Goal: Transaction & Acquisition: Book appointment/travel/reservation

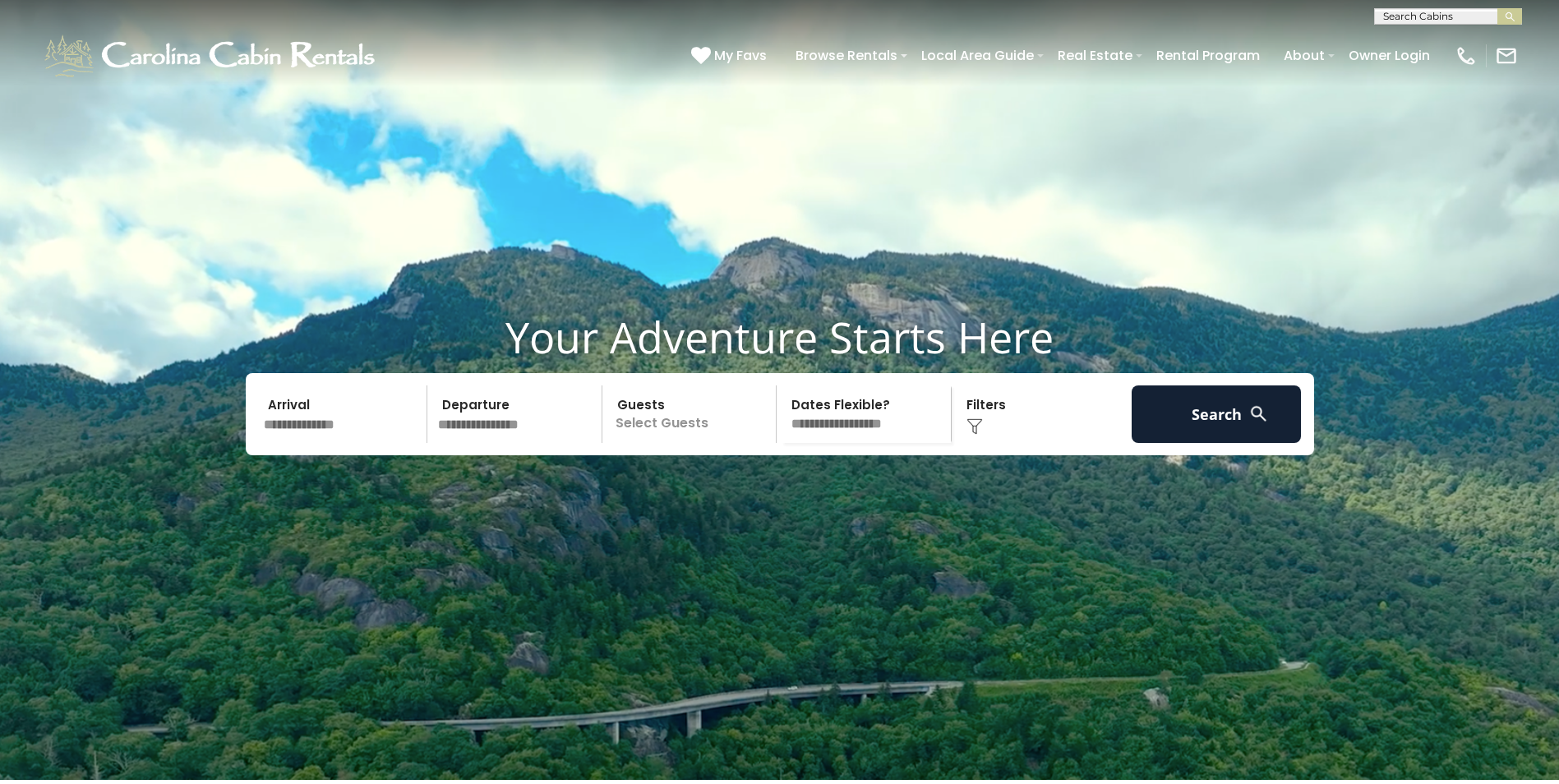
click at [312, 443] on input "text" at bounding box center [343, 413] width 170 height 57
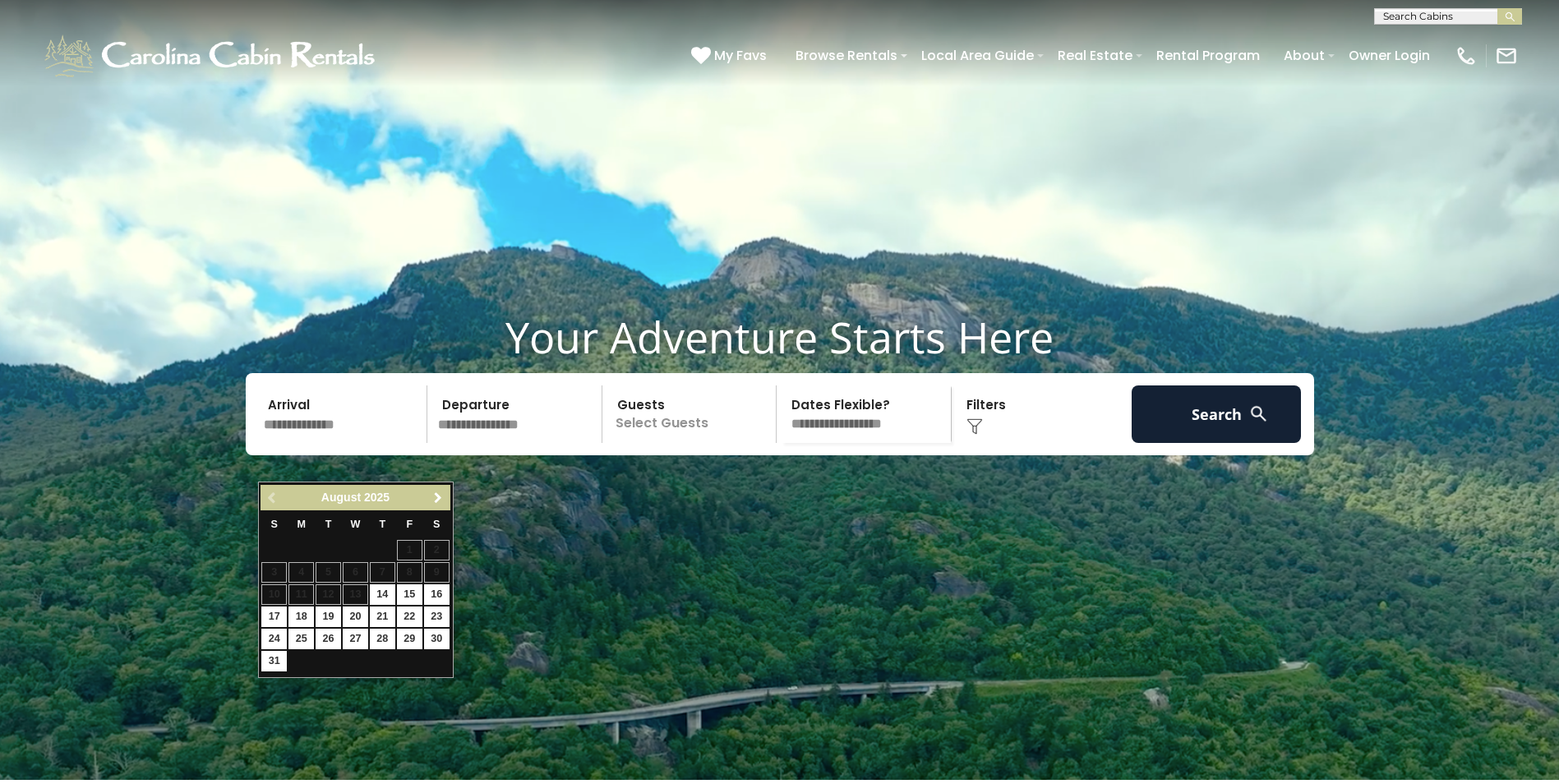
click at [441, 499] on span "Next" at bounding box center [438, 498] width 13 height 13
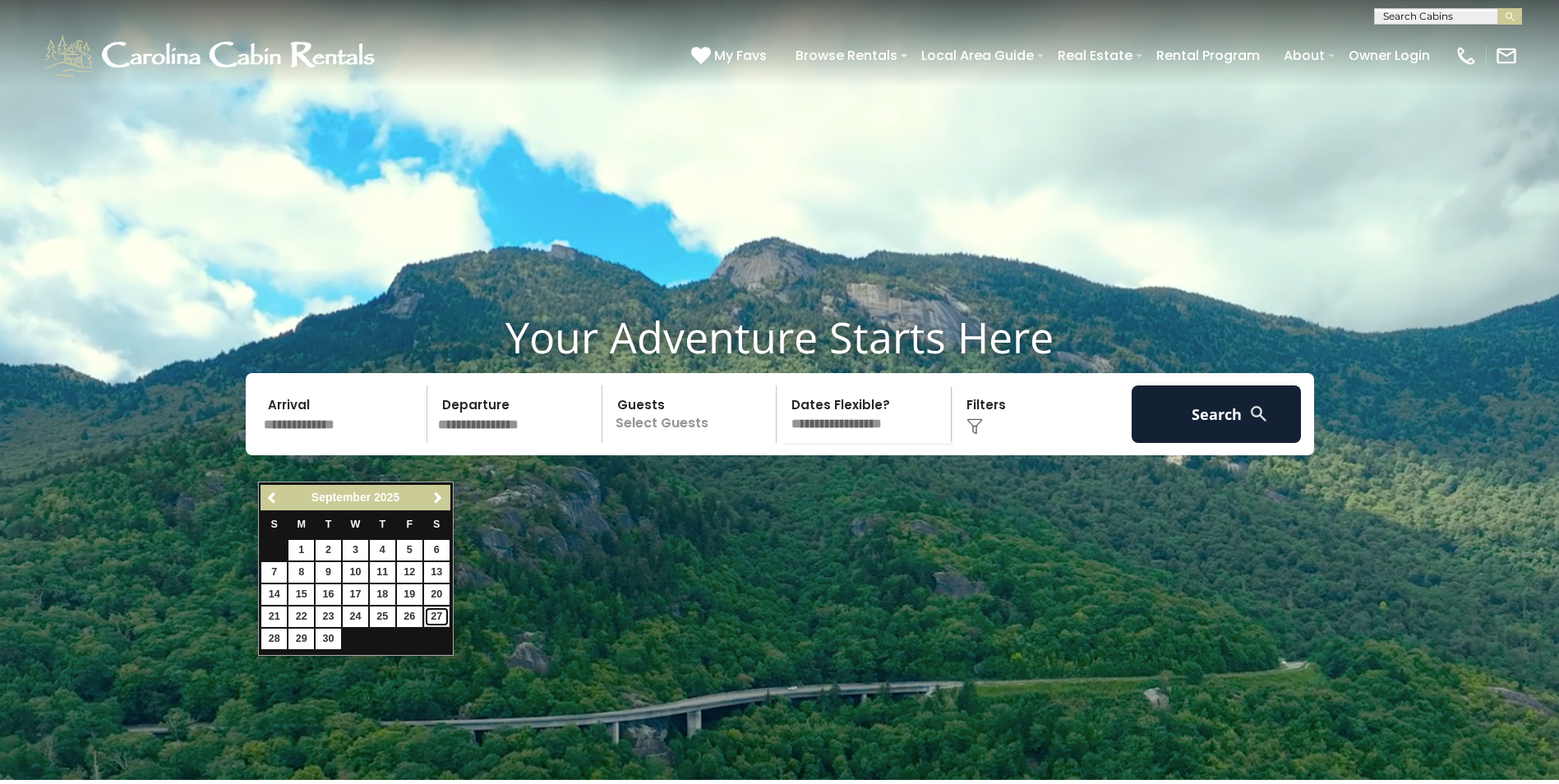
click at [440, 612] on link "27" at bounding box center [437, 616] width 25 height 21
type input "*******"
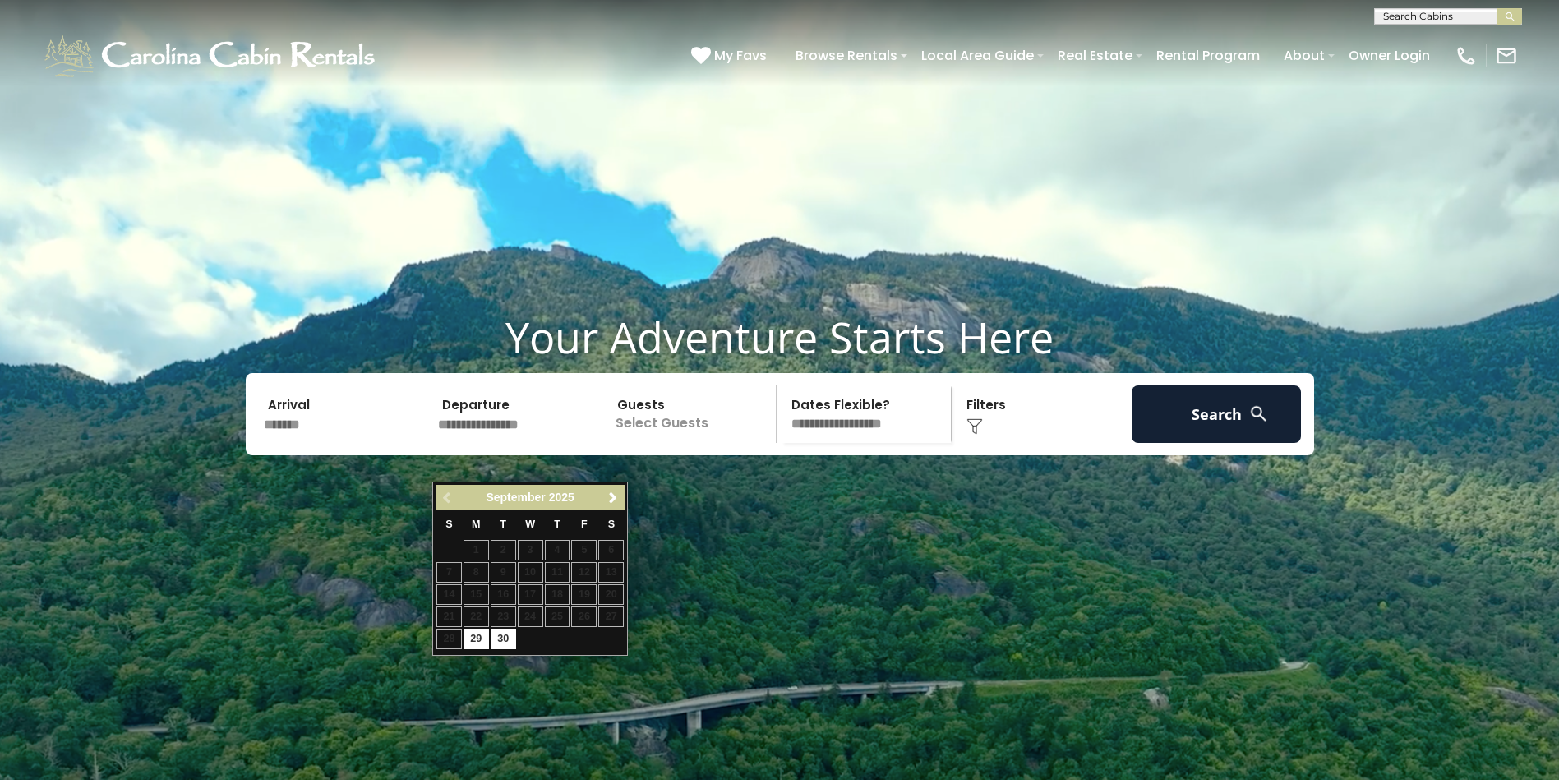
click at [442, 497] on div "Previous Next September 2025" at bounding box center [529, 498] width 189 height 25
click at [441, 500] on div "Previous Next September 2025" at bounding box center [529, 498] width 189 height 25
click at [477, 624] on table "S M T W T F S 1 2 3 4 5 6 7 8 9 10 11 12 13 14 15 16 17 18 19 20 21 22 23 24 25…" at bounding box center [529, 580] width 189 height 141
click at [611, 499] on span "Next" at bounding box center [612, 498] width 13 height 13
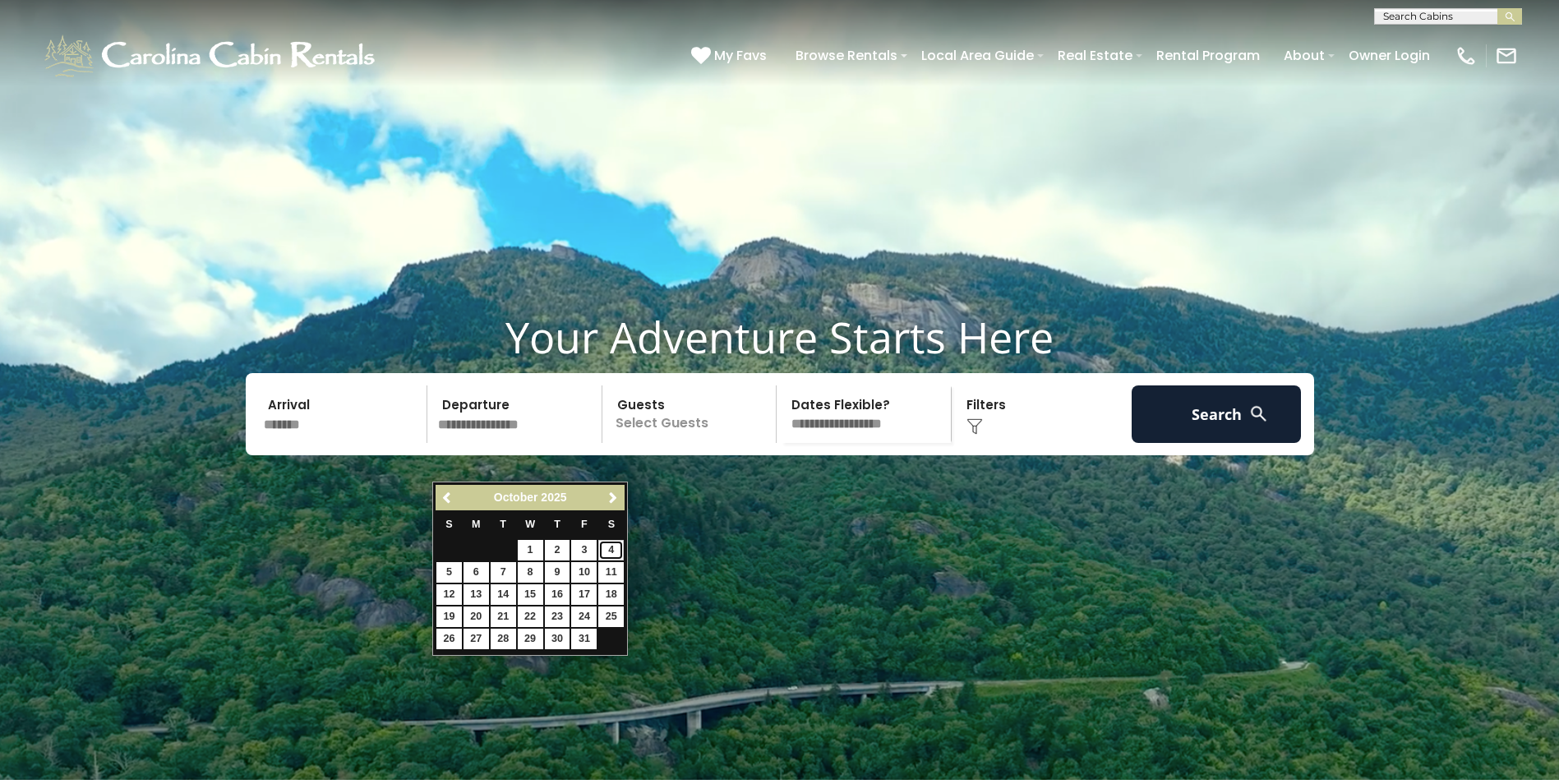
click at [610, 549] on link "4" at bounding box center [611, 550] width 25 height 21
type input "*******"
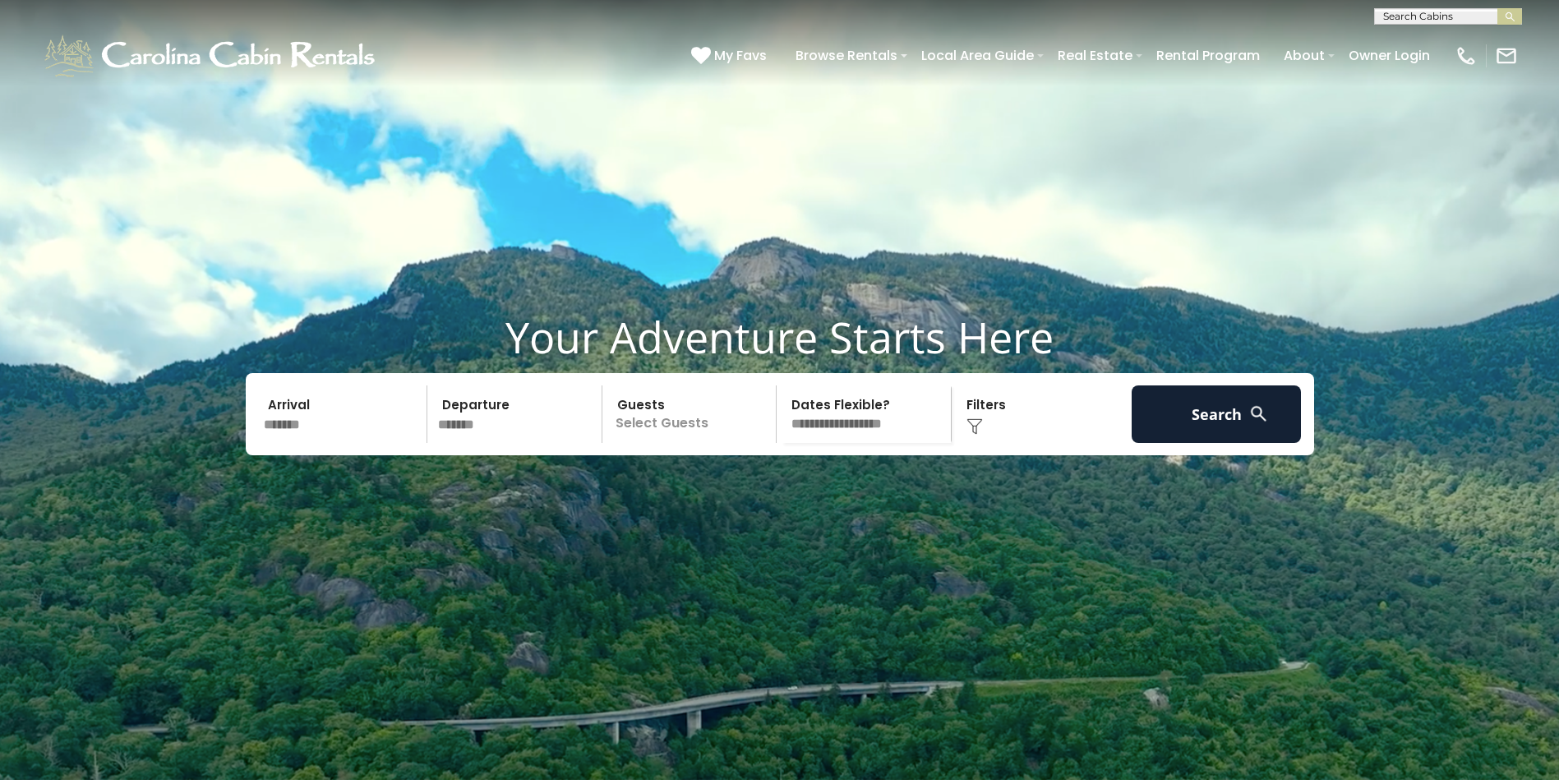
click at [691, 443] on p "Select Guests" at bounding box center [691, 413] width 169 height 57
click at [772, 489] on span "+" at bounding box center [770, 481] width 6 height 16
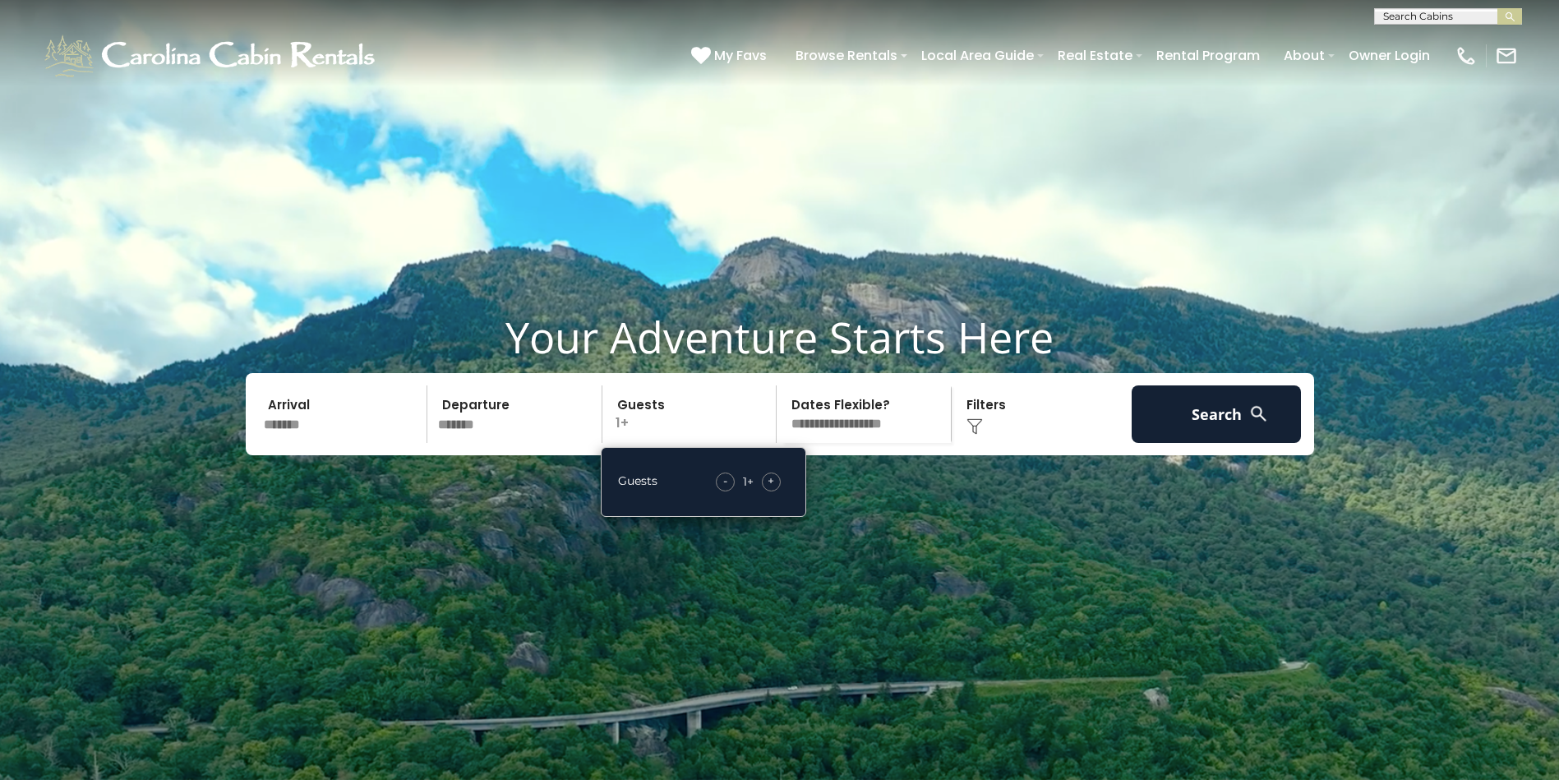
click at [772, 489] on span "+" at bounding box center [770, 481] width 6 height 16
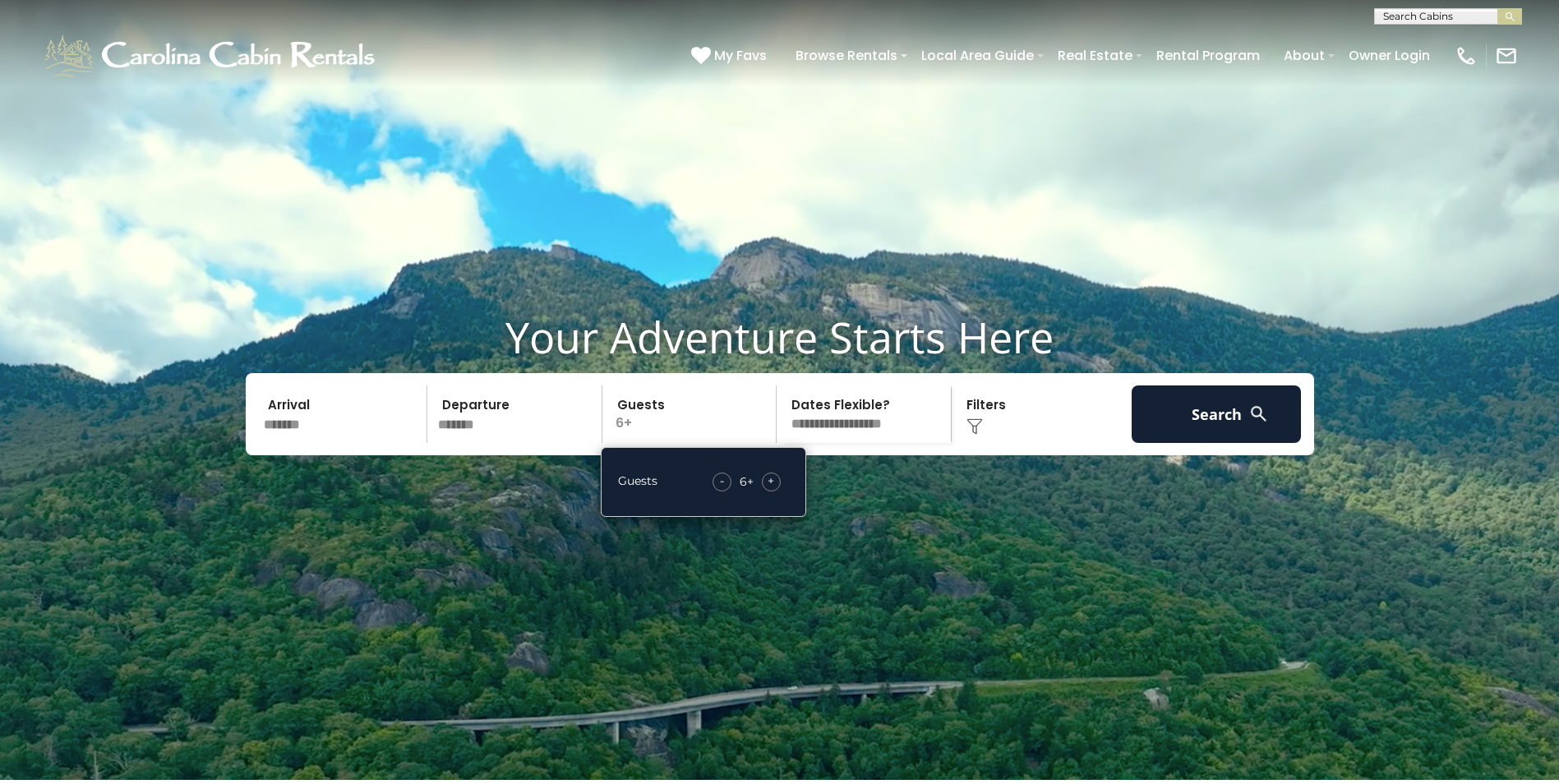
click at [910, 443] on select "**********" at bounding box center [866, 413] width 169 height 57
select select "*"
click at [782, 424] on select "**********" at bounding box center [866, 413] width 169 height 57
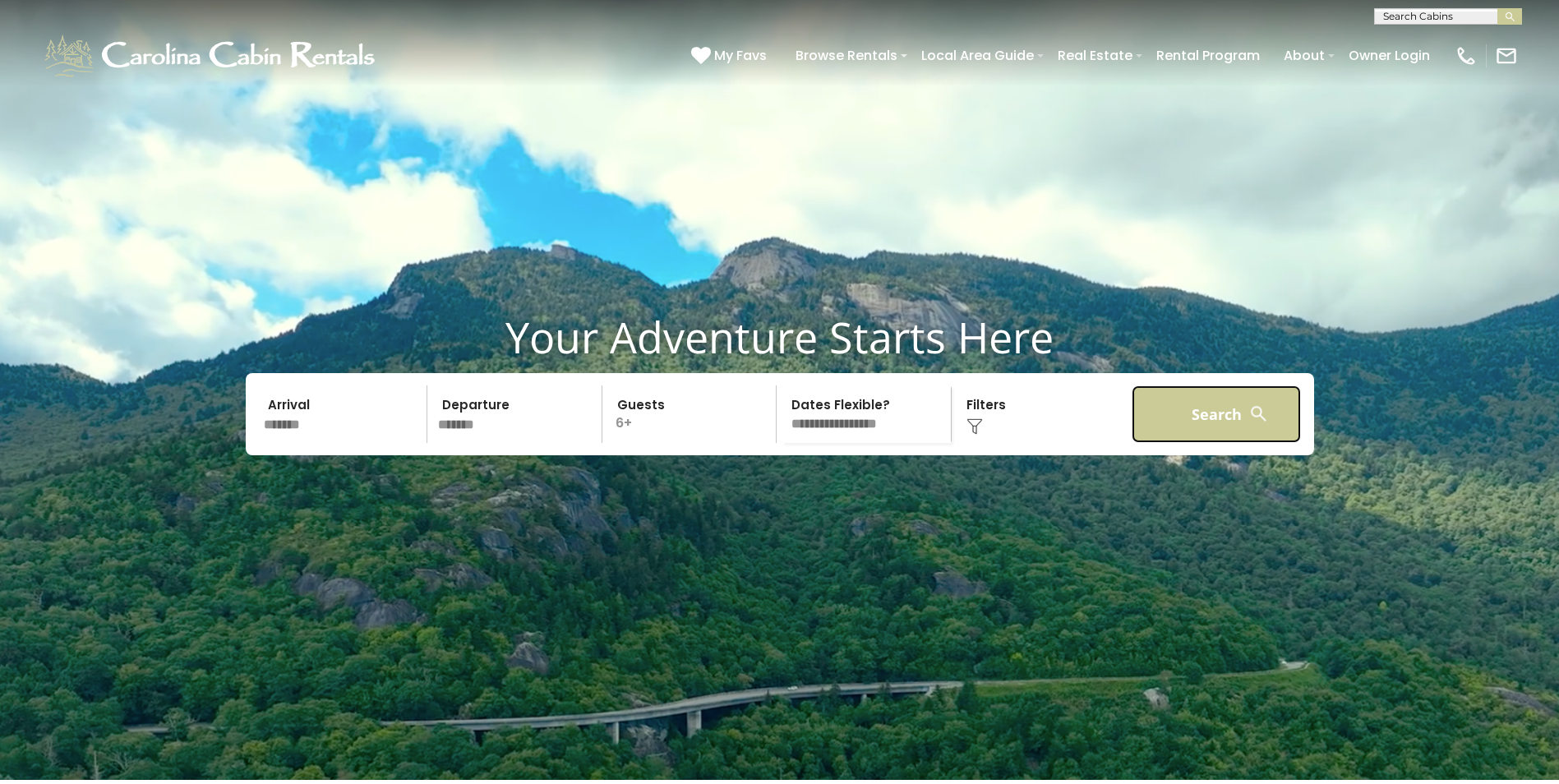
click at [1201, 442] on button "Search" at bounding box center [1217, 413] width 170 height 57
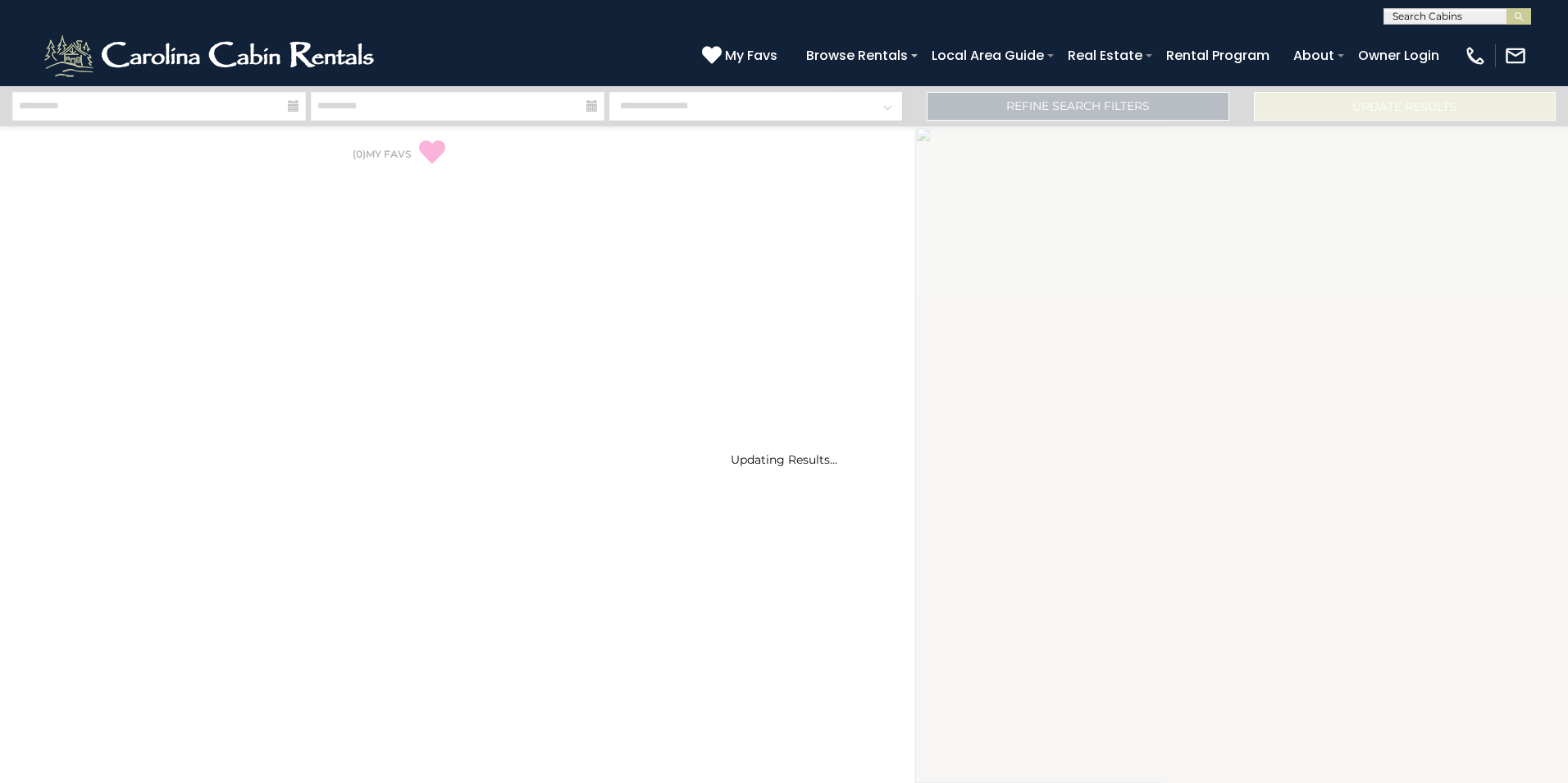
select select "*"
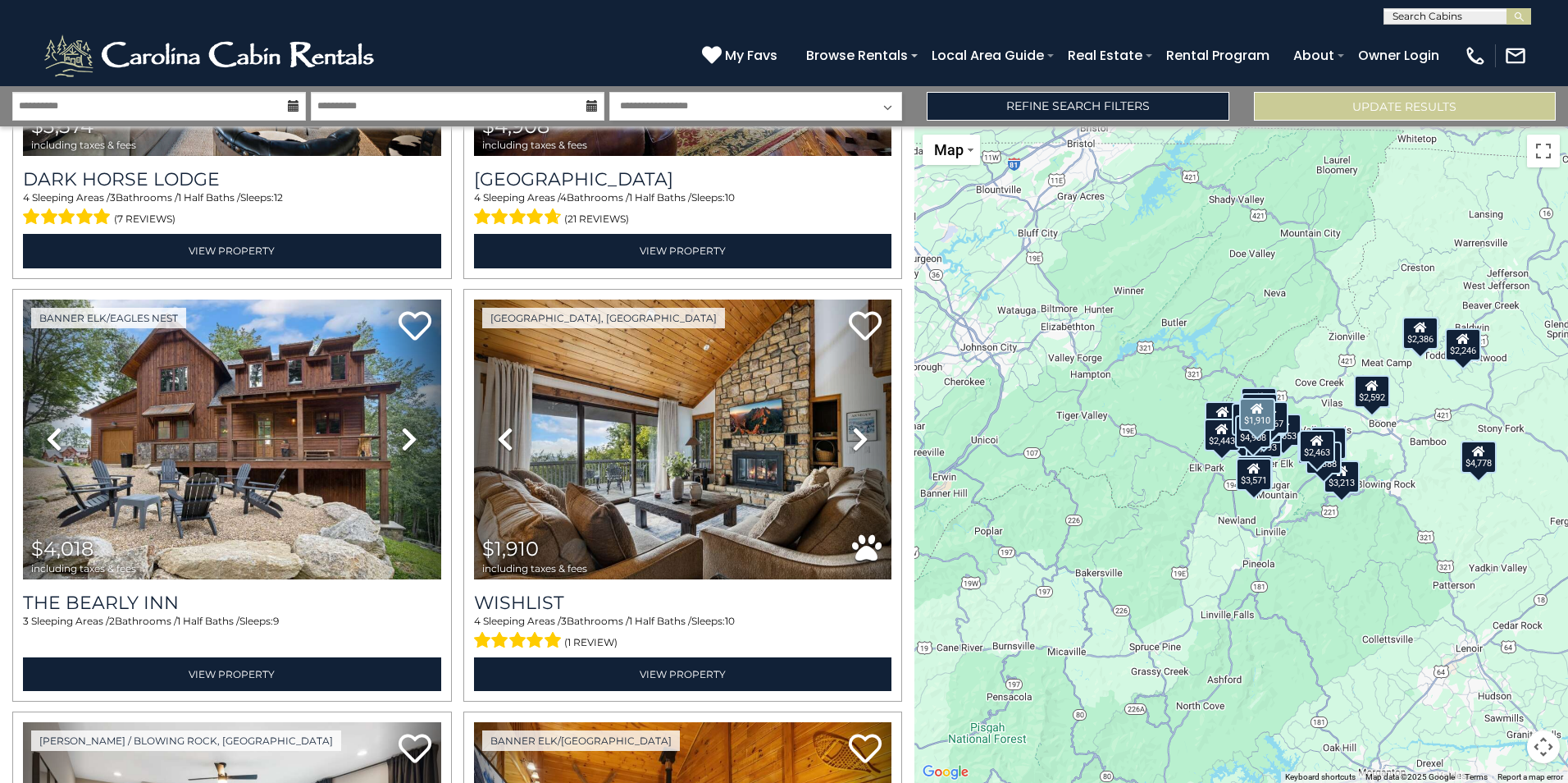
scroll to position [821, 0]
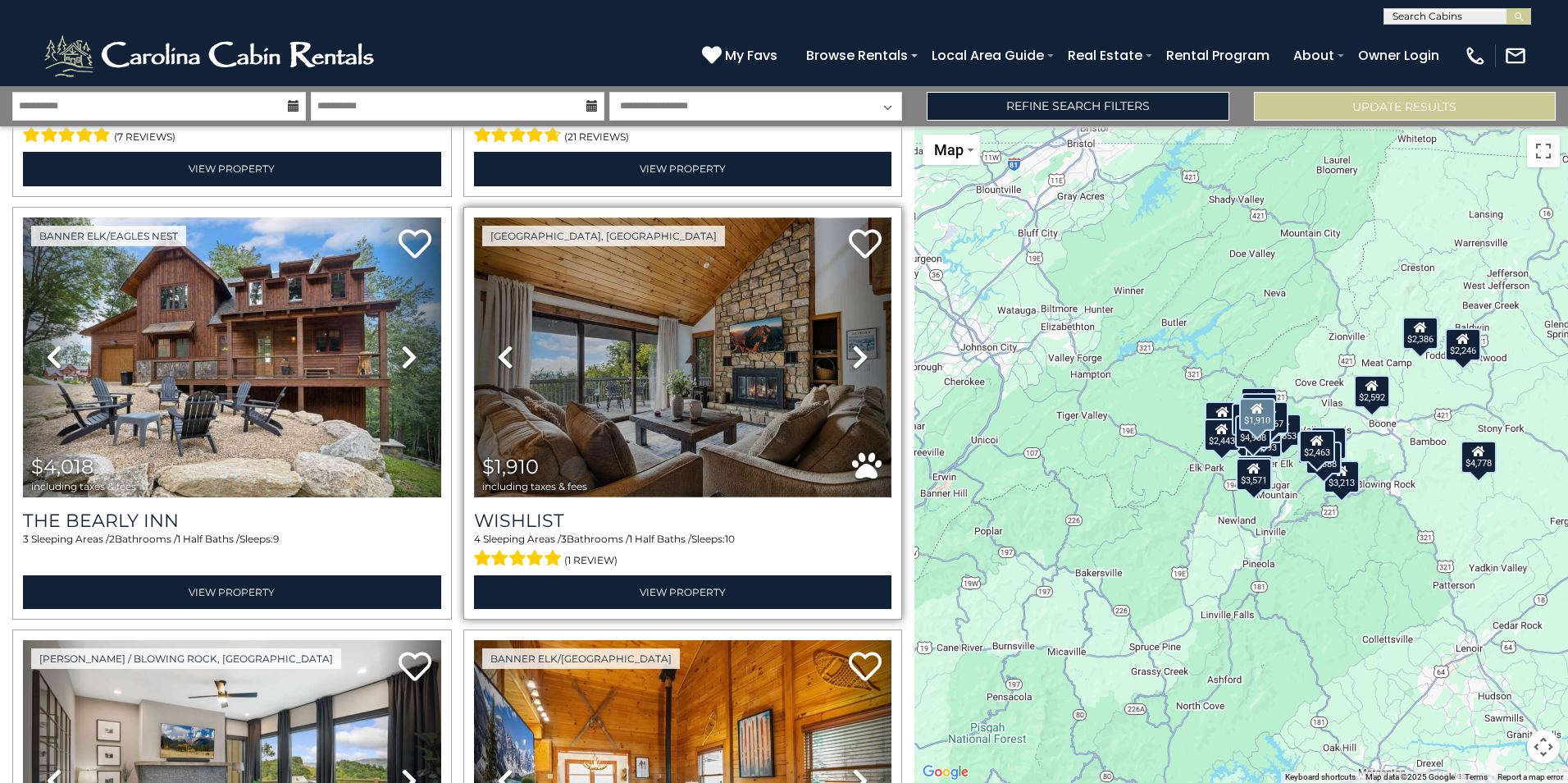
click at [654, 380] on img at bounding box center [683, 357] width 418 height 280
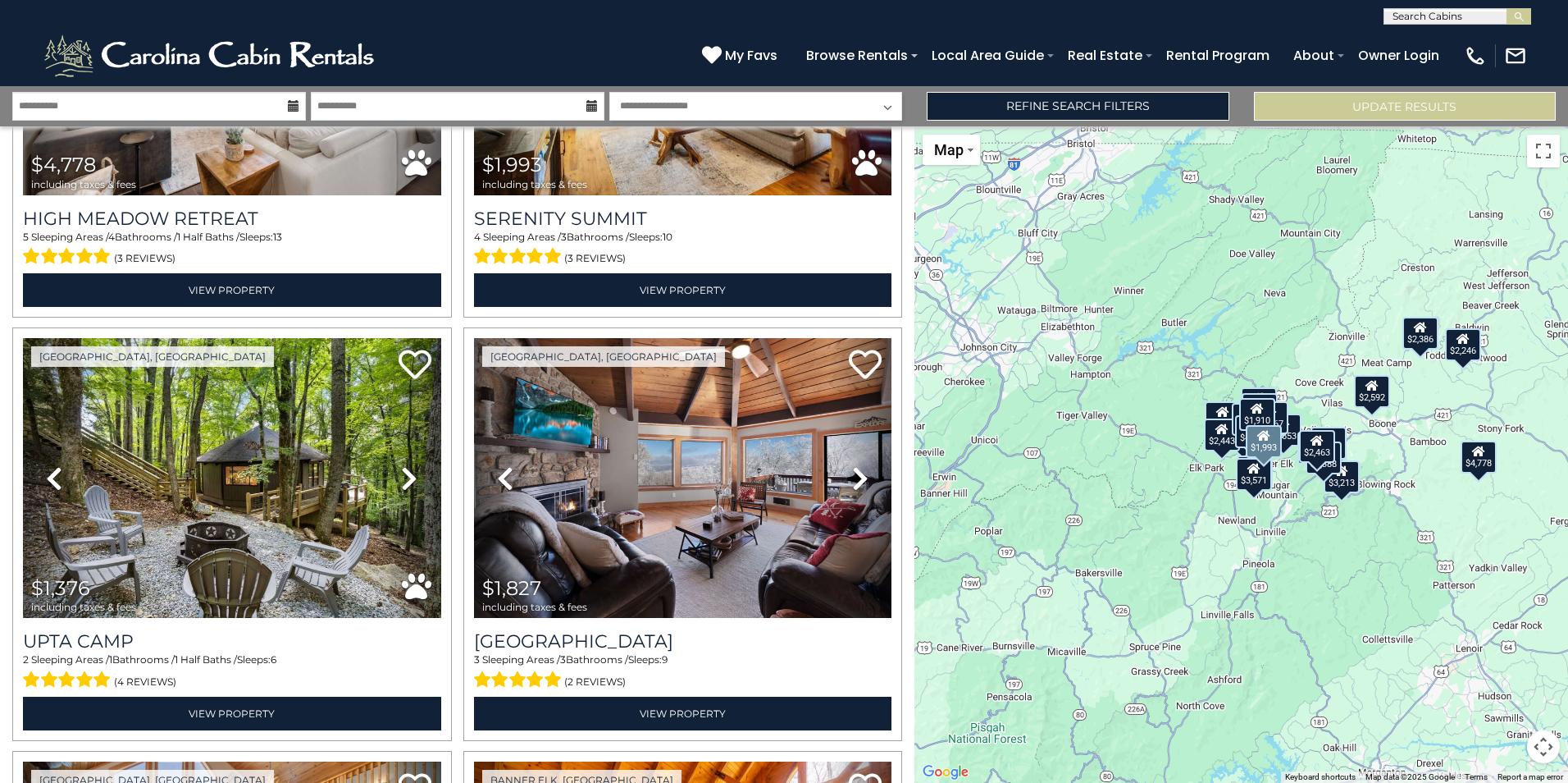
scroll to position [1641, 0]
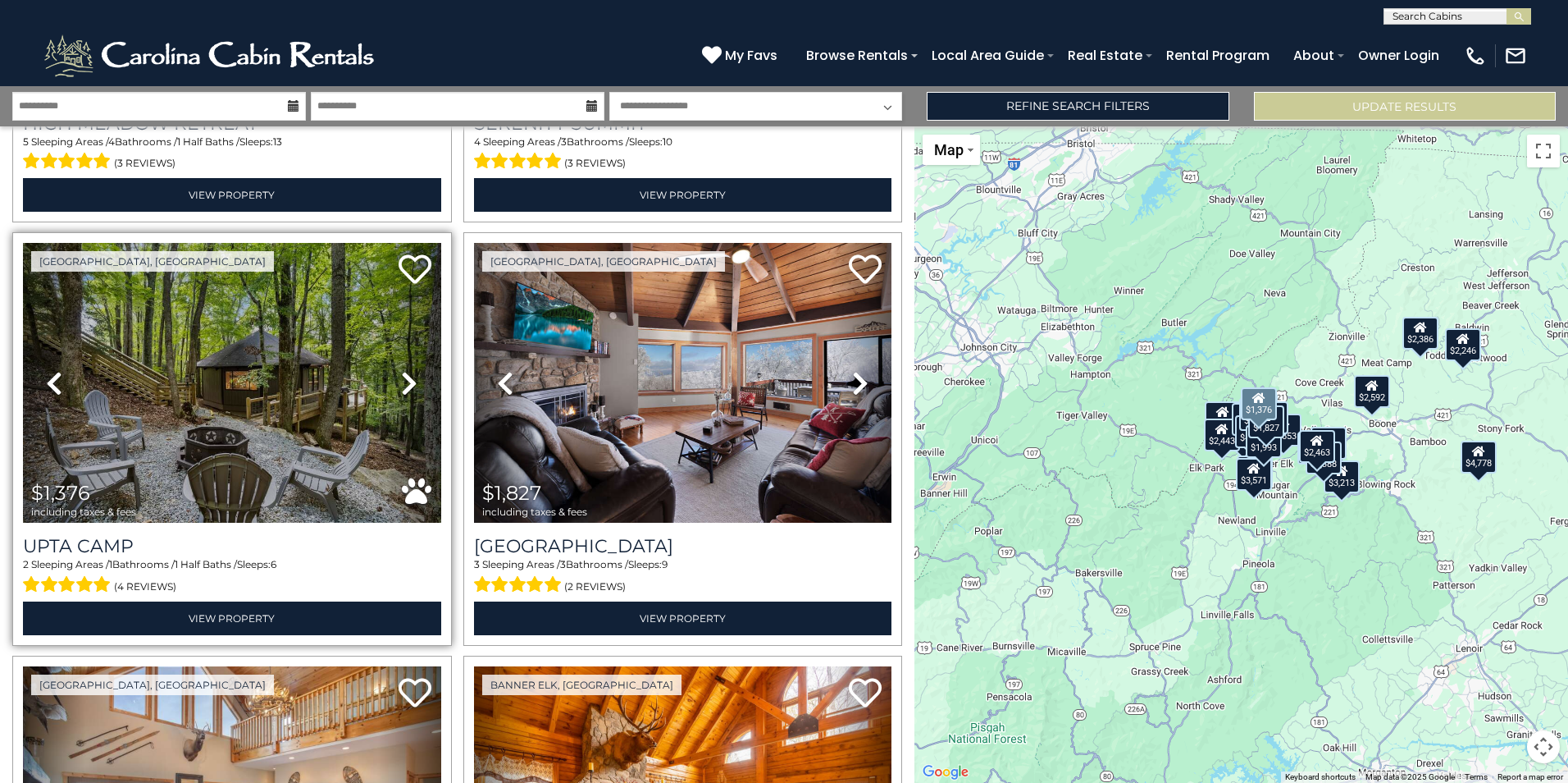
click at [407, 370] on icon at bounding box center [409, 383] width 16 height 26
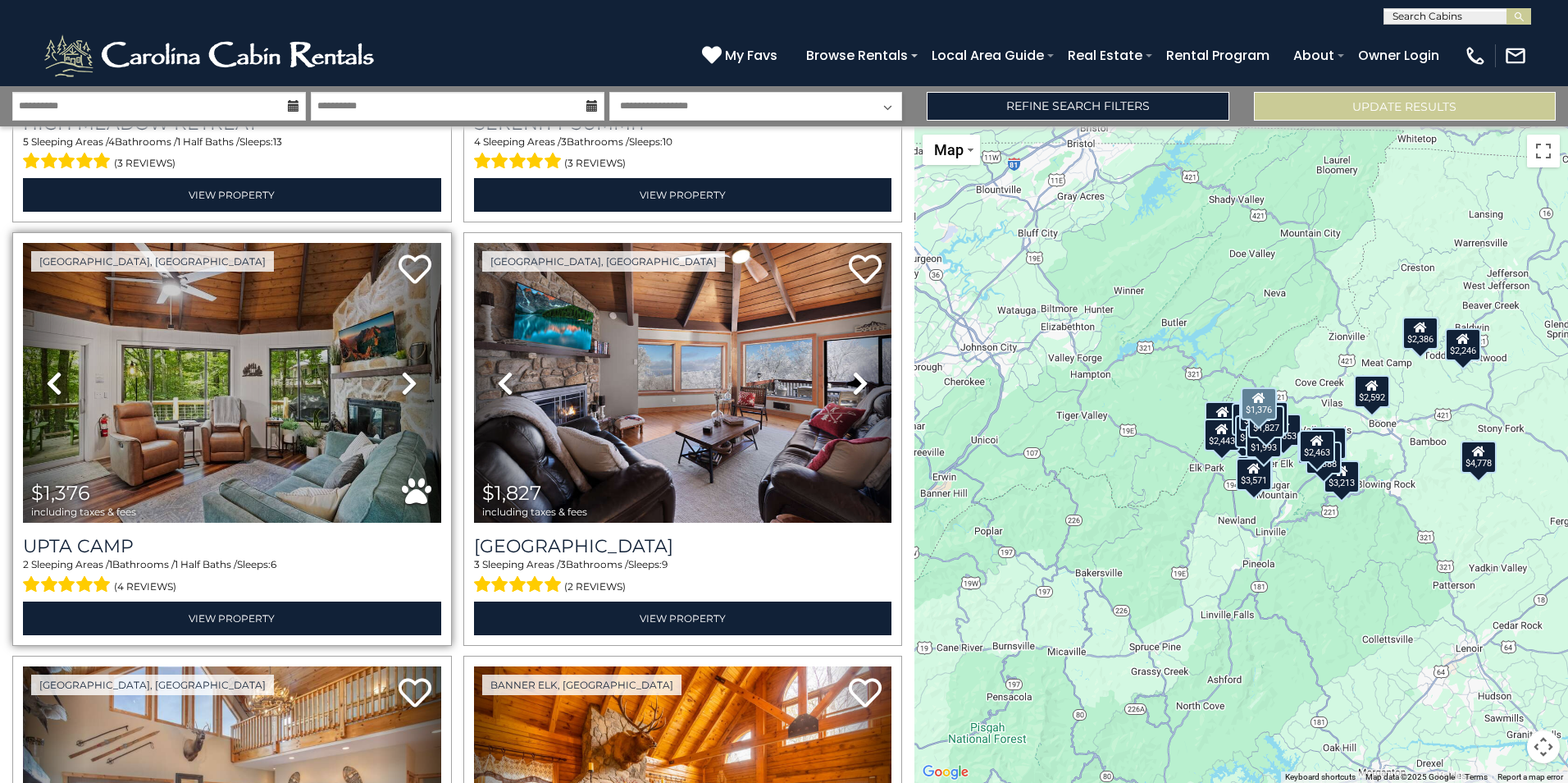
click at [407, 370] on icon at bounding box center [409, 383] width 16 height 26
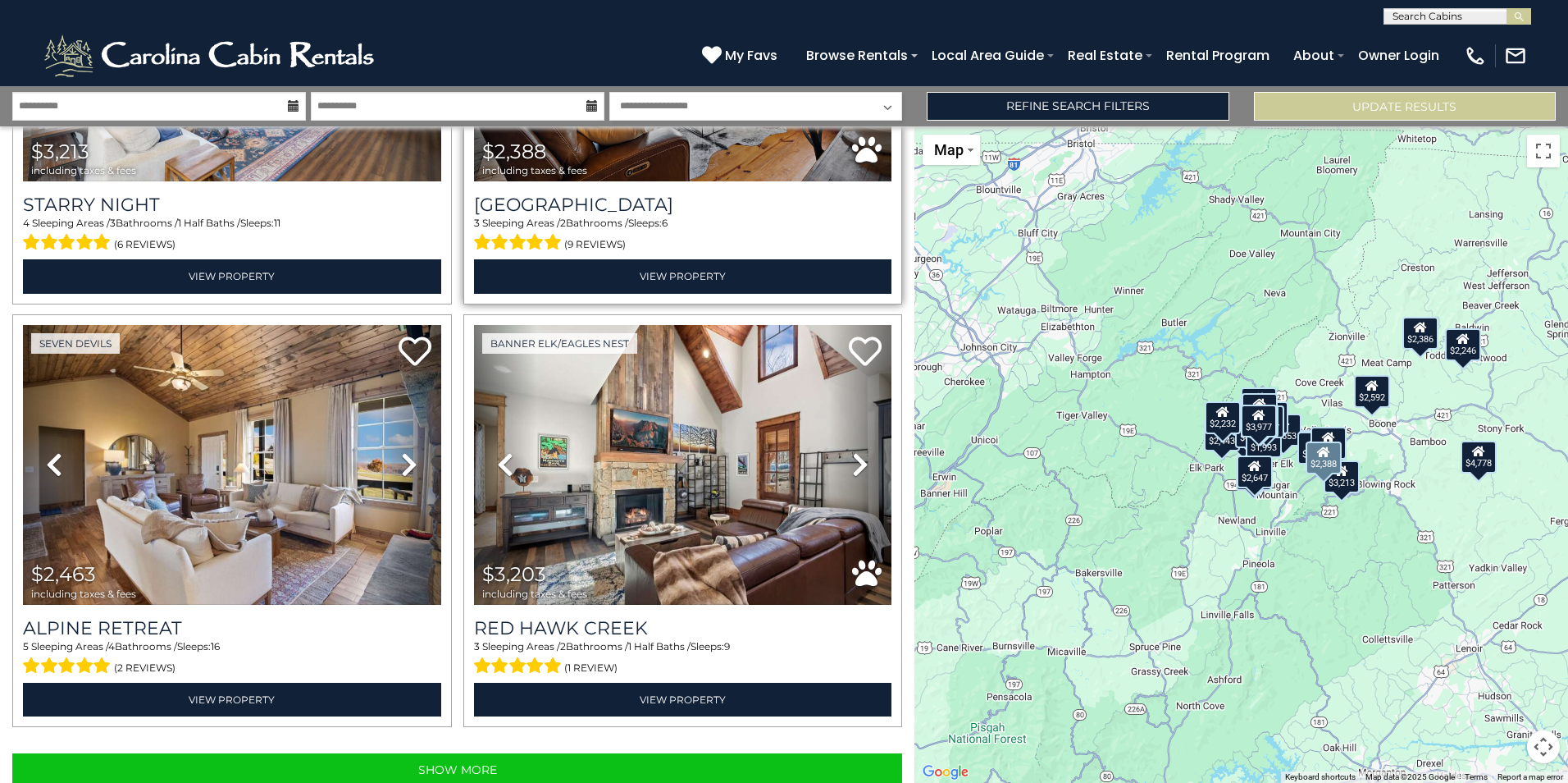
scroll to position [5794, 0]
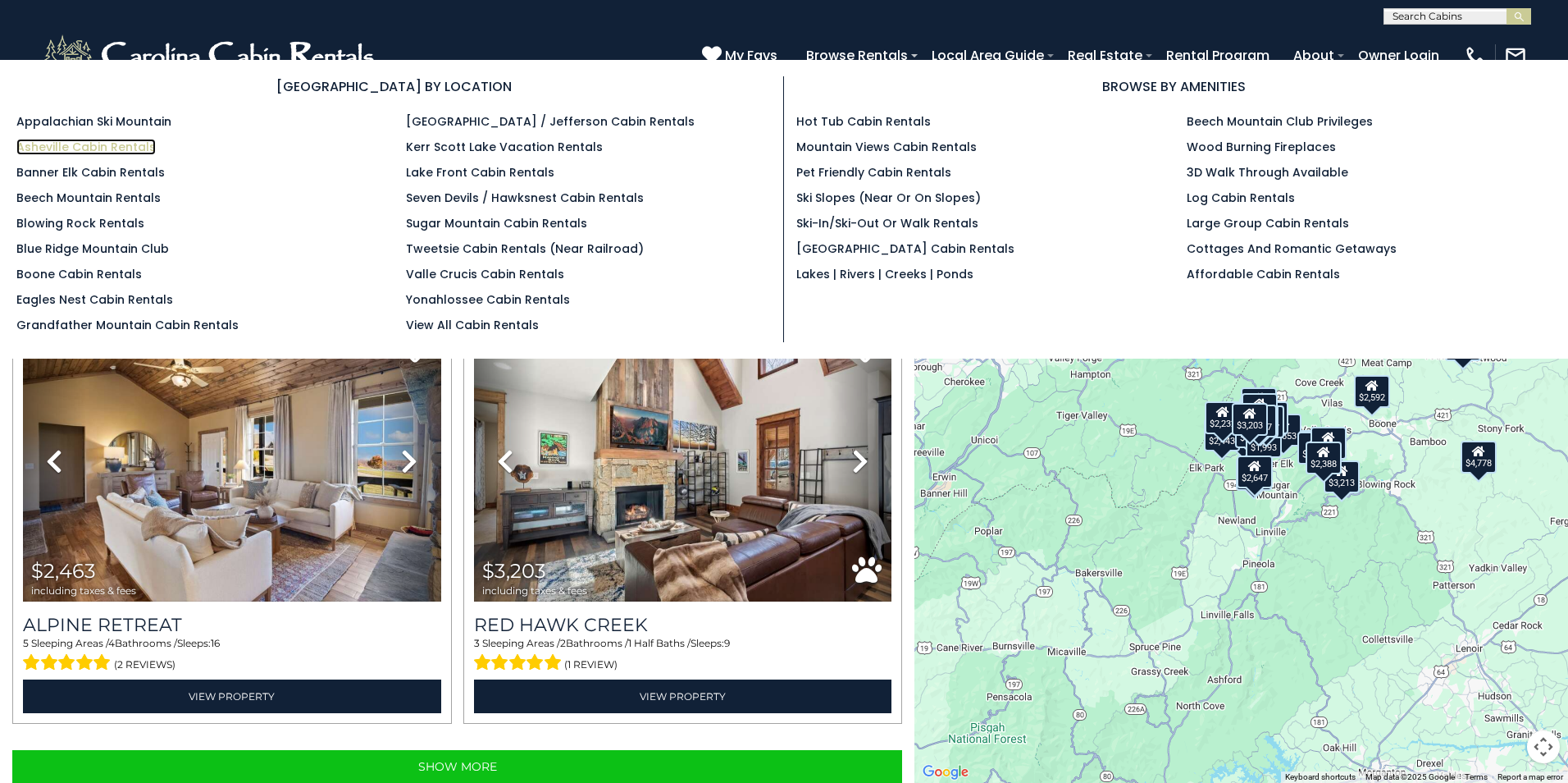
click at [96, 142] on link "Asheville Cabin Rentals" at bounding box center [86, 147] width 139 height 16
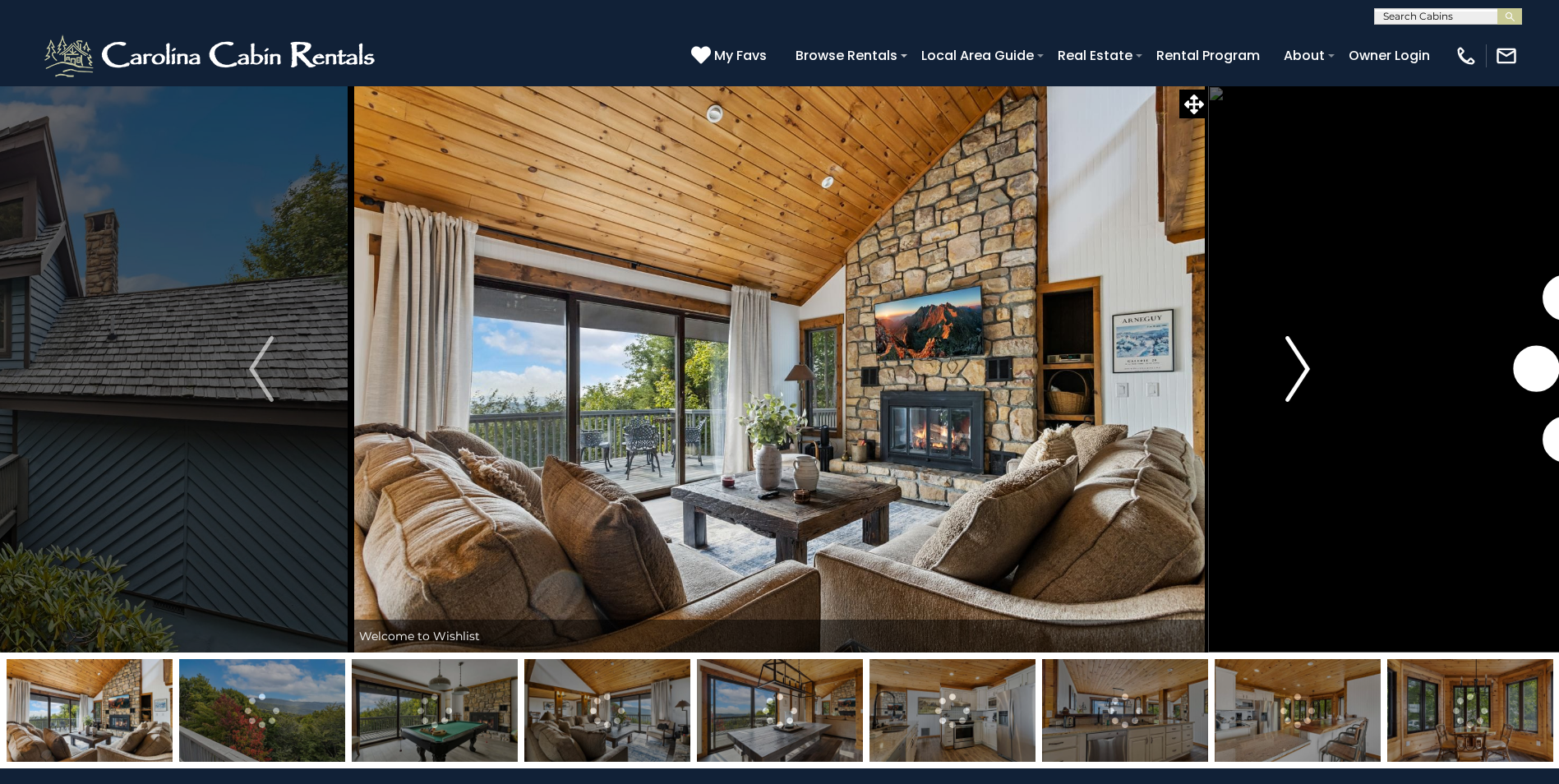
click at [1293, 381] on img "Next" at bounding box center [1298, 368] width 25 height 65
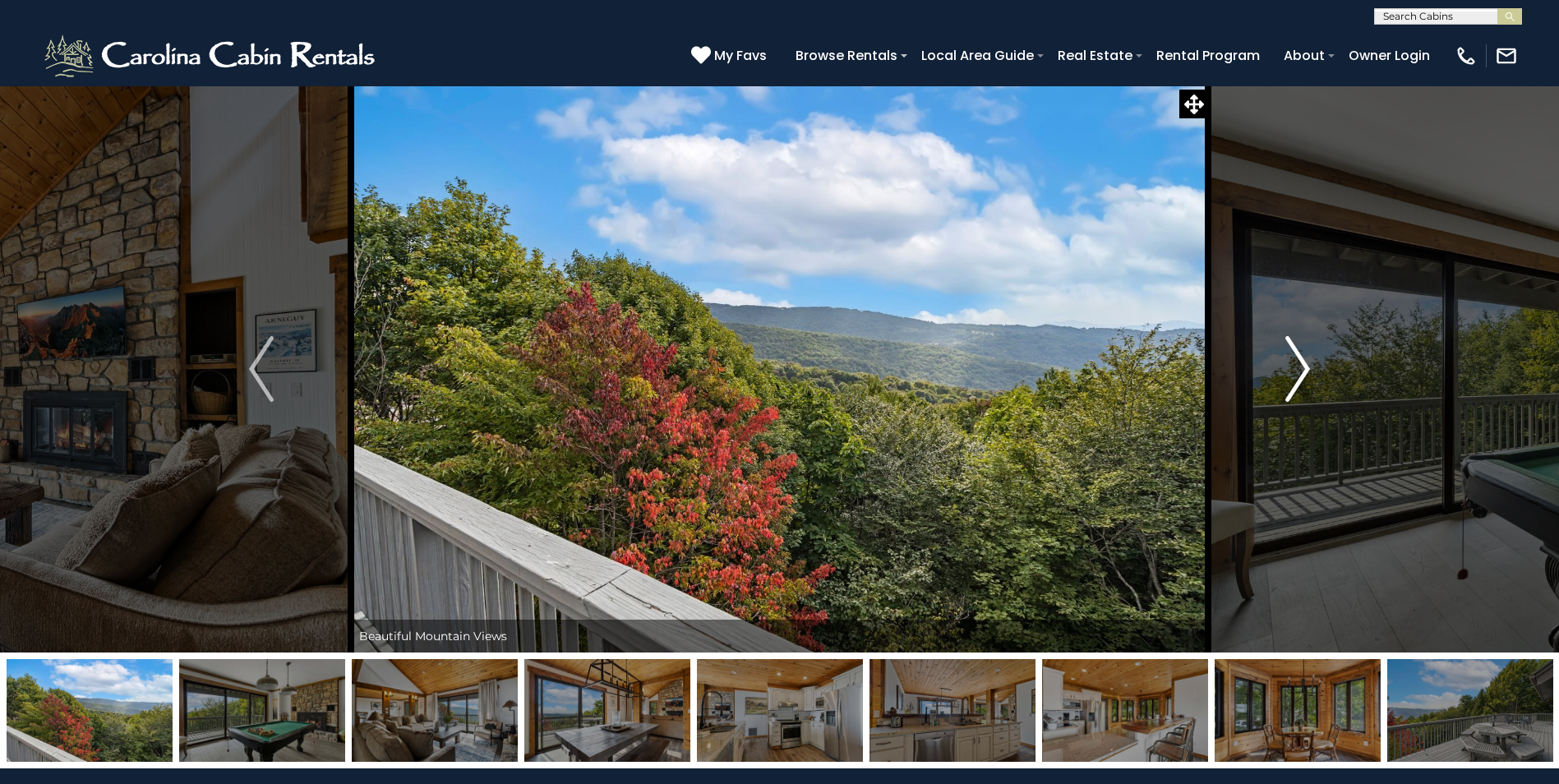
click at [1299, 367] on img "Next" at bounding box center [1298, 368] width 25 height 65
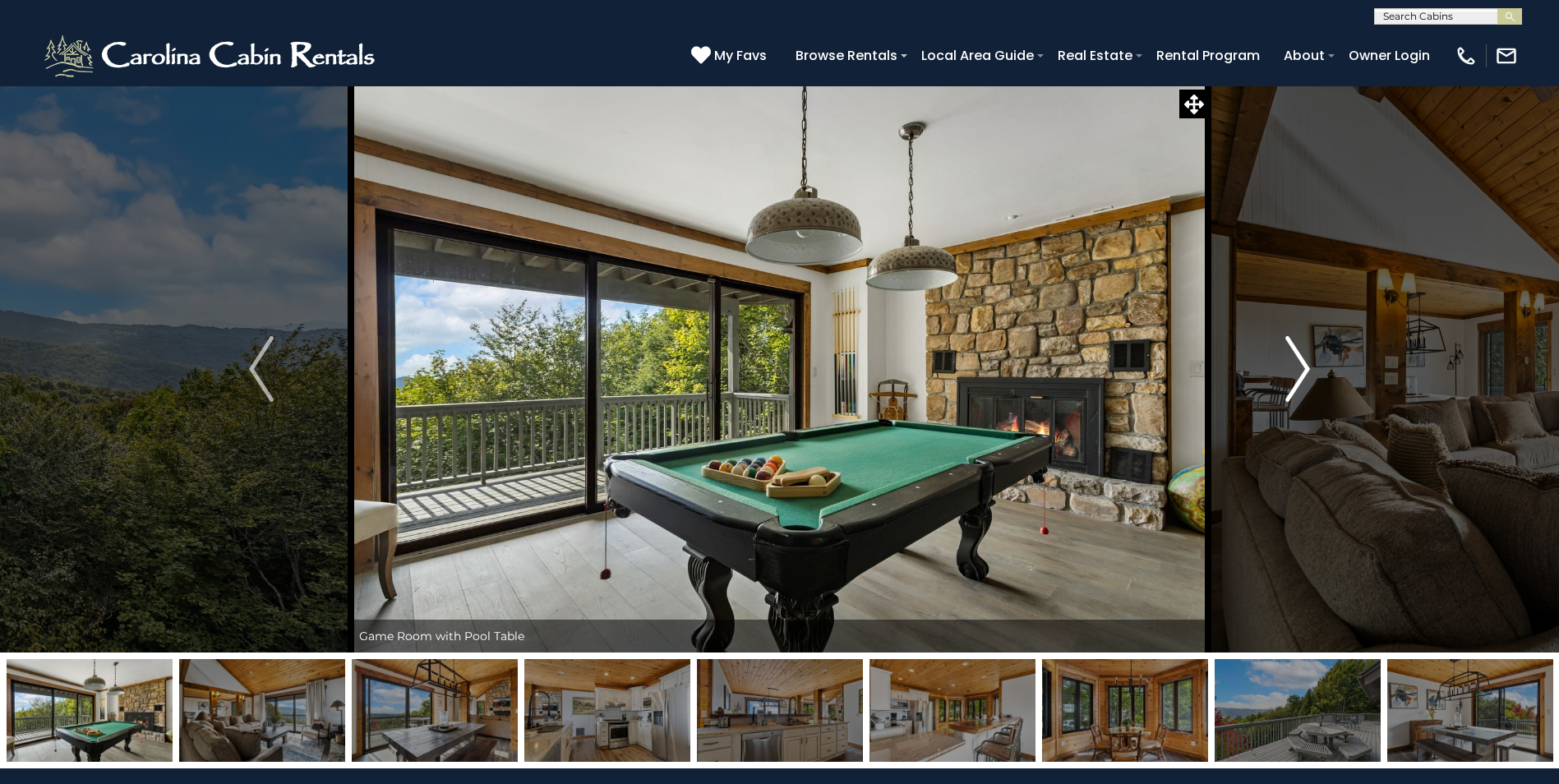
click at [1299, 367] on img "Next" at bounding box center [1298, 368] width 25 height 65
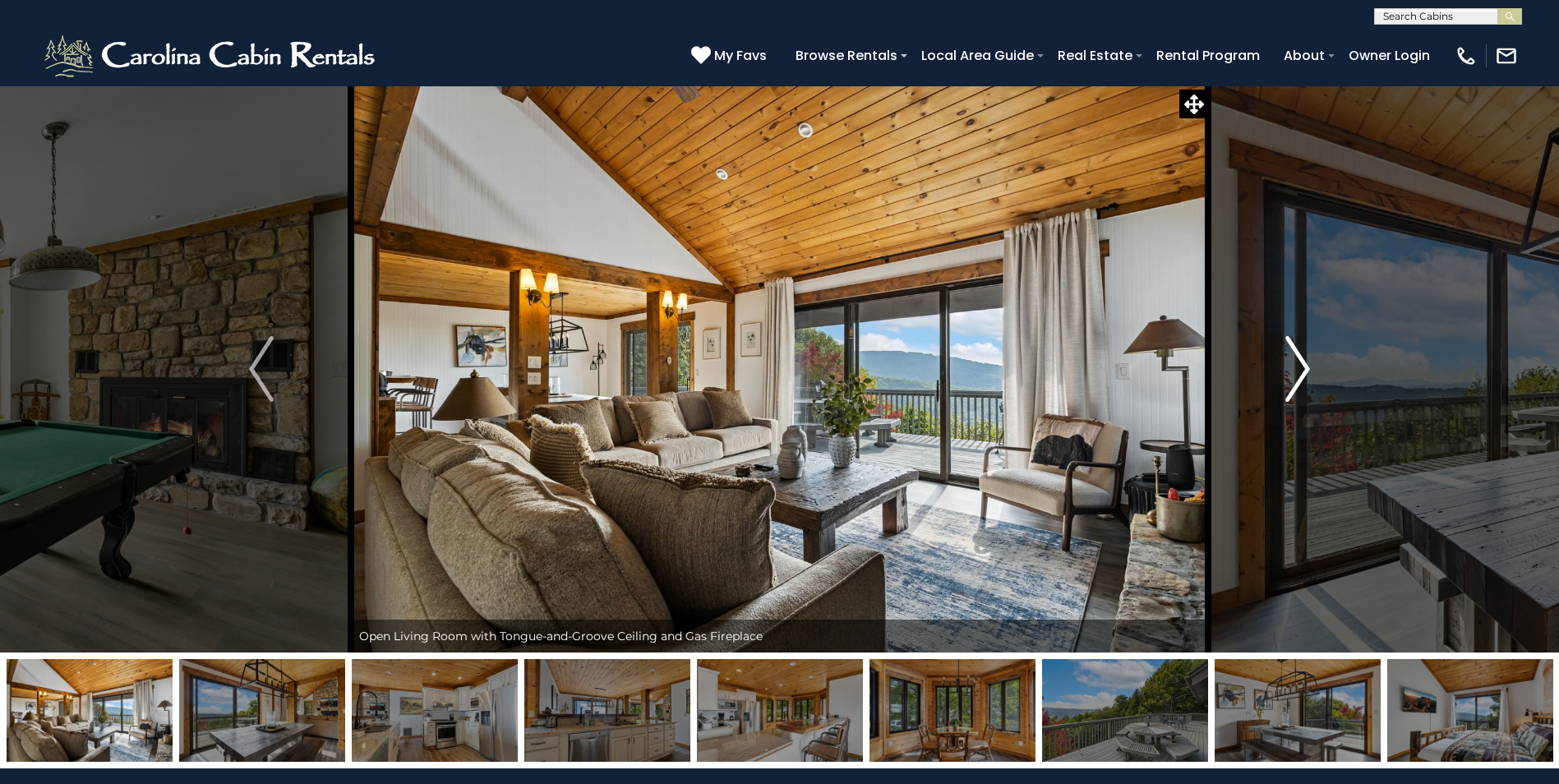
click at [1299, 367] on img "Next" at bounding box center [1298, 368] width 25 height 65
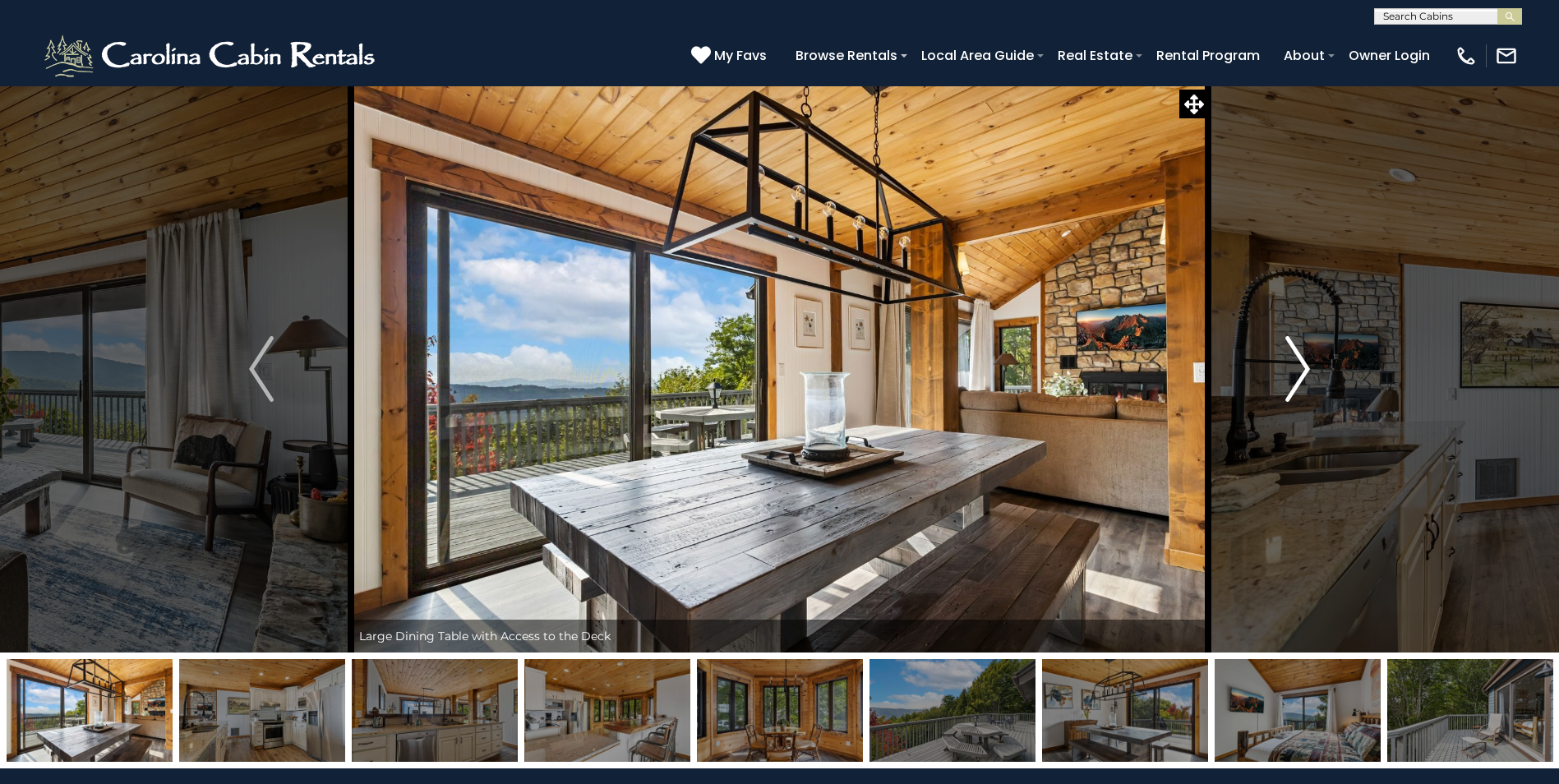
click at [1299, 367] on img "Next" at bounding box center [1298, 368] width 25 height 65
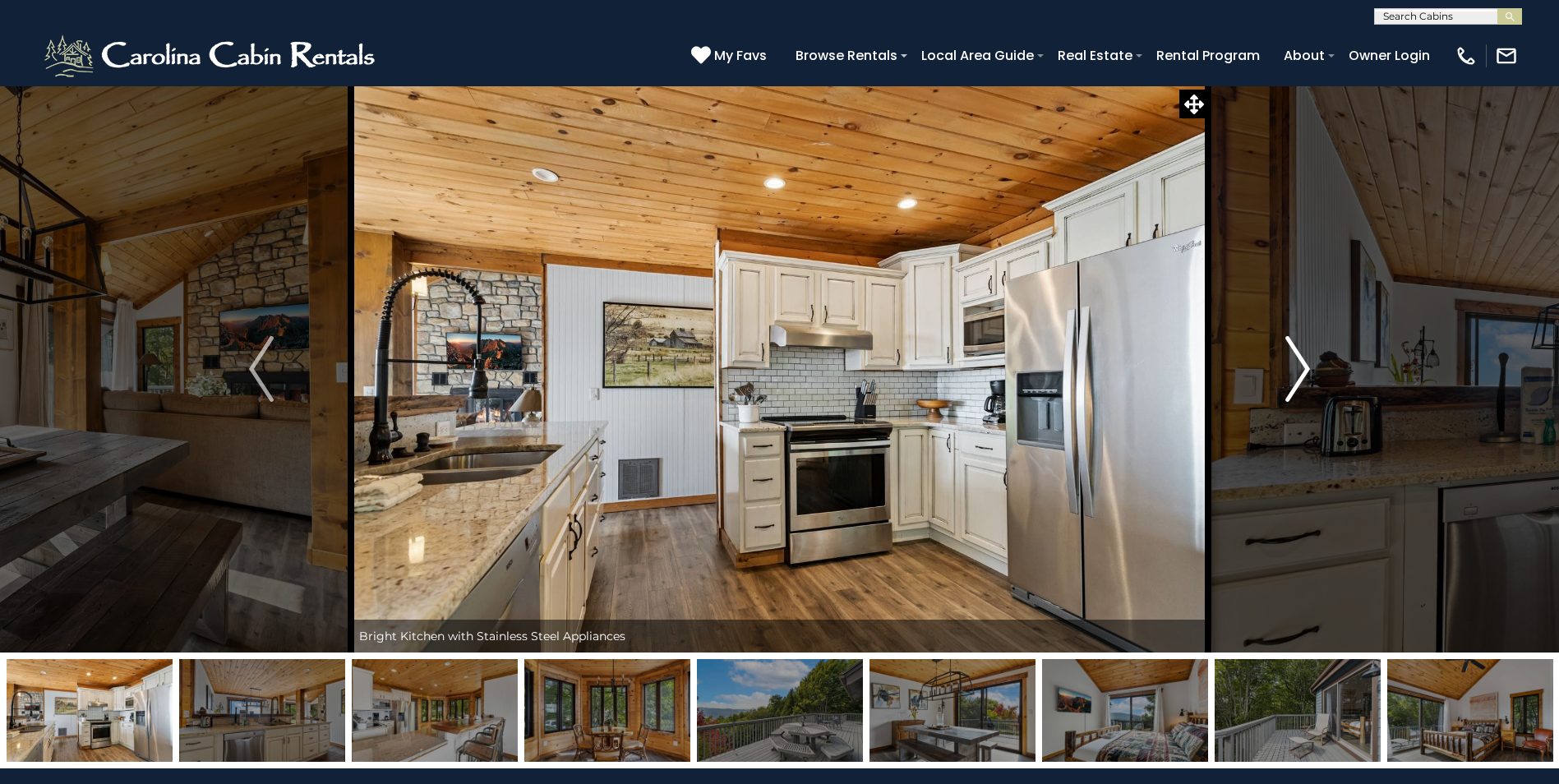
click at [1299, 367] on img "Next" at bounding box center [1298, 368] width 25 height 65
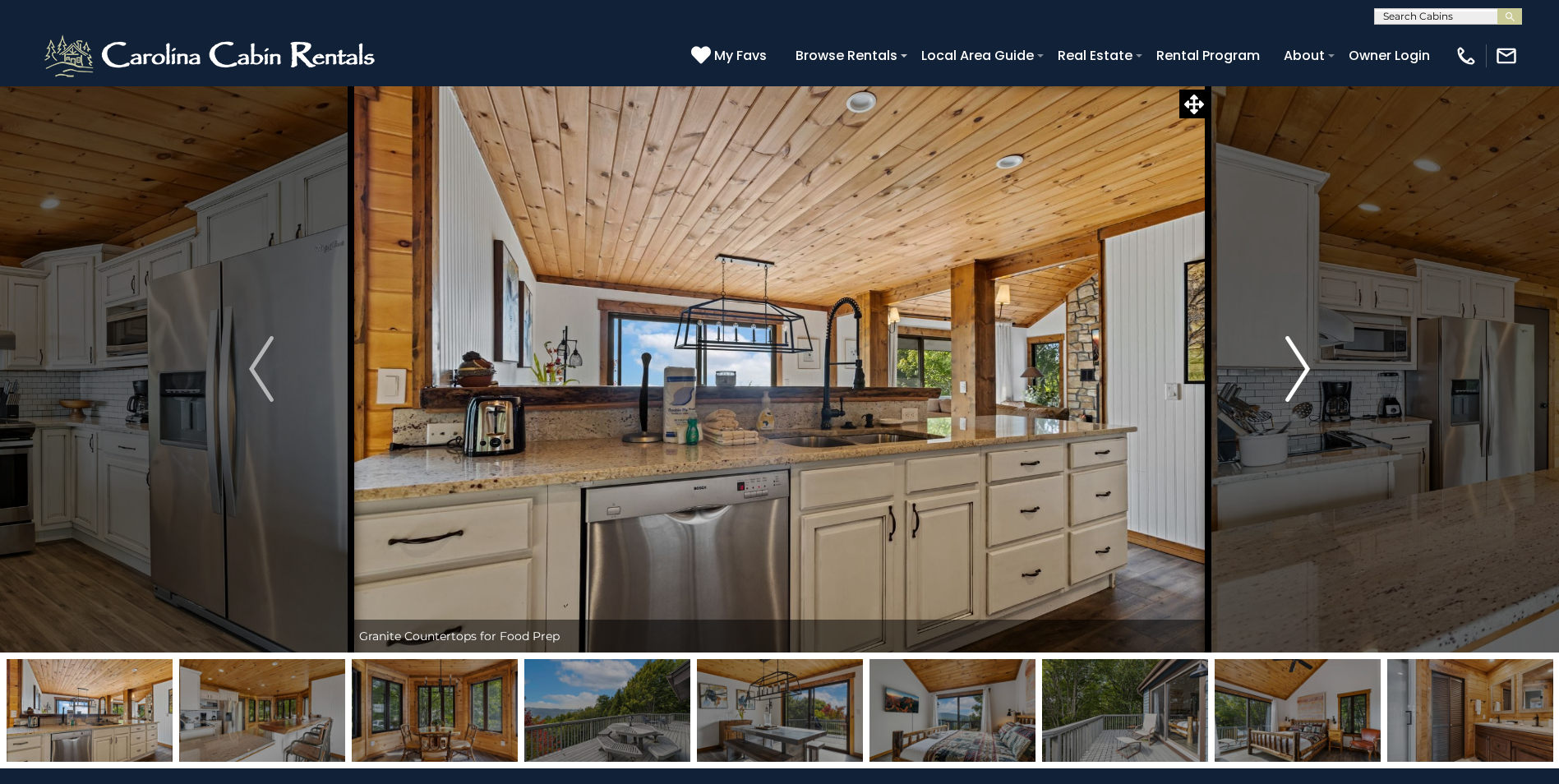
click at [1299, 367] on img "Next" at bounding box center [1298, 368] width 25 height 65
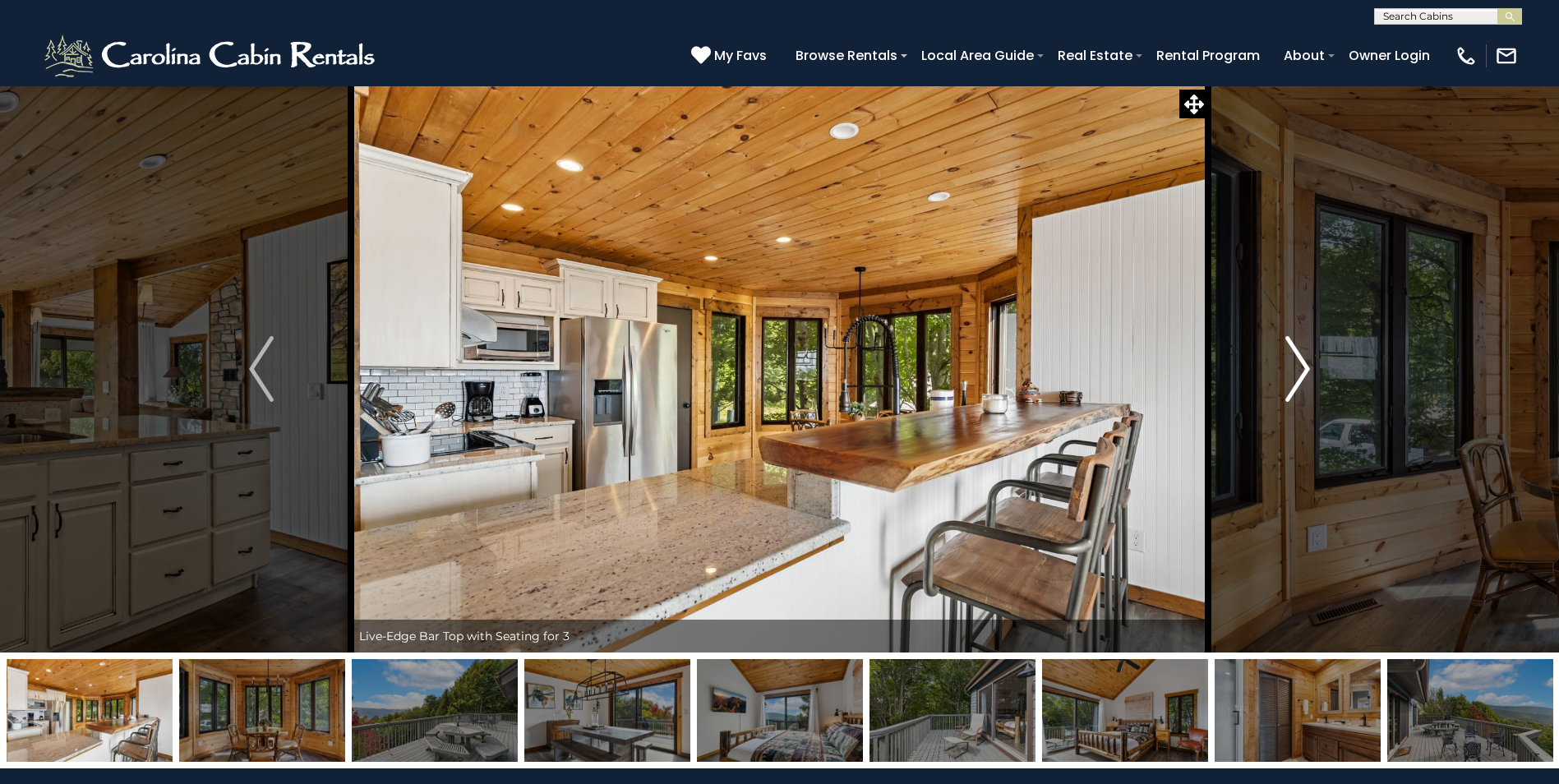
click at [1299, 367] on img "Next" at bounding box center [1298, 368] width 25 height 65
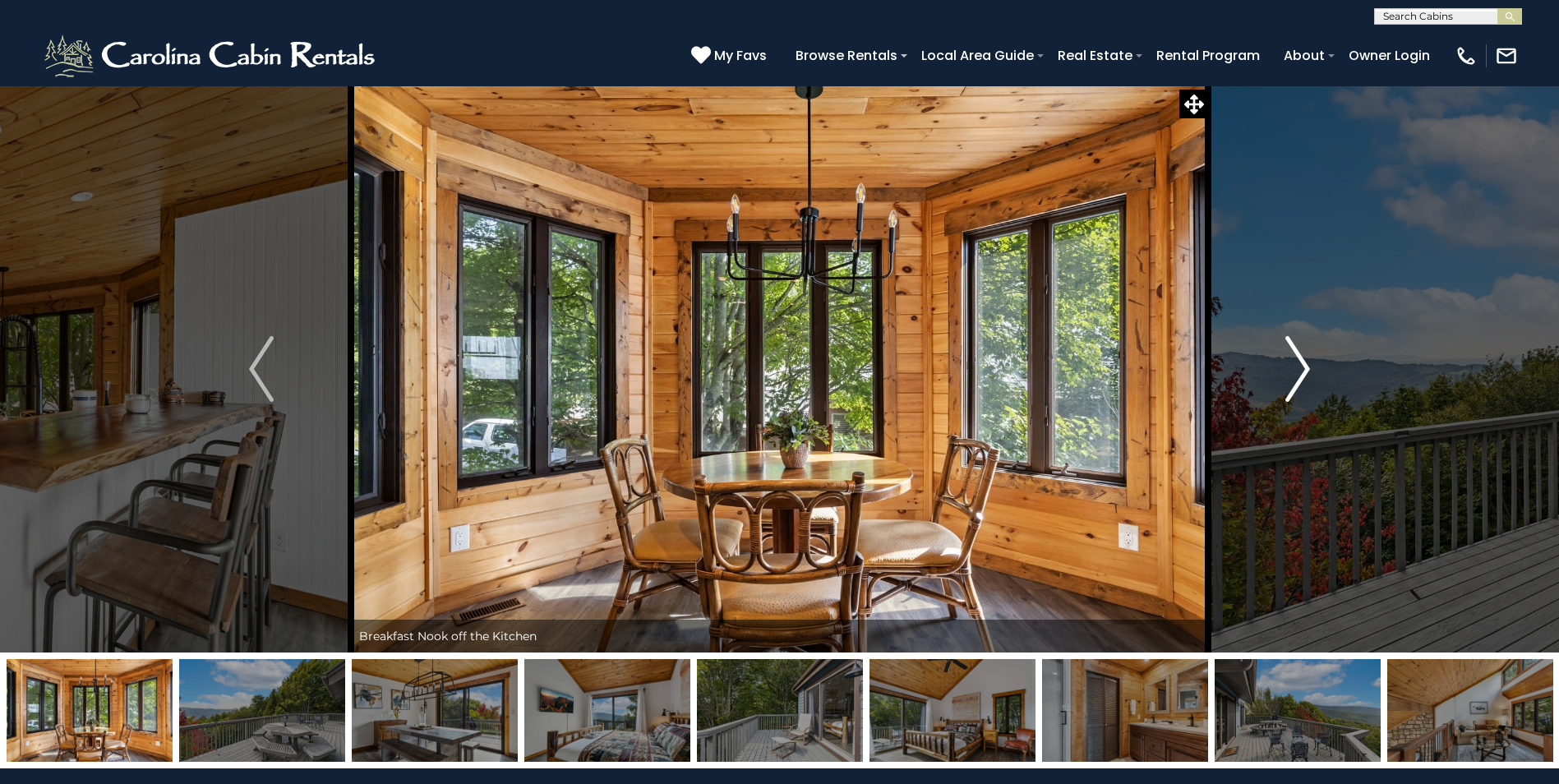
click at [1299, 367] on img "Next" at bounding box center [1298, 368] width 25 height 65
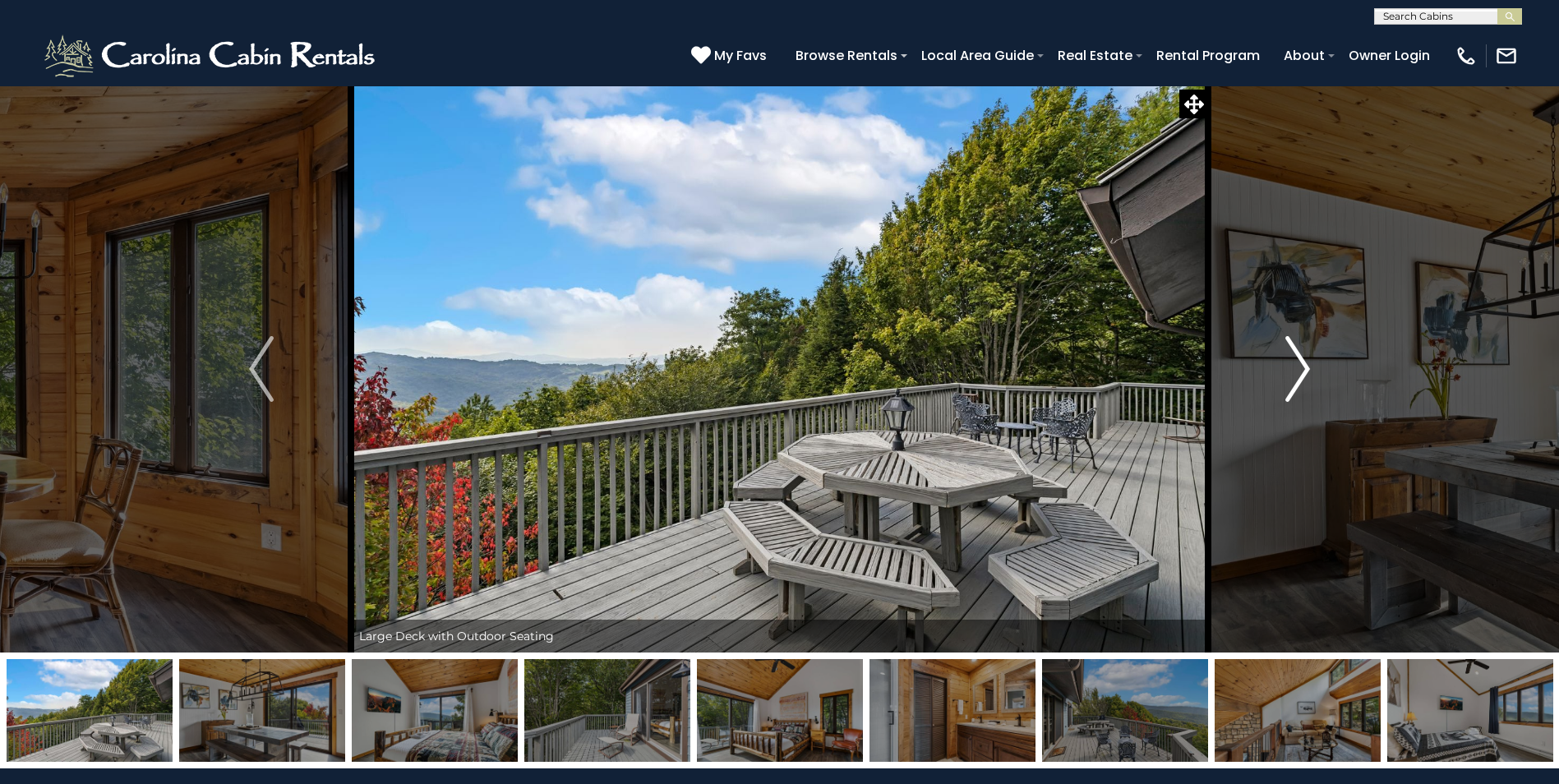
click at [1299, 367] on img "Next" at bounding box center [1298, 368] width 25 height 65
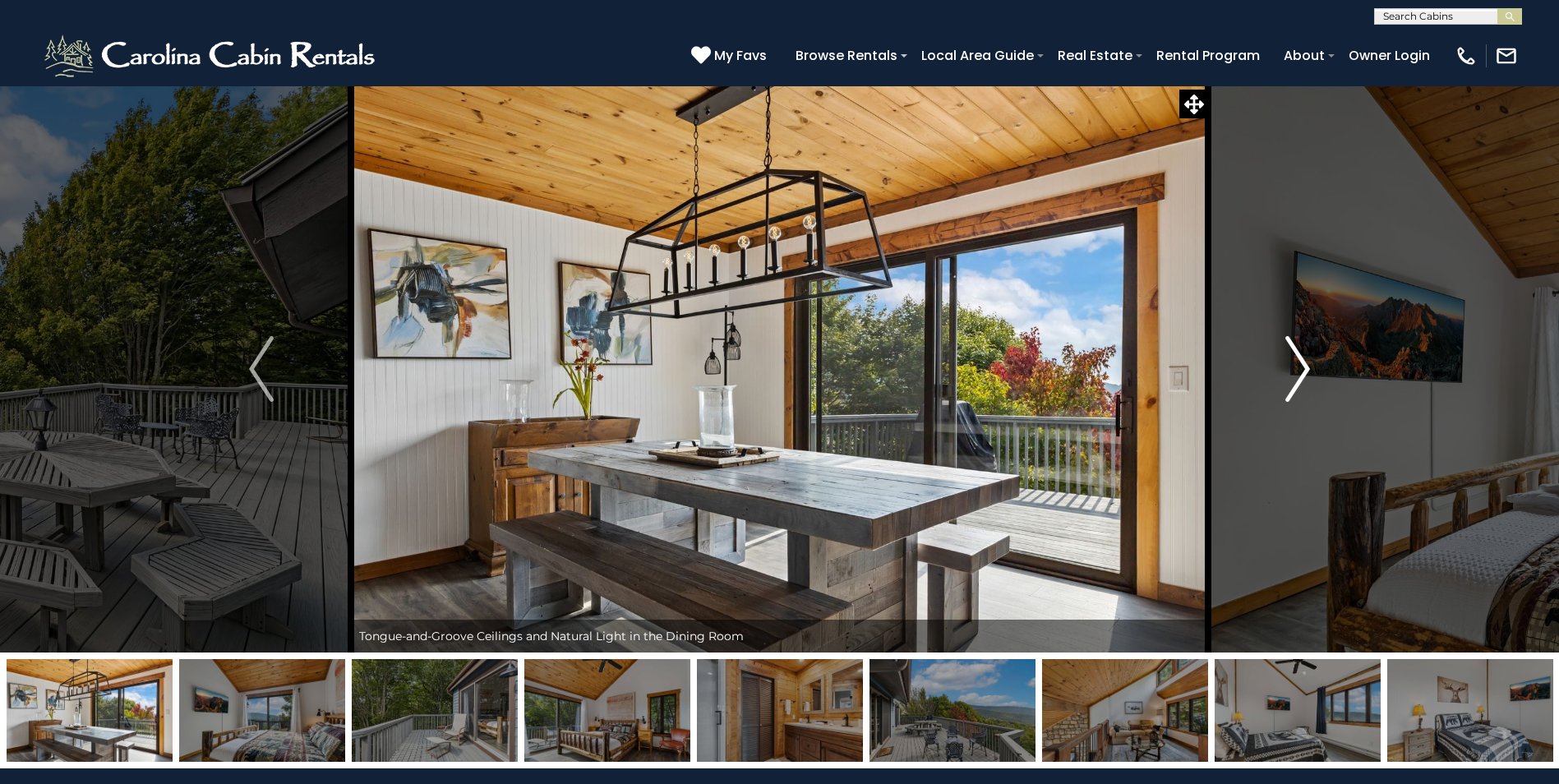
click at [1299, 367] on img "Next" at bounding box center [1298, 368] width 25 height 65
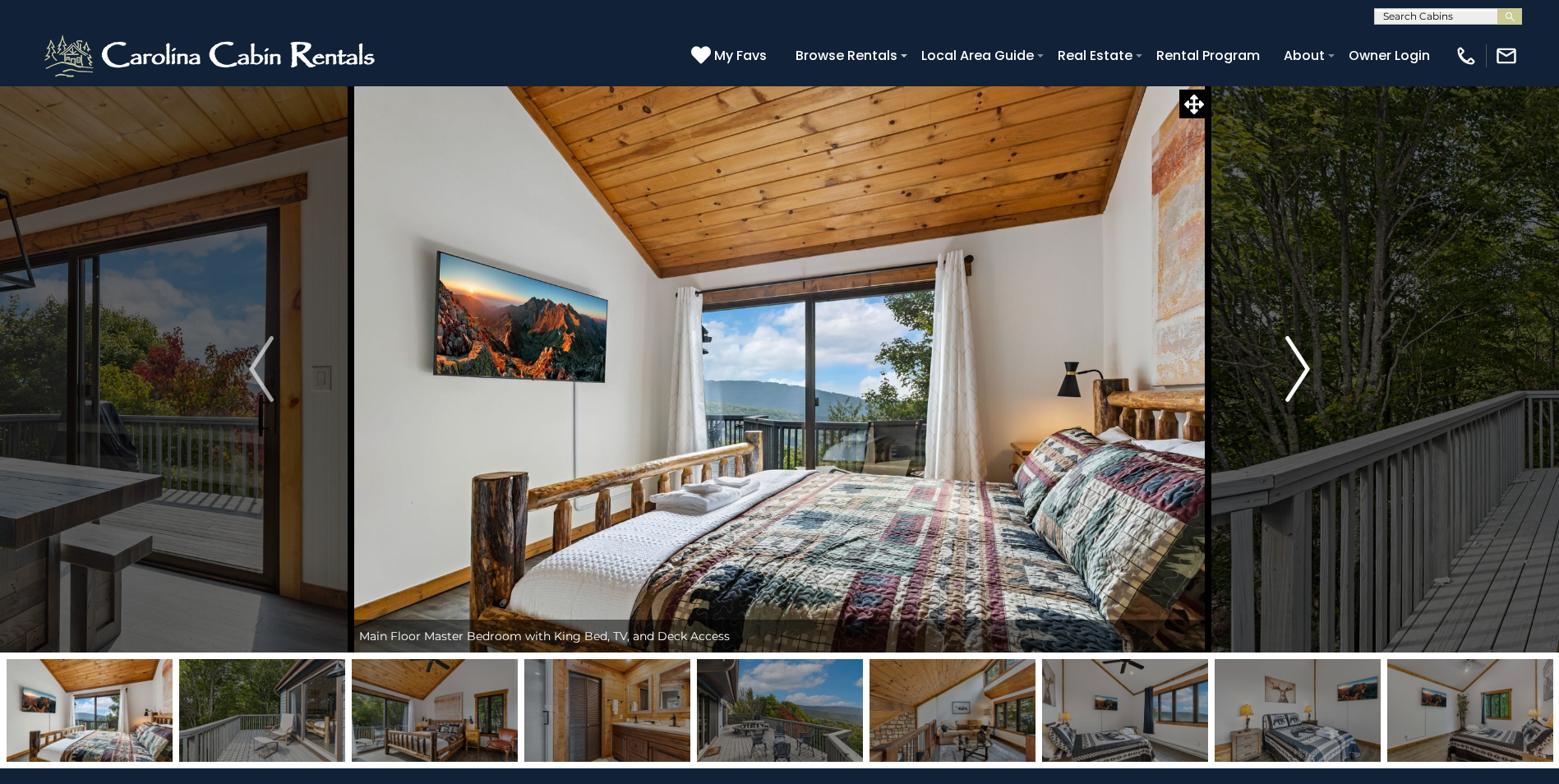
click at [1299, 367] on img "Next" at bounding box center [1298, 368] width 25 height 65
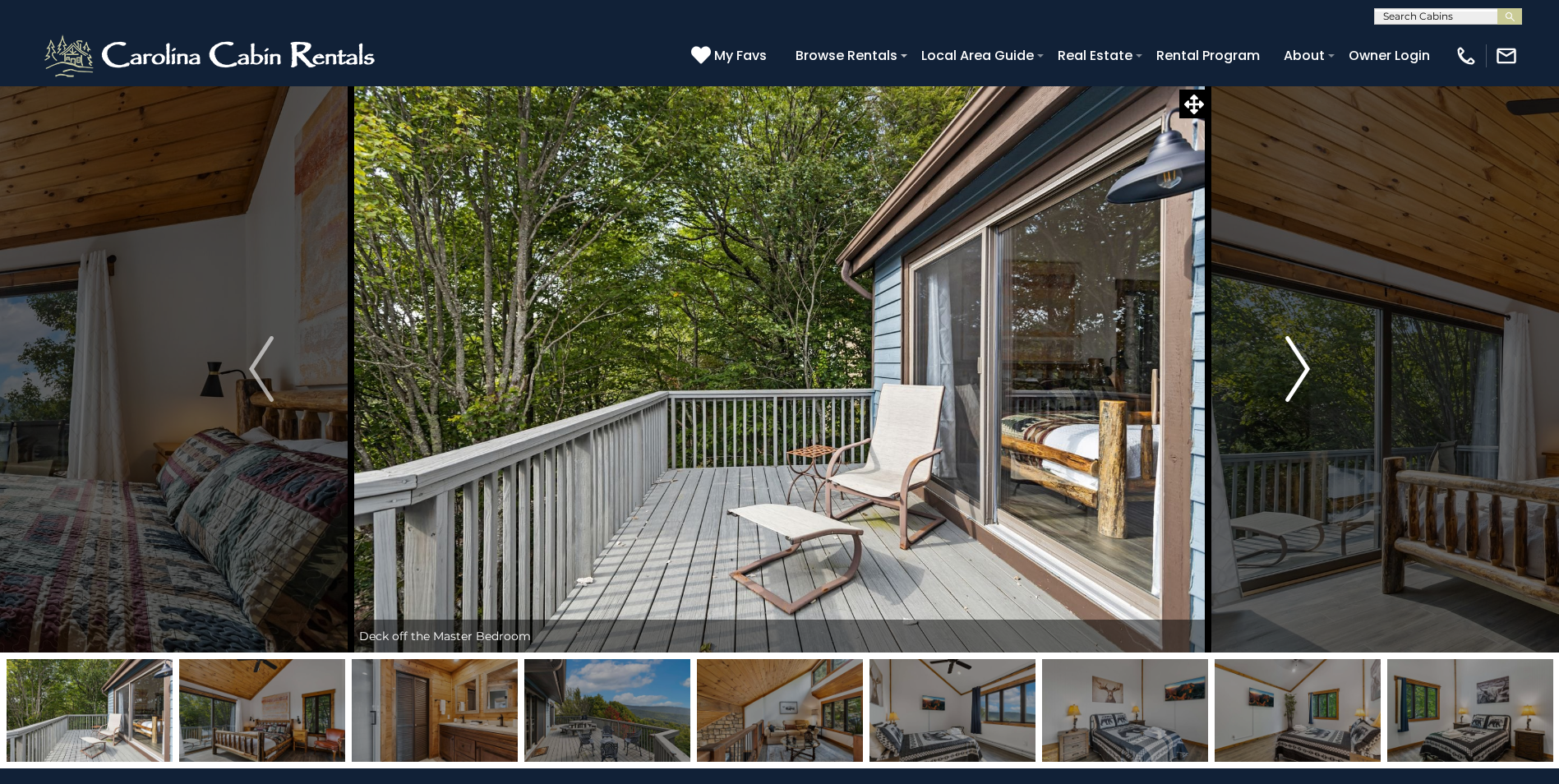
click at [1299, 367] on img "Next" at bounding box center [1298, 368] width 25 height 65
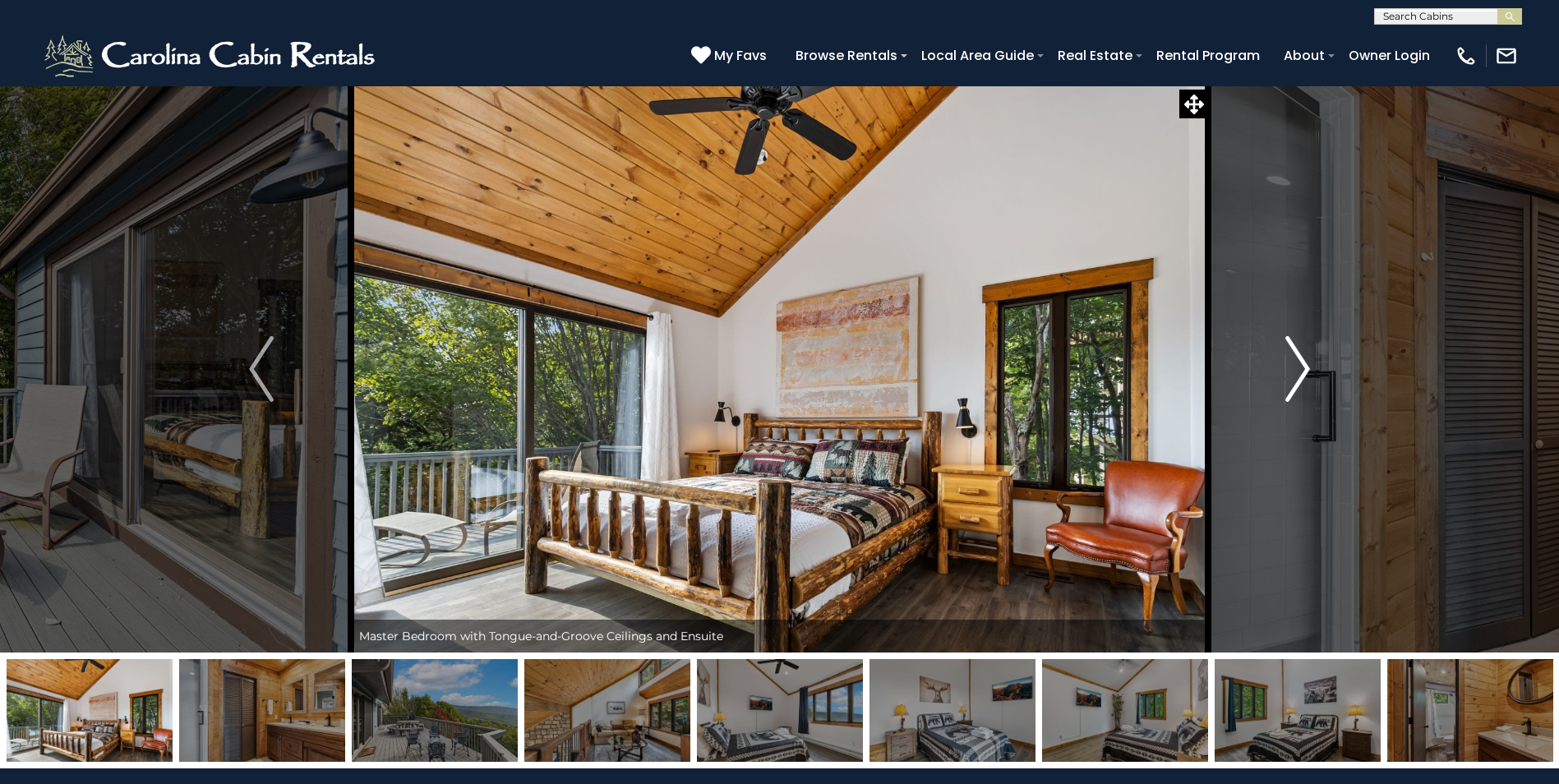
click at [1299, 367] on img "Next" at bounding box center [1298, 368] width 25 height 65
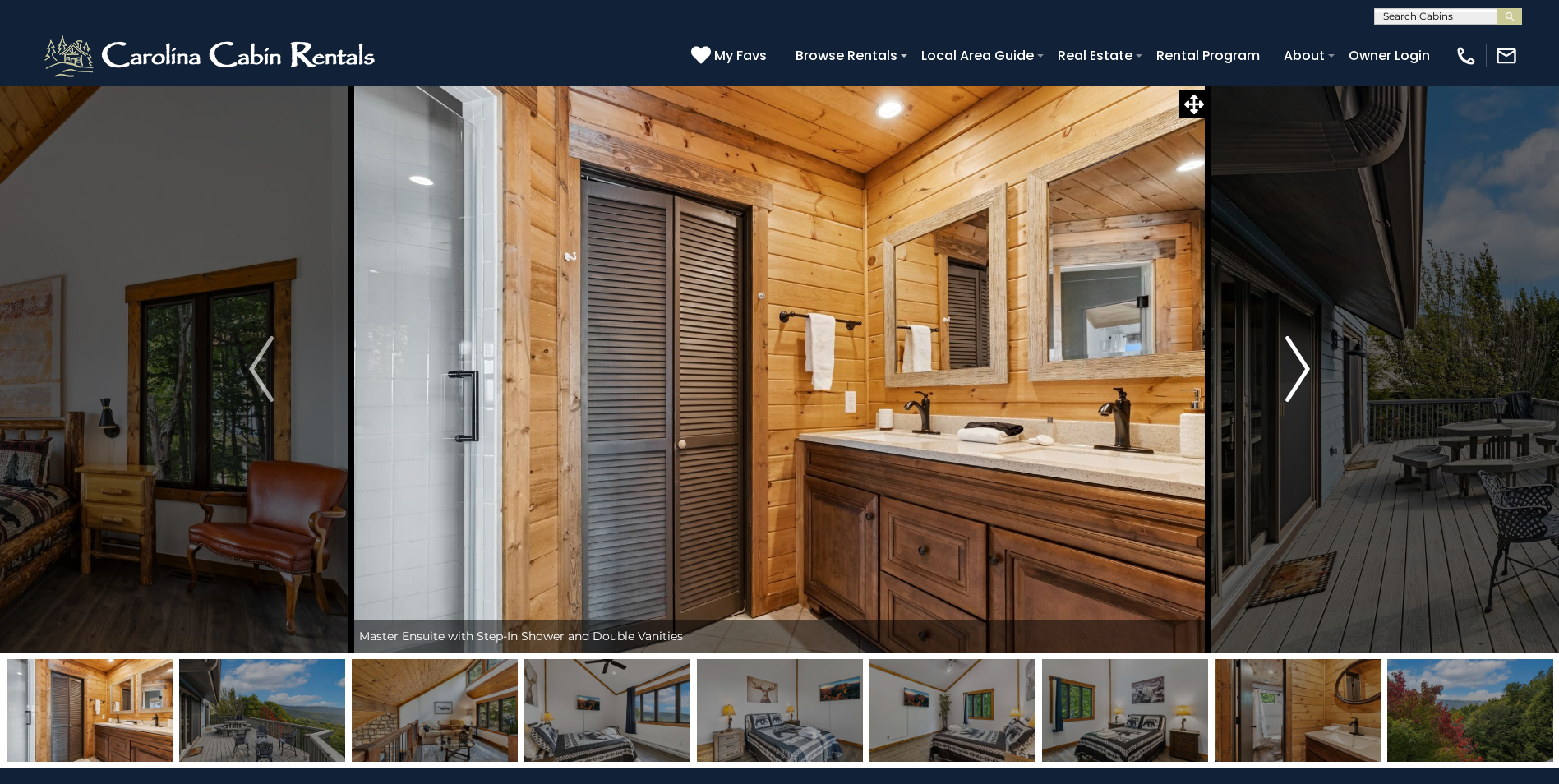
click at [1299, 367] on img "Next" at bounding box center [1298, 368] width 25 height 65
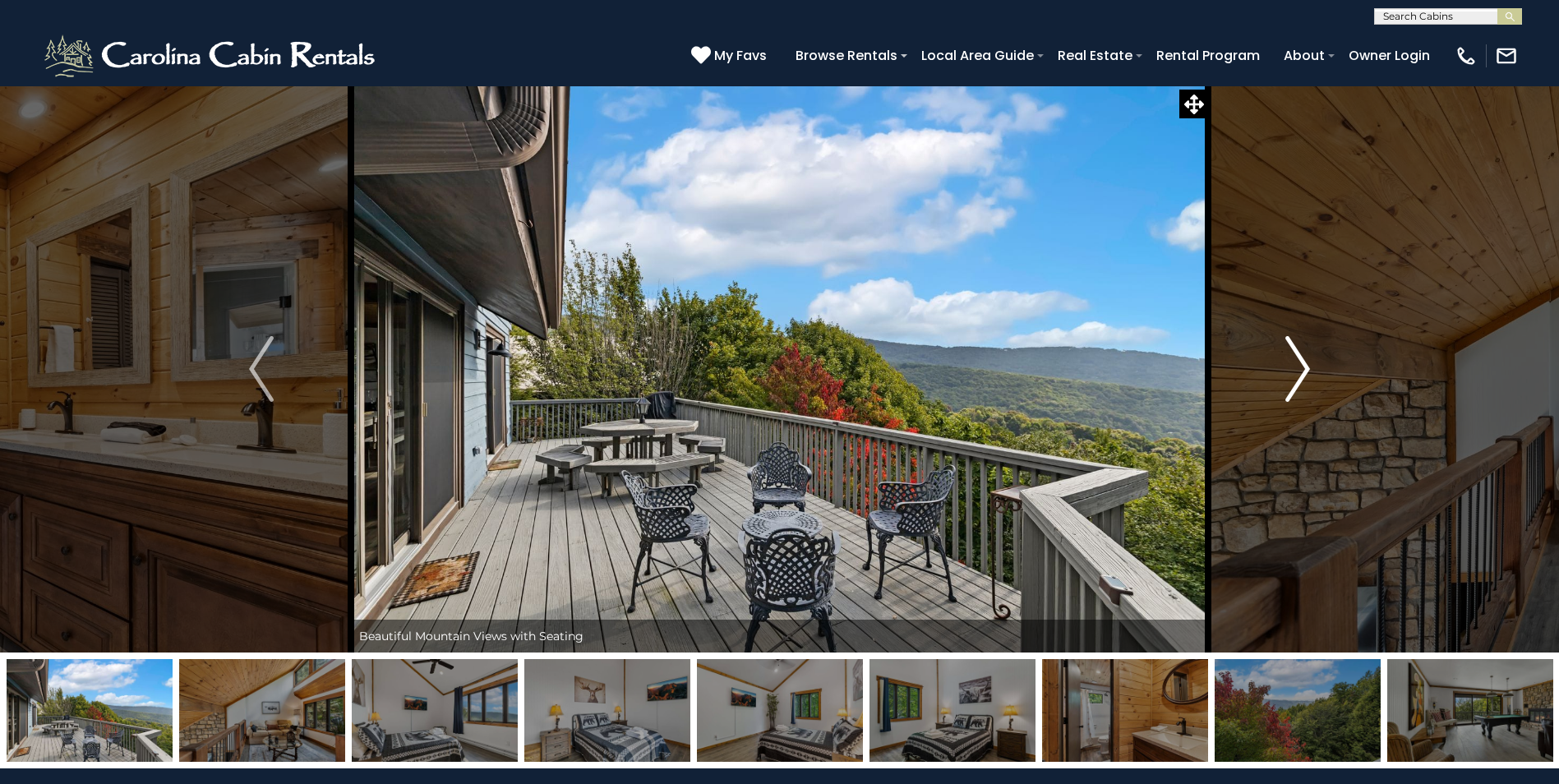
click at [1299, 367] on img "Next" at bounding box center [1298, 368] width 25 height 65
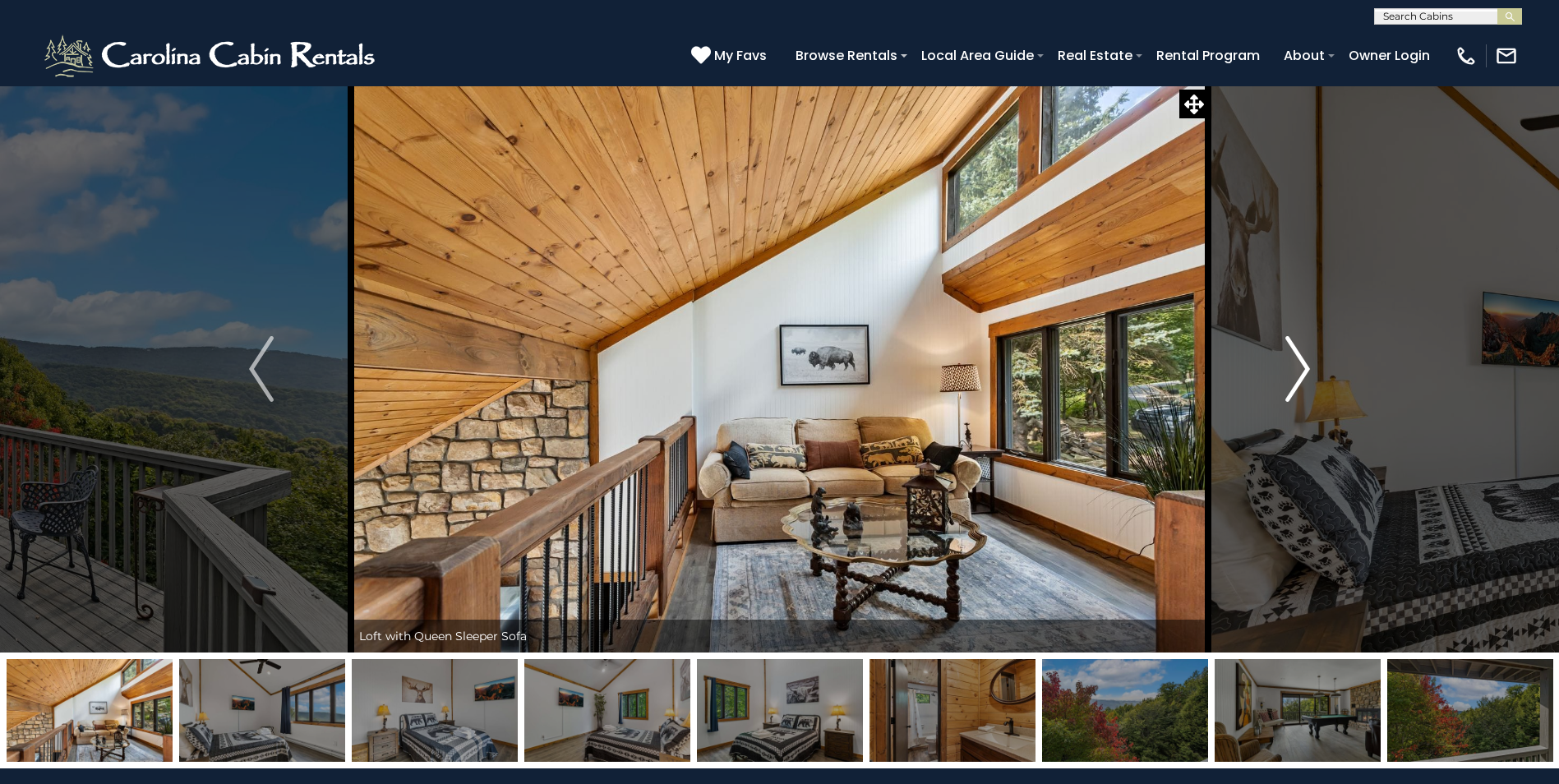
click at [1299, 367] on img "Next" at bounding box center [1298, 368] width 25 height 65
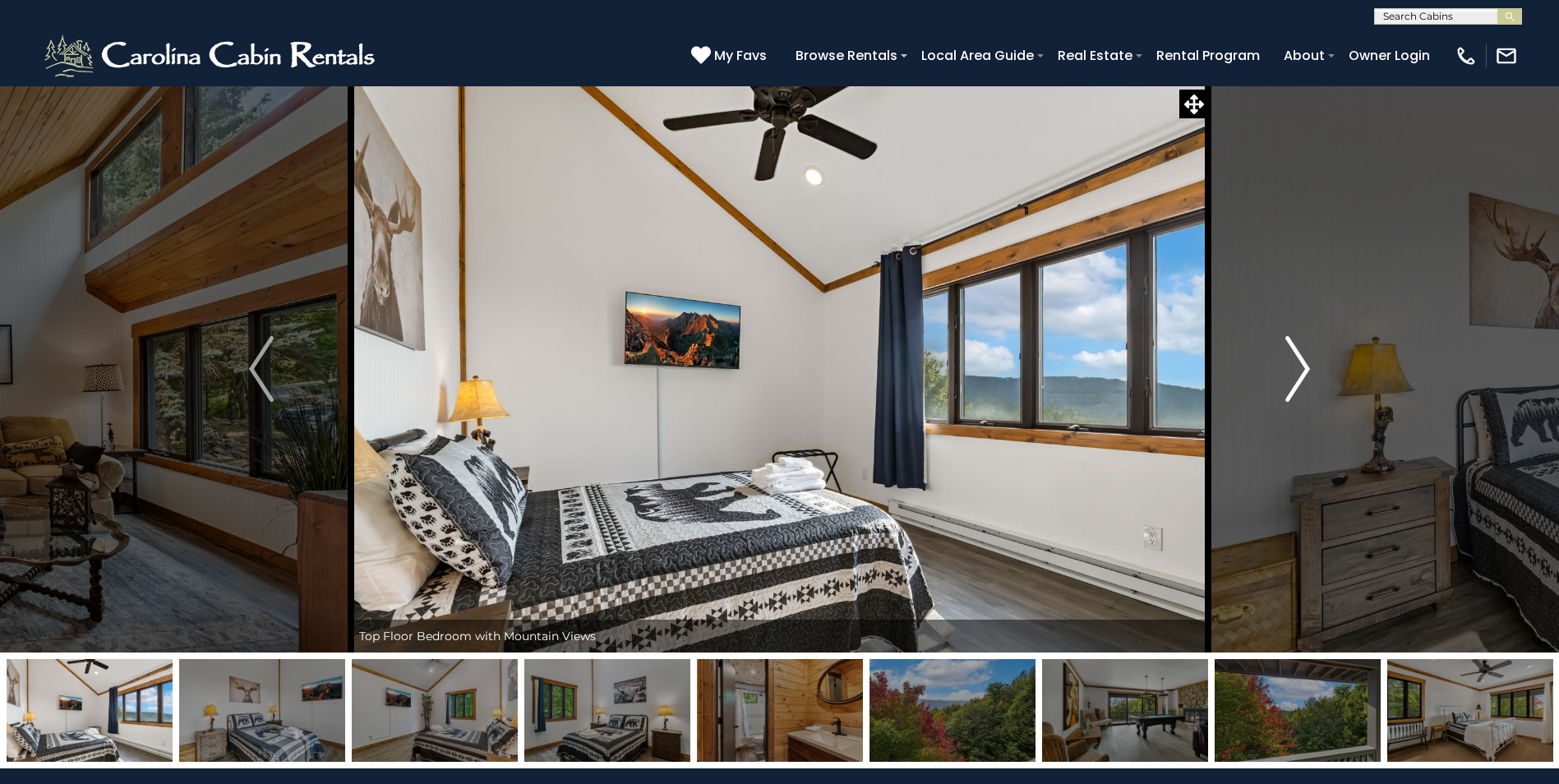
click at [1299, 367] on img "Next" at bounding box center [1298, 368] width 25 height 65
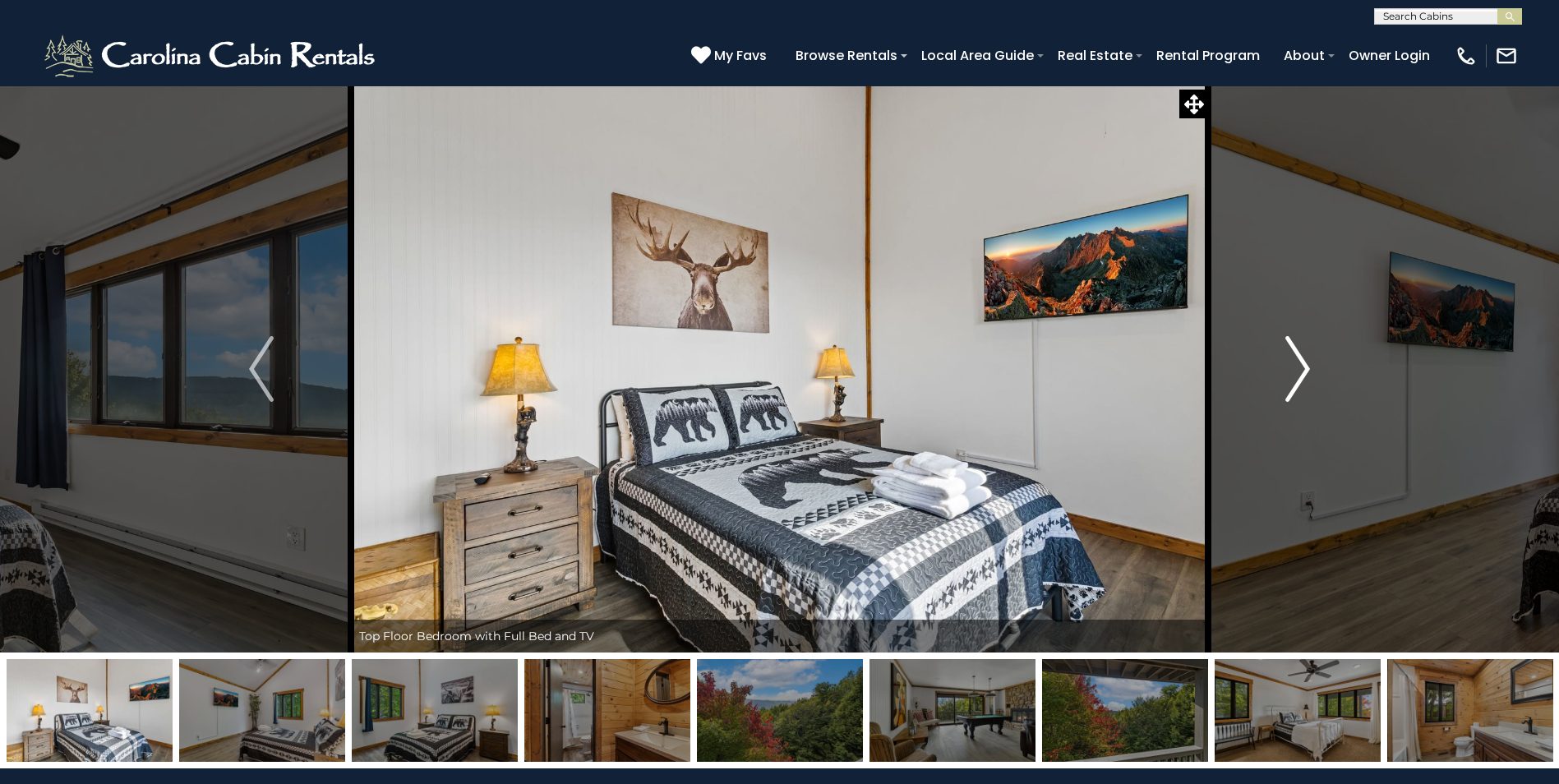
click at [1299, 367] on img "Next" at bounding box center [1298, 368] width 25 height 65
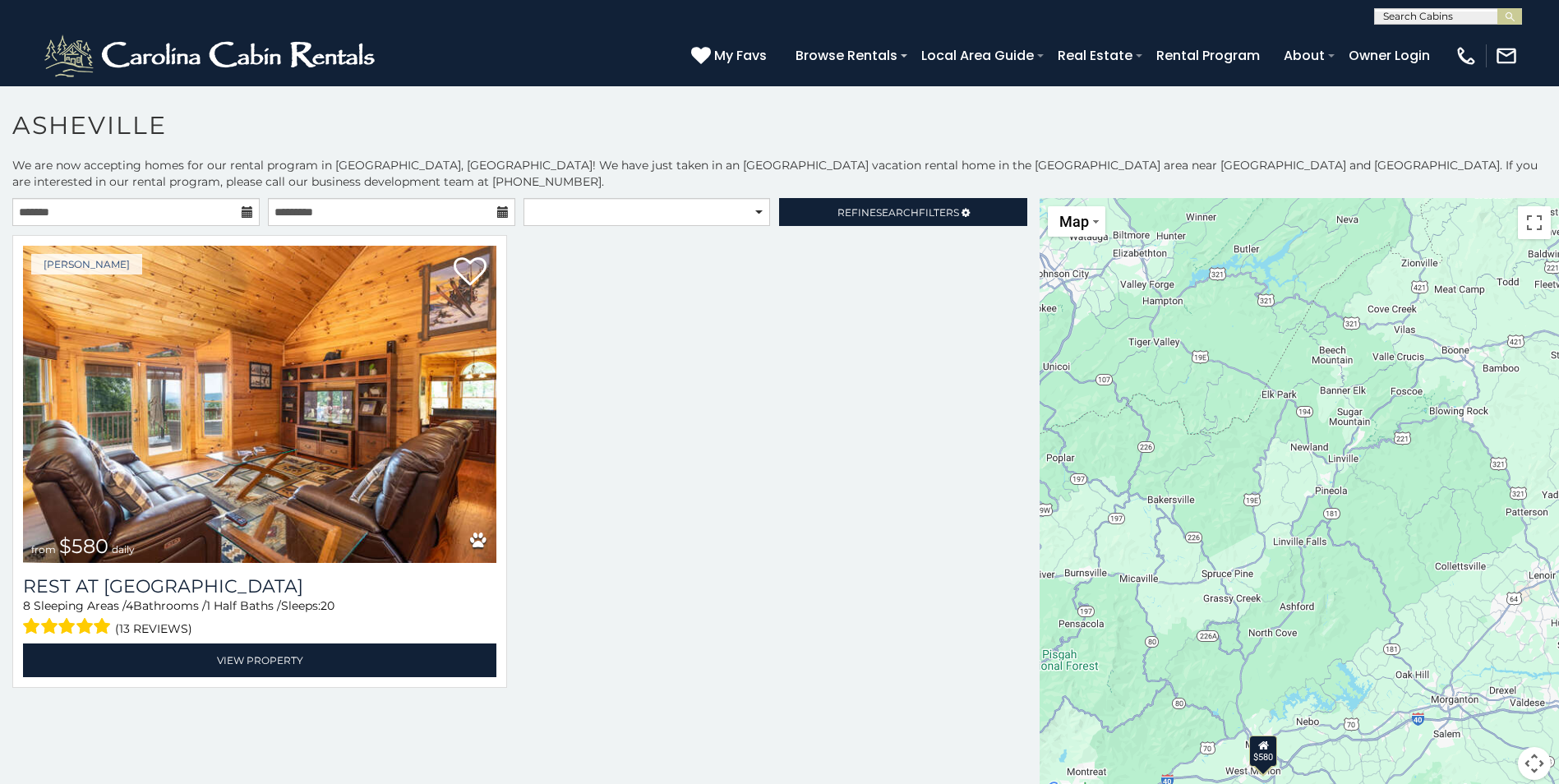
click at [249, 211] on icon at bounding box center [247, 211] width 12 height 12
click at [245, 209] on icon at bounding box center [247, 211] width 12 height 12
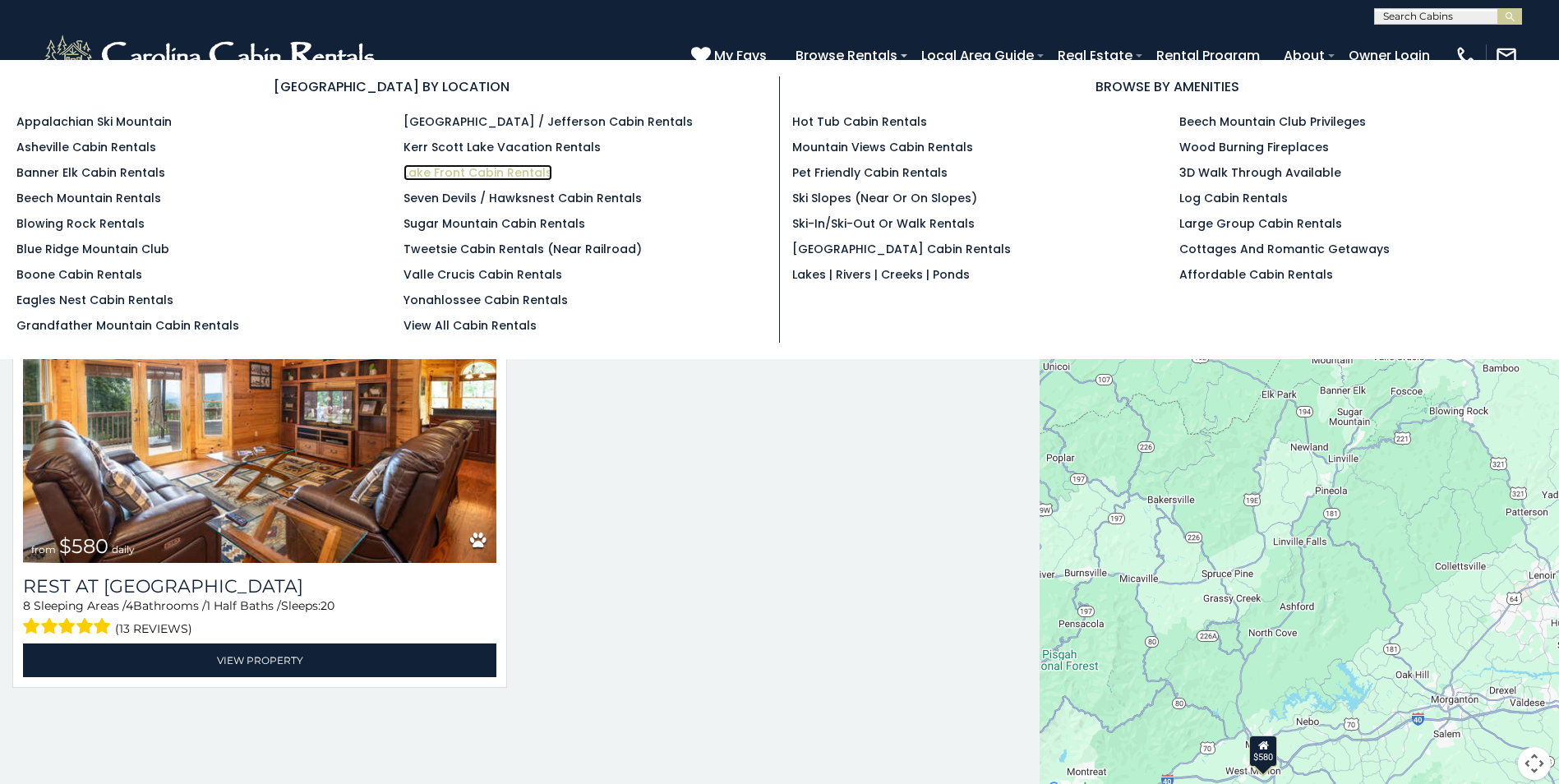
click at [512, 175] on link "Lake Front Cabin Rentals" at bounding box center [478, 173] width 149 height 16
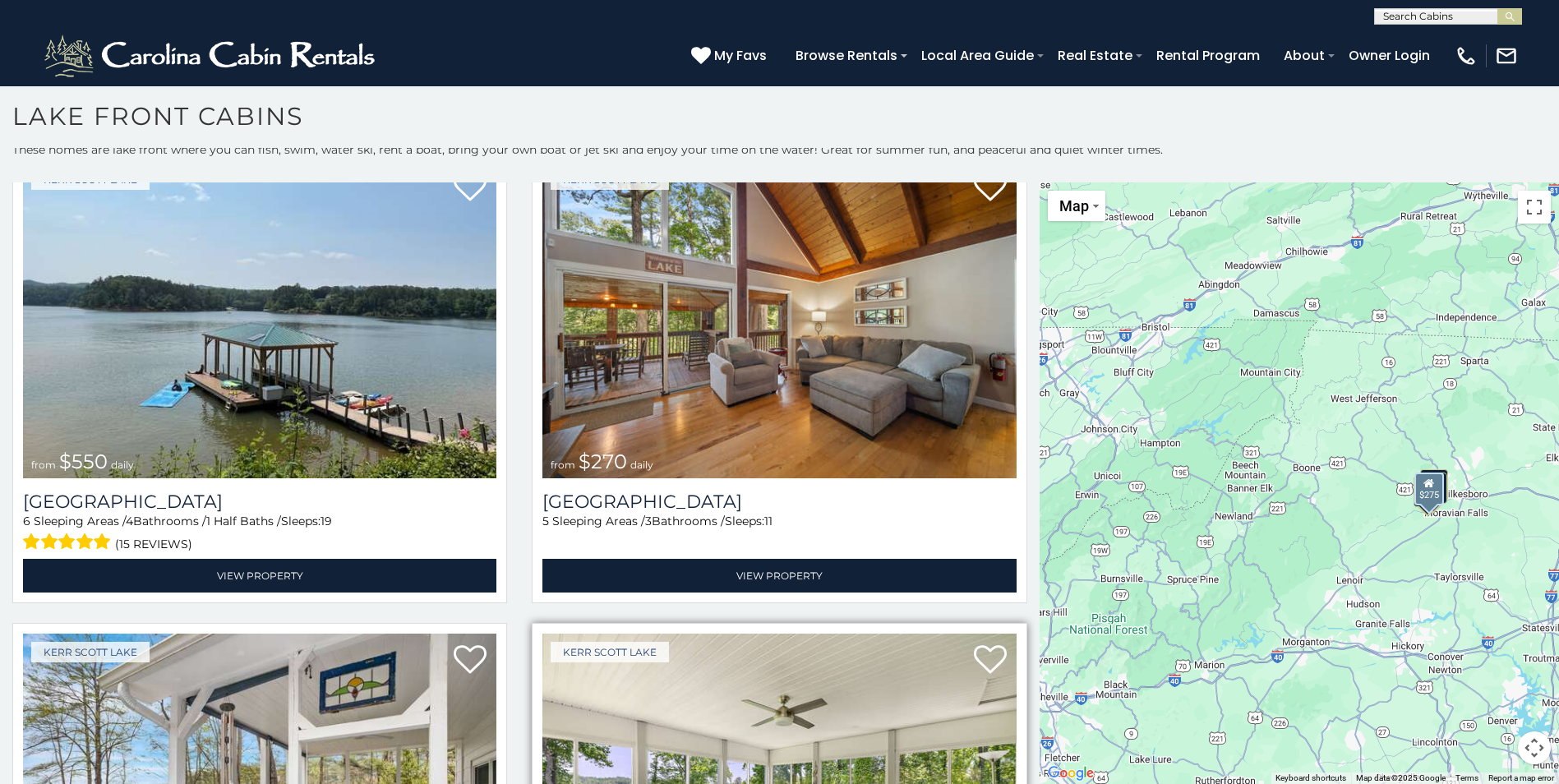
scroll to position [43, 0]
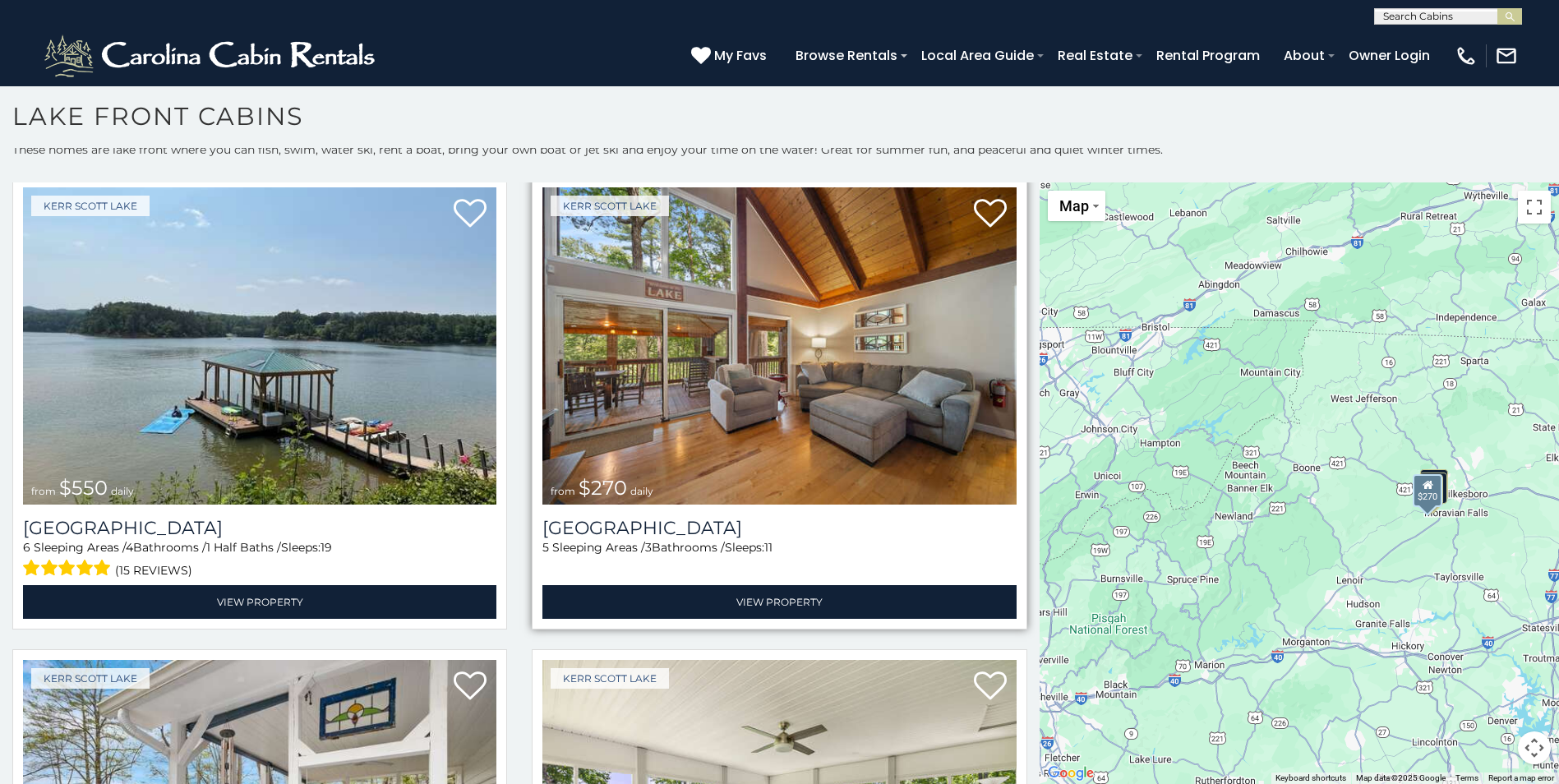
click at [773, 362] on img at bounding box center [779, 345] width 474 height 317
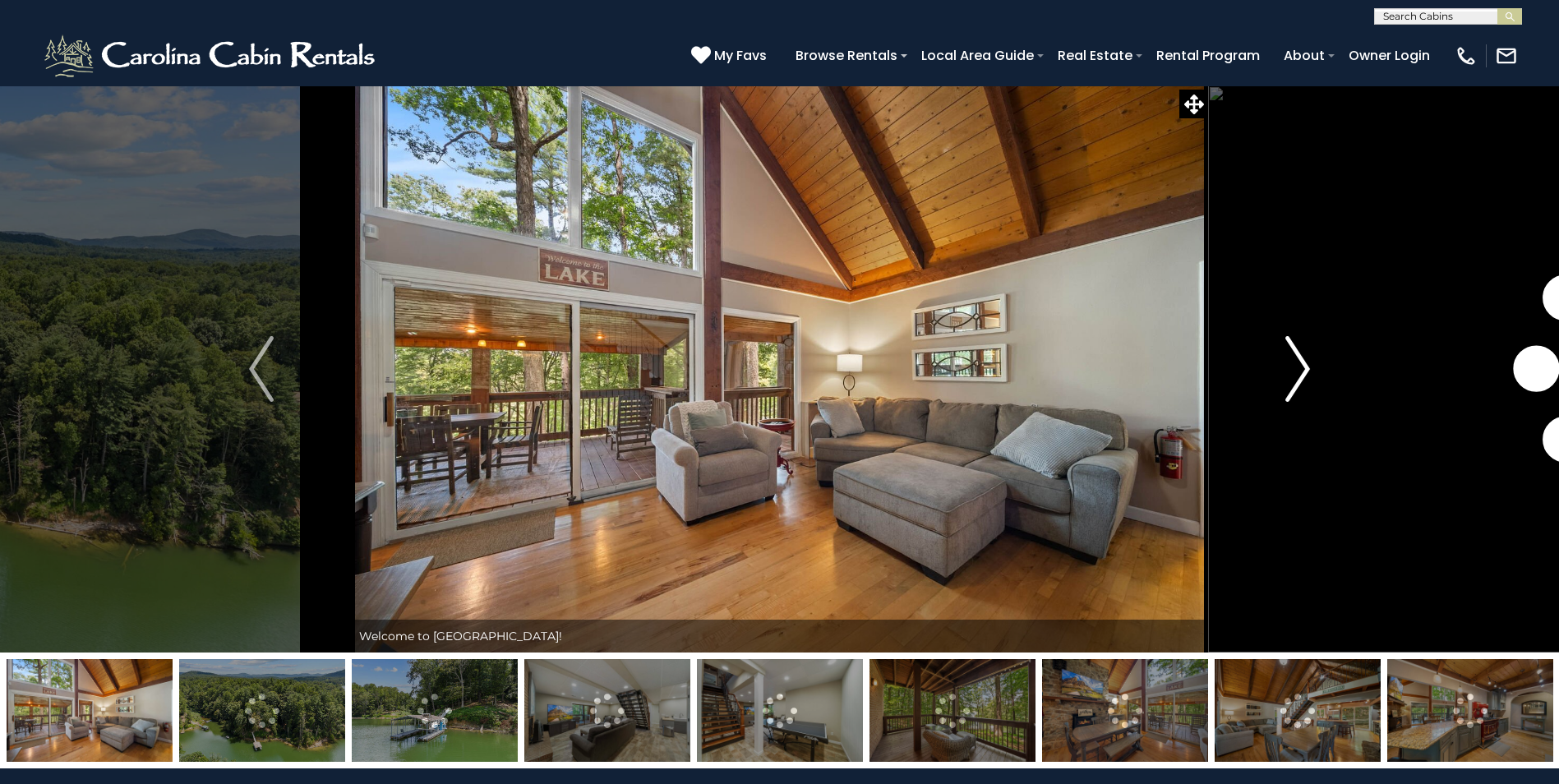
click at [1299, 371] on img "Next" at bounding box center [1298, 368] width 25 height 65
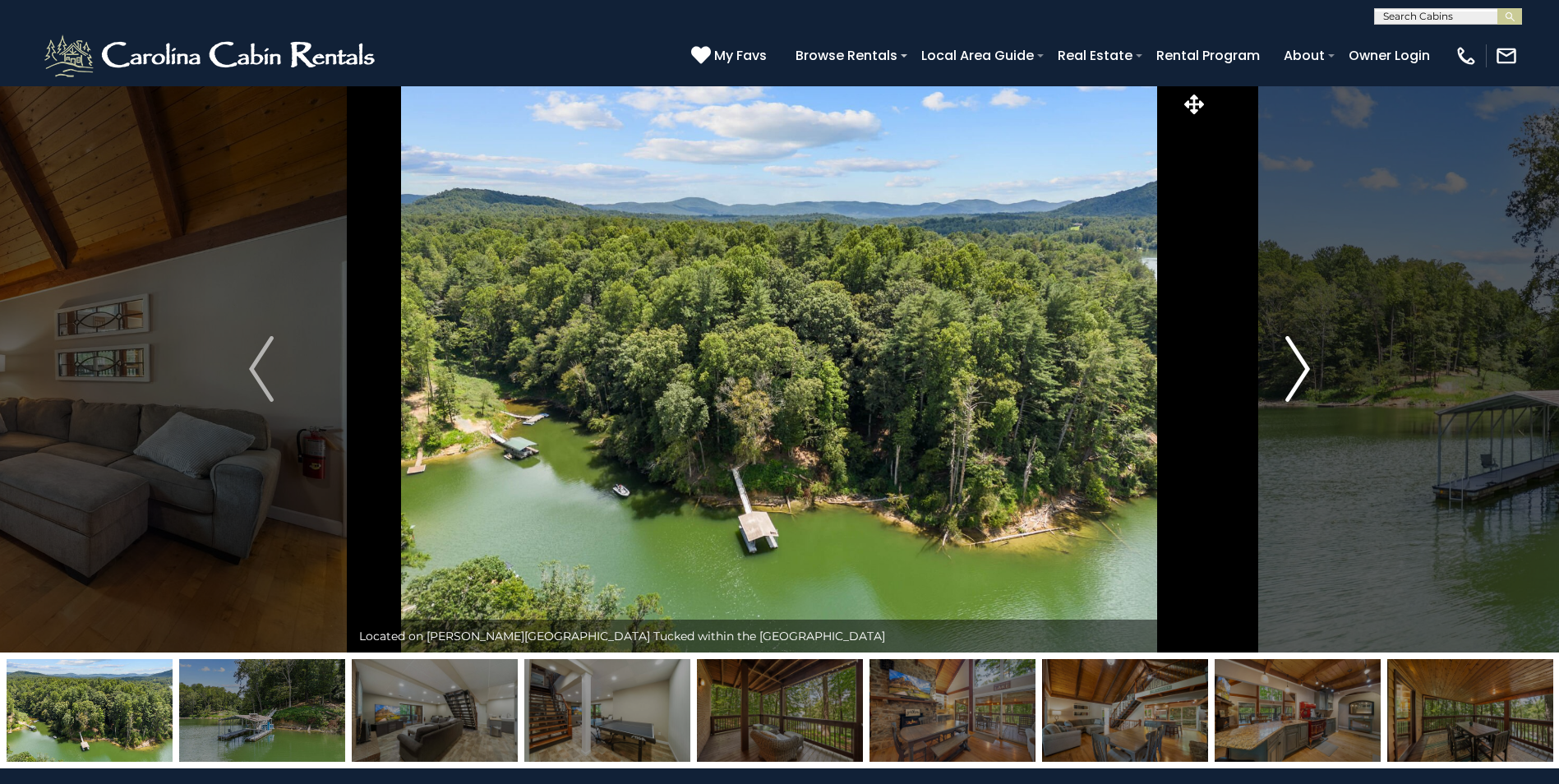
click at [1299, 371] on img "Next" at bounding box center [1298, 368] width 25 height 65
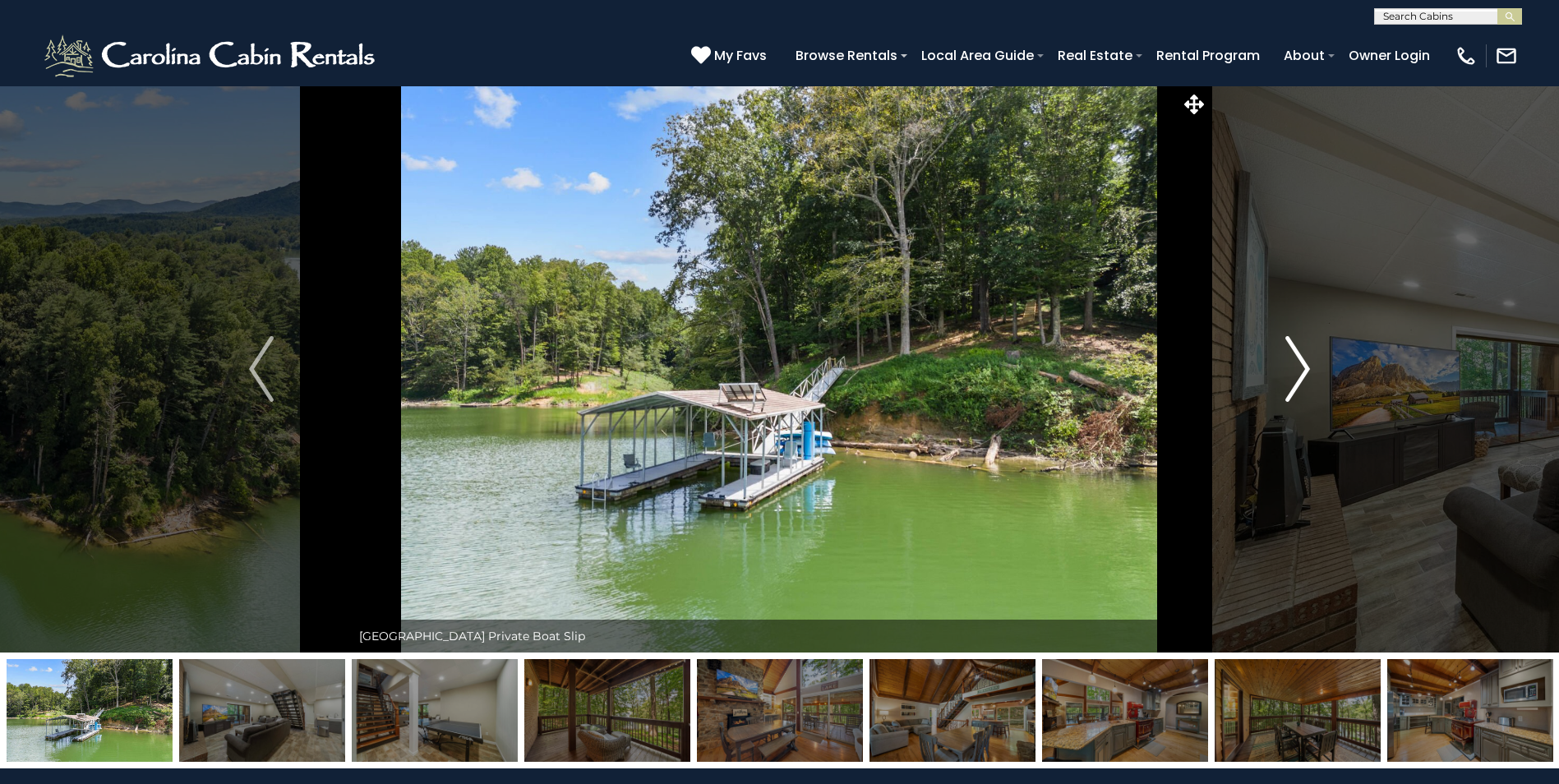
click at [1299, 371] on img "Next" at bounding box center [1298, 368] width 25 height 65
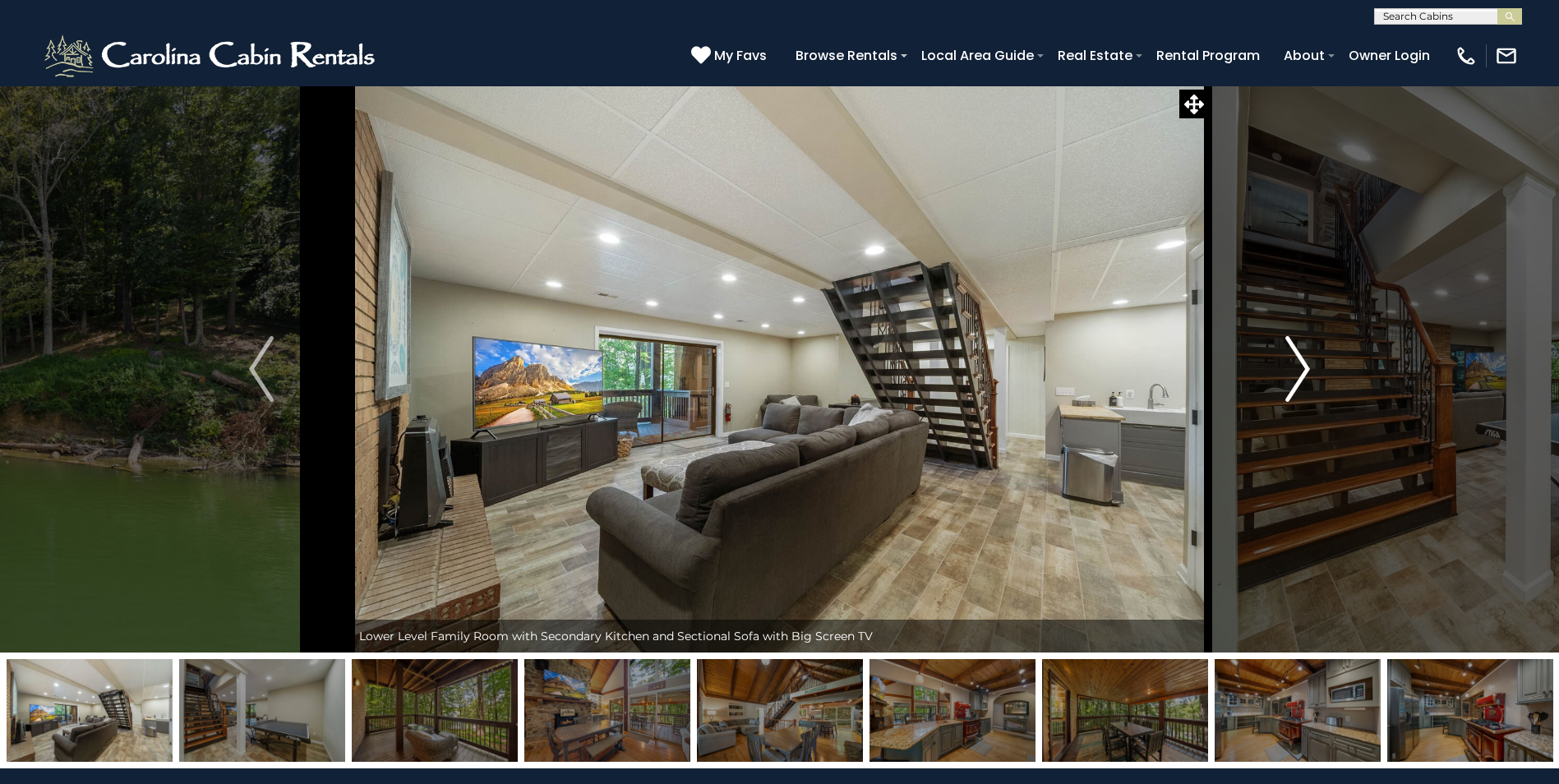
click at [1299, 371] on img "Next" at bounding box center [1298, 368] width 25 height 65
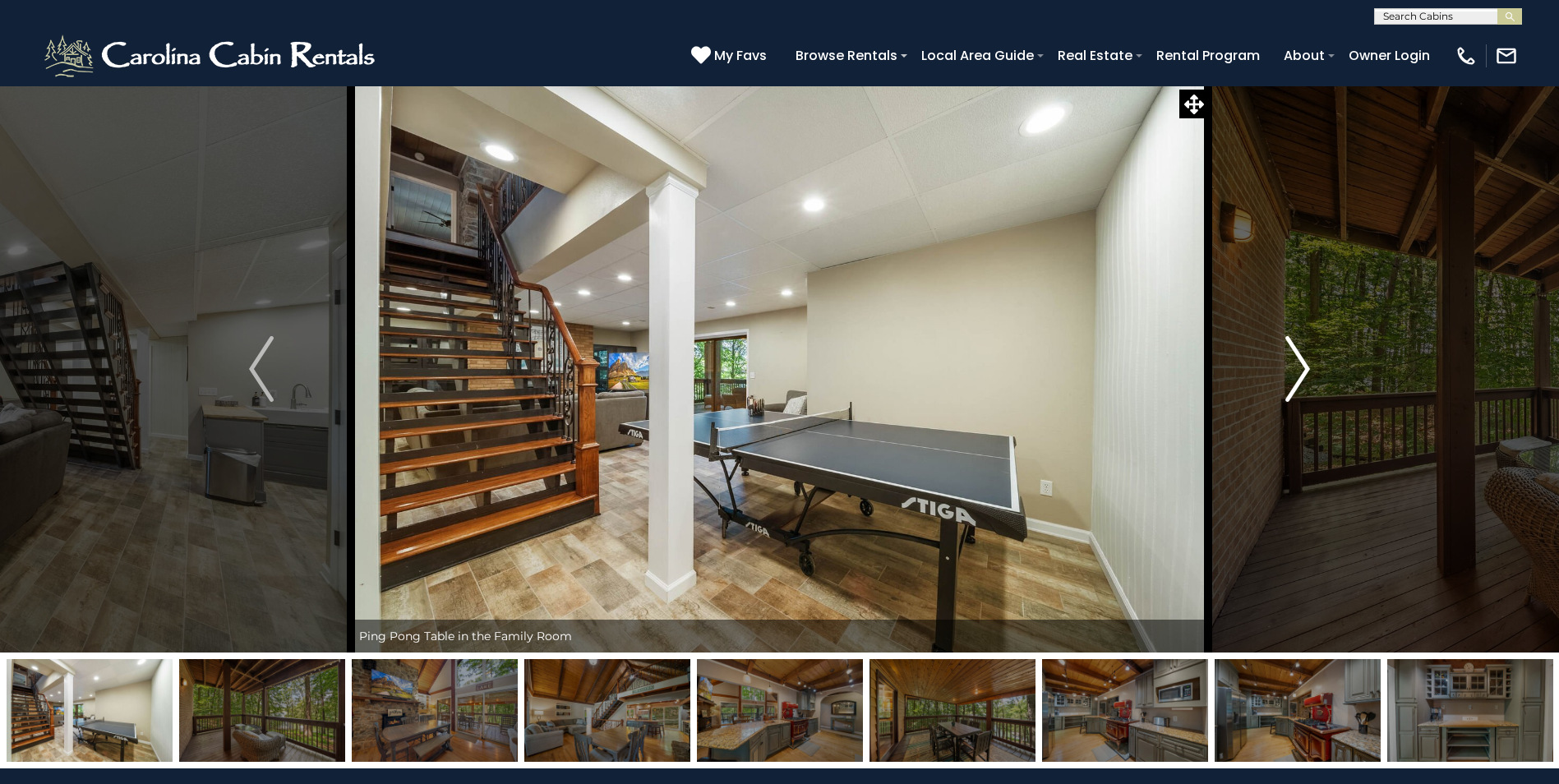
click at [1299, 371] on img "Next" at bounding box center [1298, 368] width 25 height 65
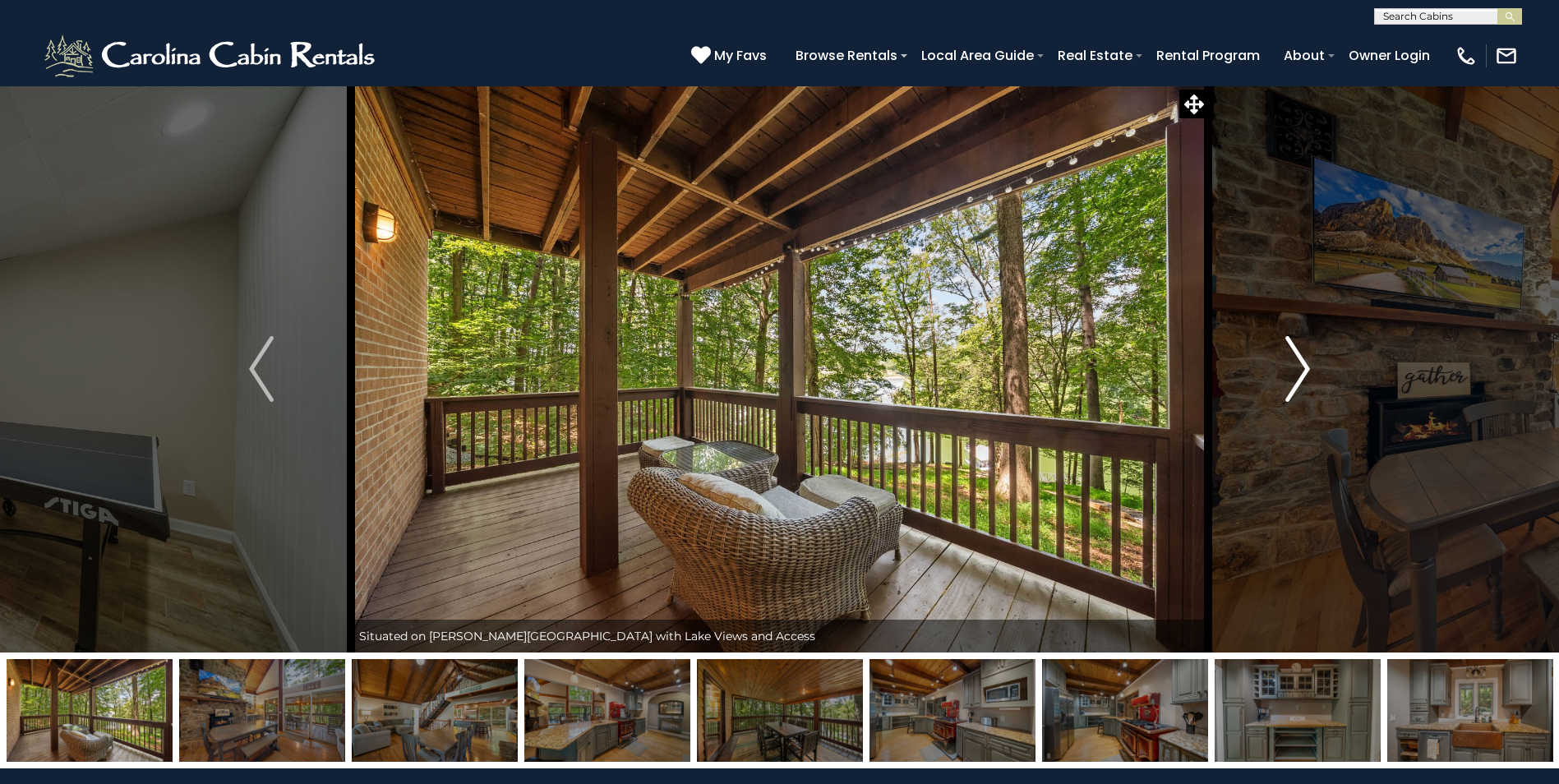
click at [1299, 371] on img "Next" at bounding box center [1298, 368] width 25 height 65
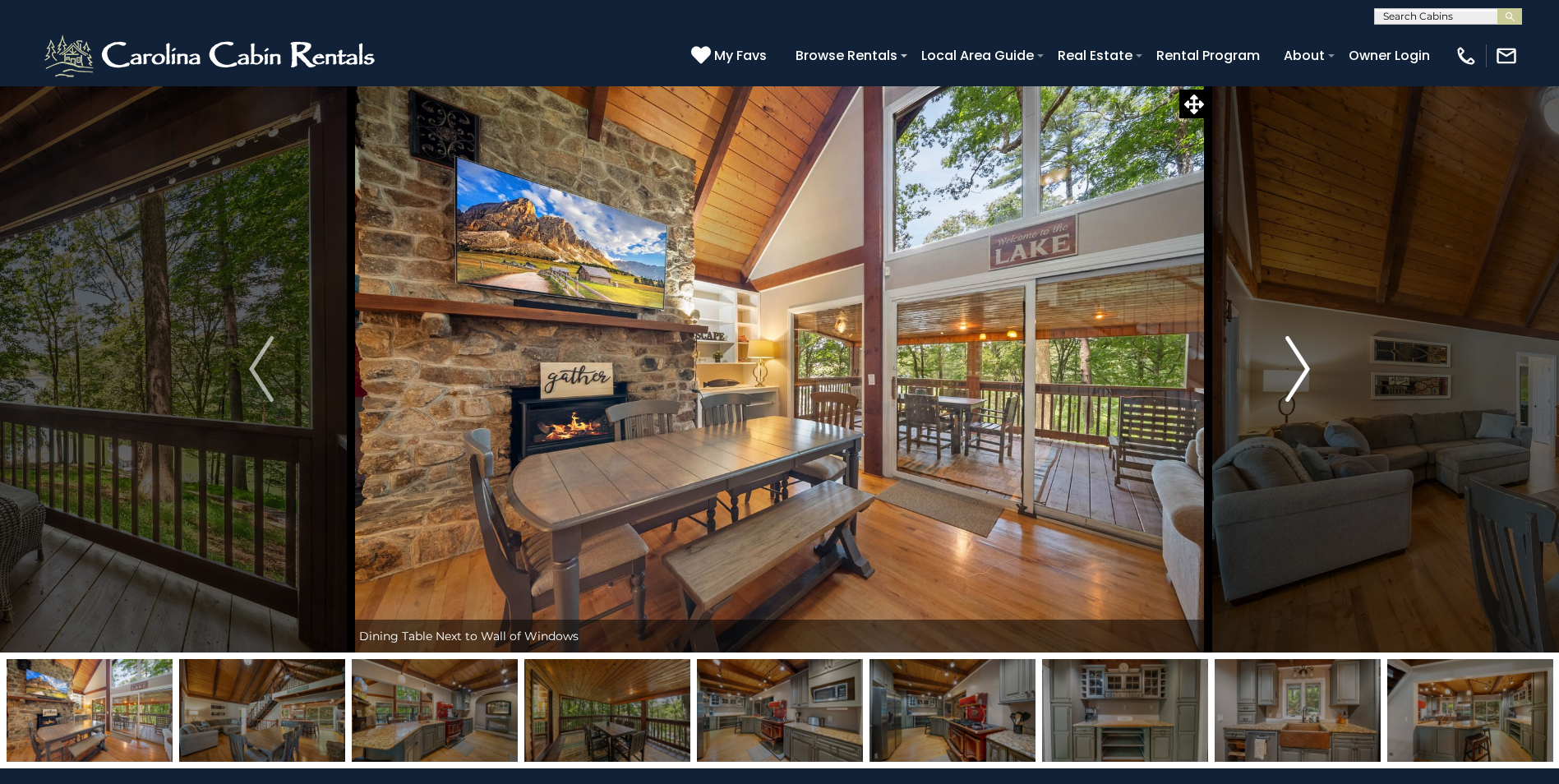
click at [1305, 369] on img "Next" at bounding box center [1298, 368] width 25 height 65
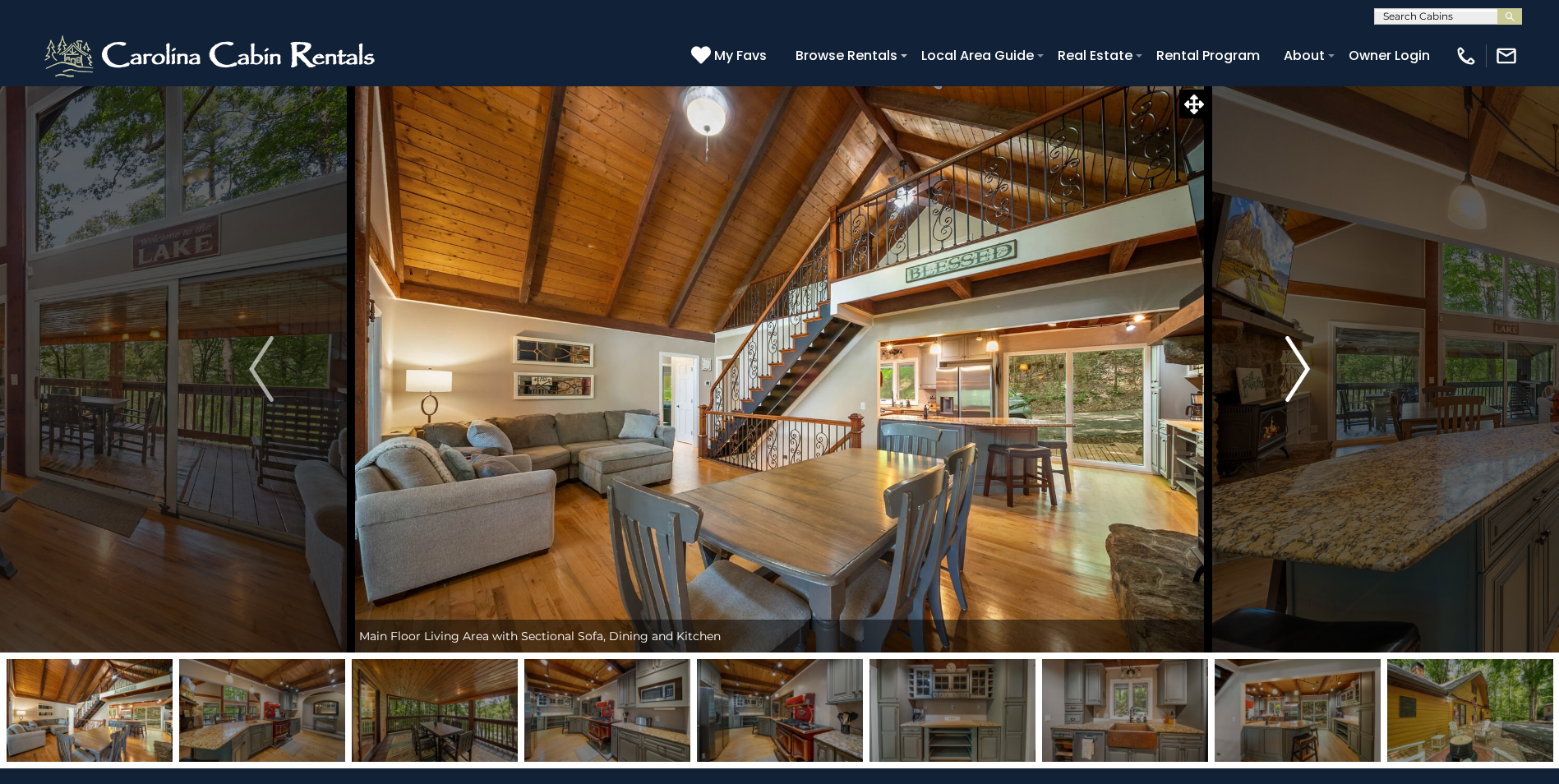
click at [1305, 371] on img "Next" at bounding box center [1298, 368] width 25 height 65
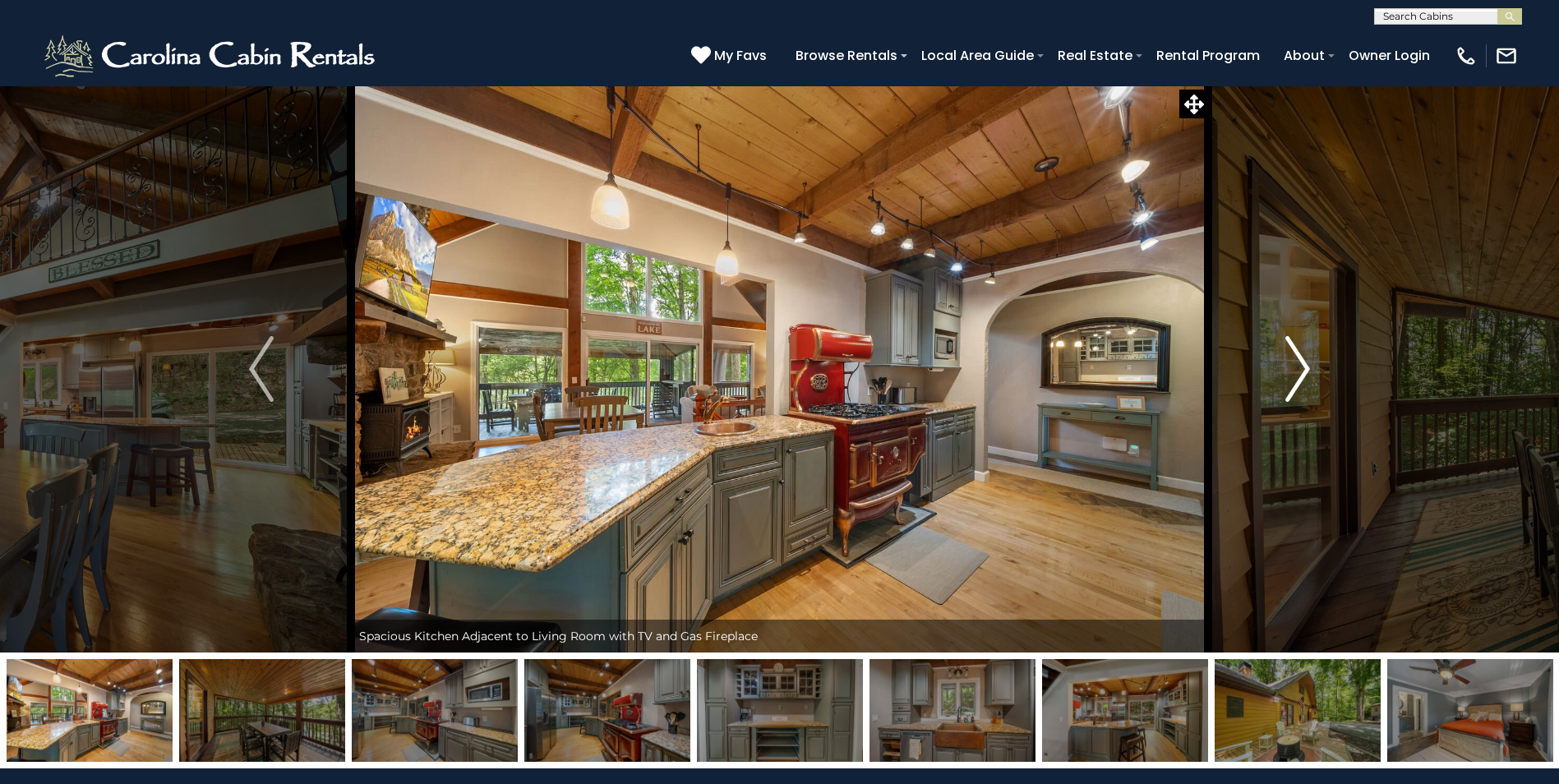
click at [1303, 373] on img "Next" at bounding box center [1298, 368] width 25 height 65
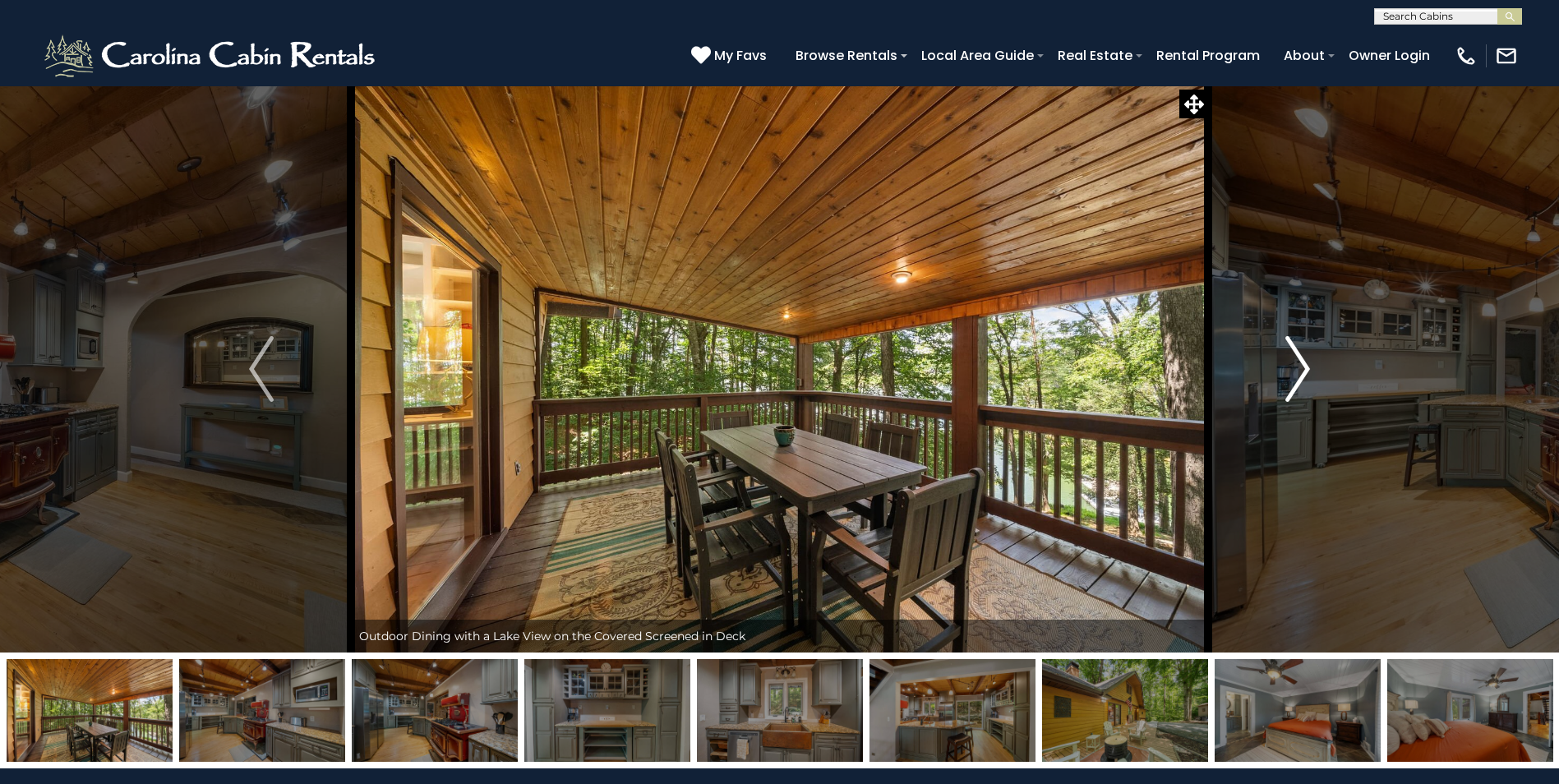
click at [1303, 373] on img "Next" at bounding box center [1298, 368] width 25 height 65
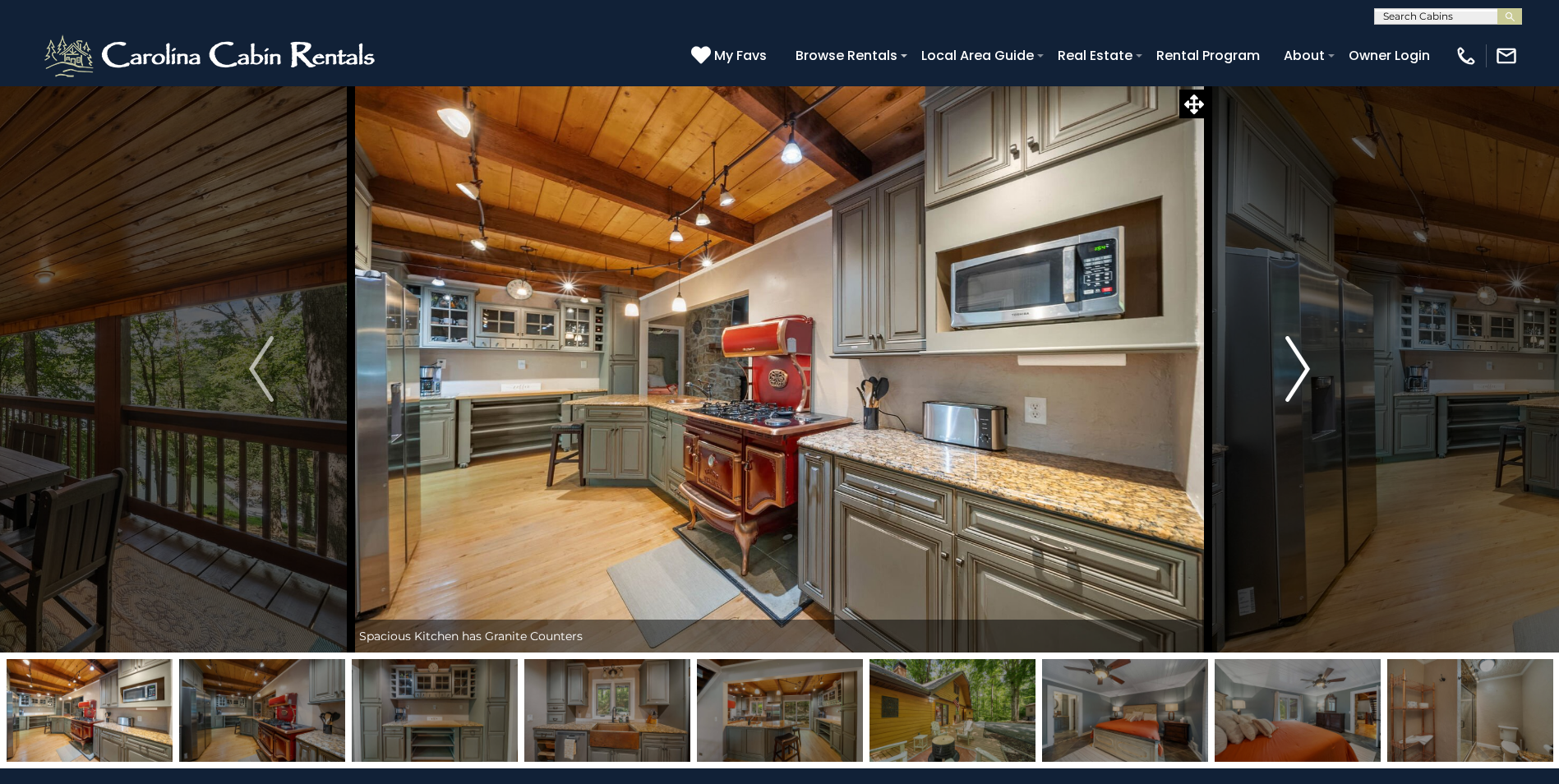
click at [1303, 373] on img "Next" at bounding box center [1298, 368] width 25 height 65
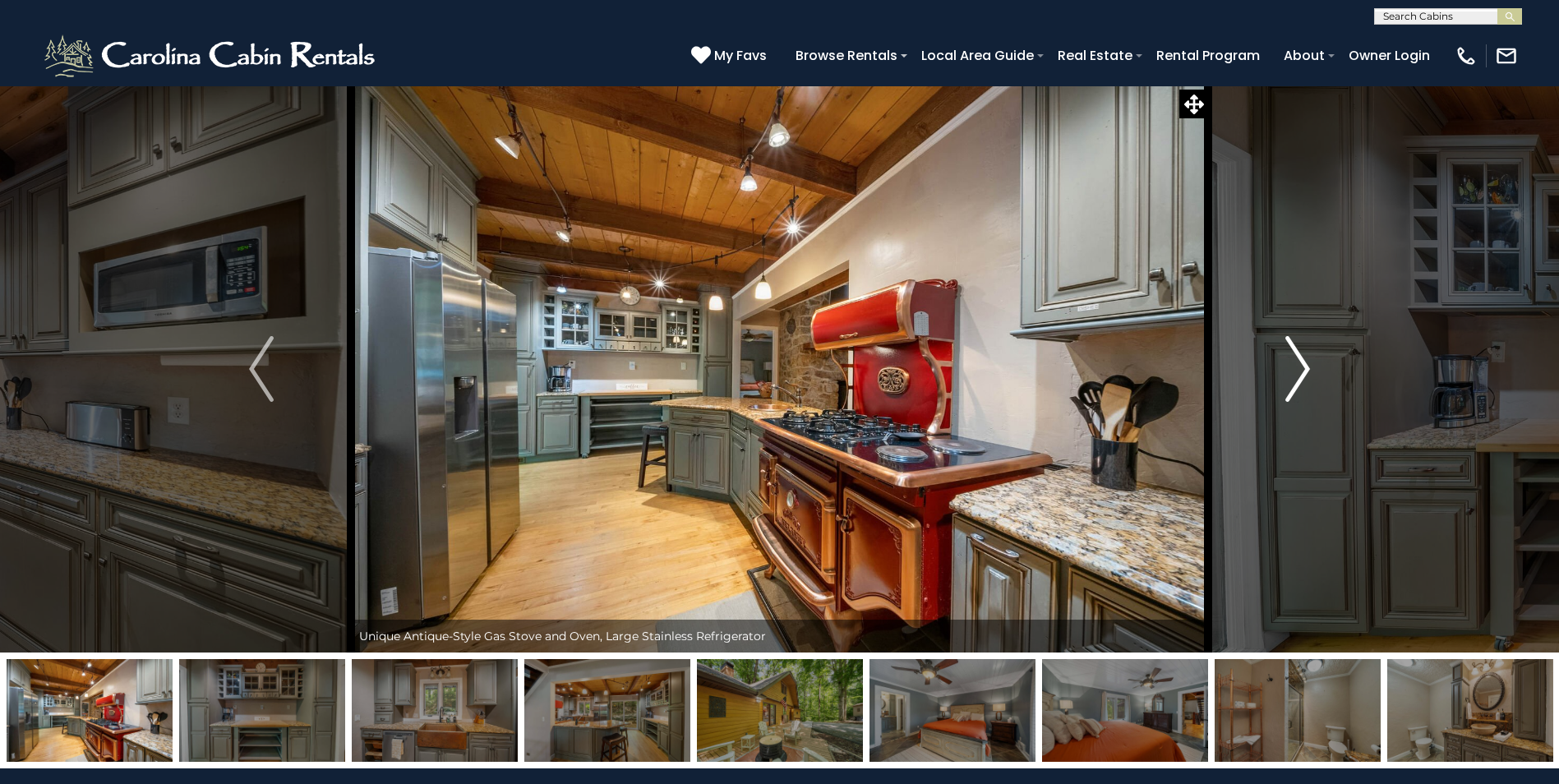
click at [1302, 373] on img "Next" at bounding box center [1298, 368] width 25 height 65
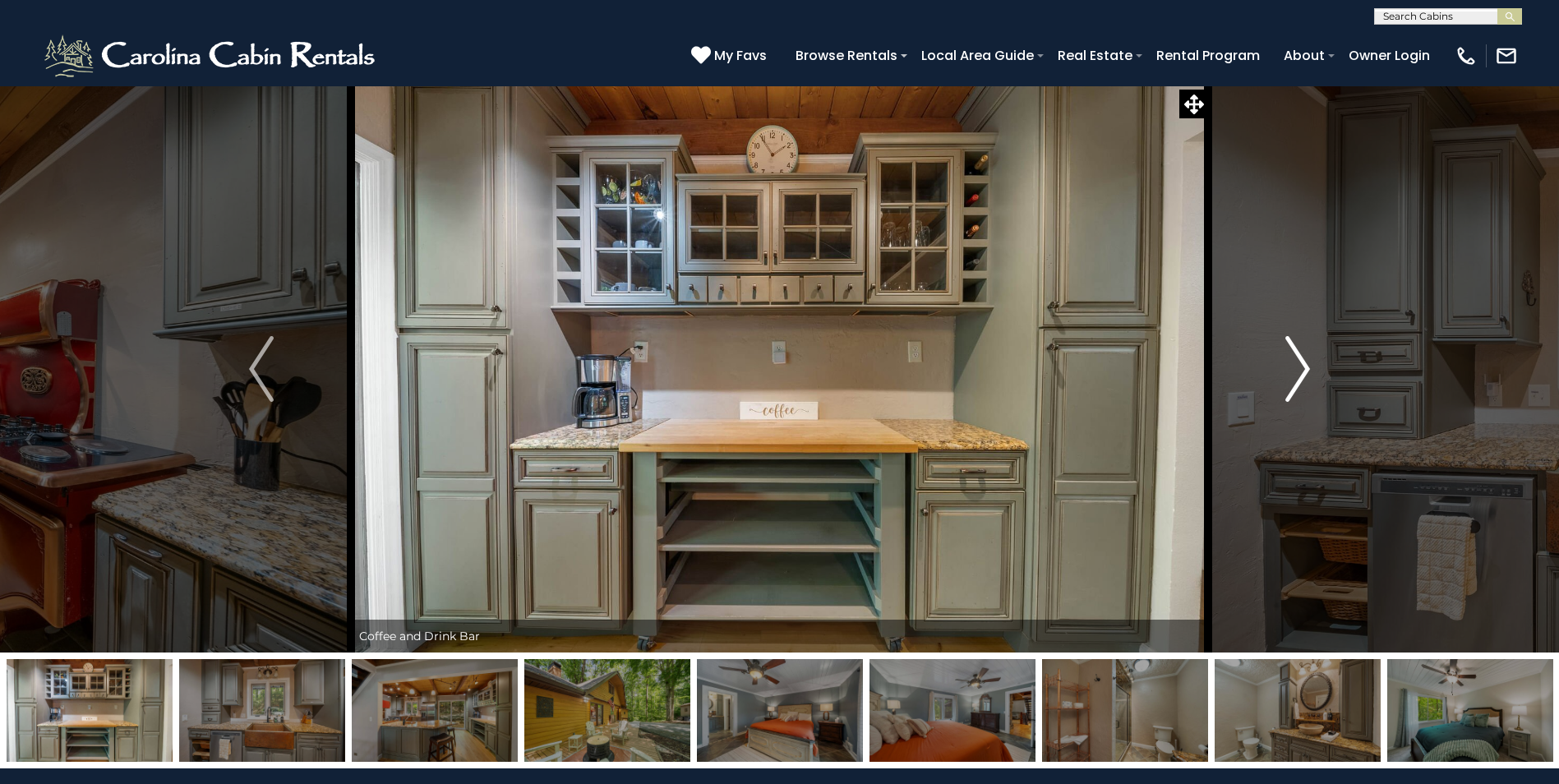
click at [1302, 373] on img "Next" at bounding box center [1298, 368] width 25 height 65
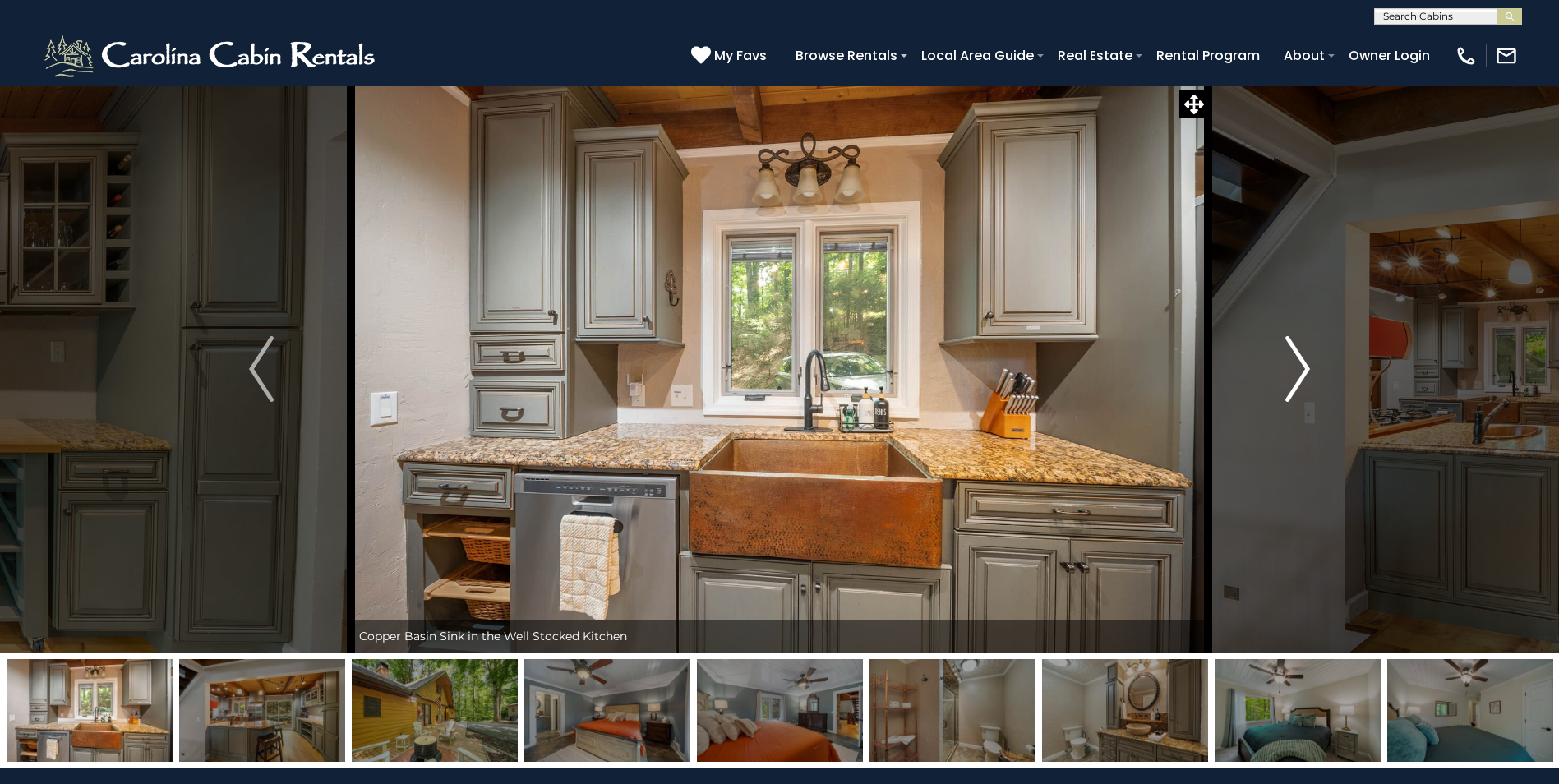
click at [1301, 373] on img "Next" at bounding box center [1298, 368] width 25 height 65
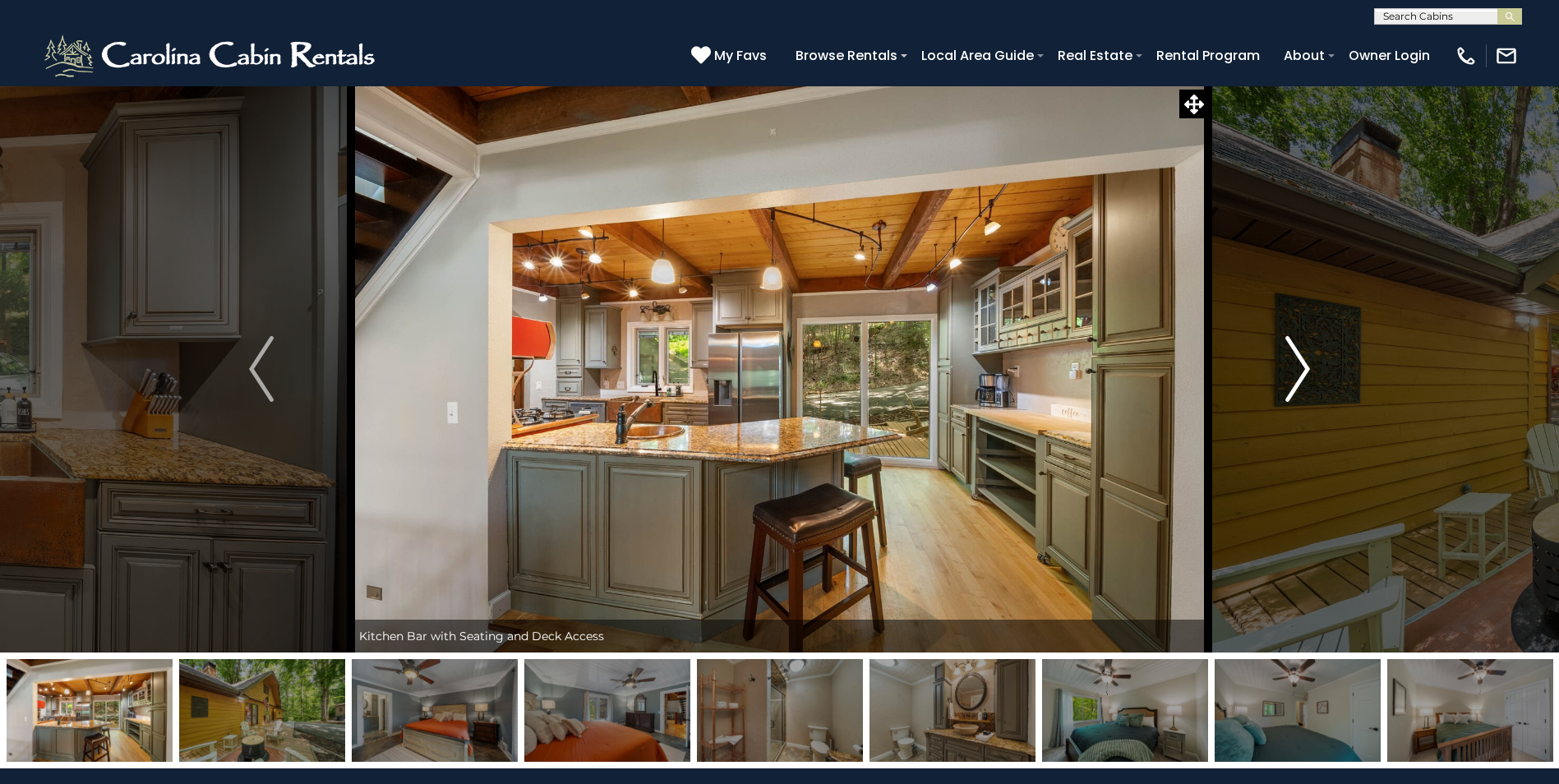
click at [1301, 373] on img "Next" at bounding box center [1298, 368] width 25 height 65
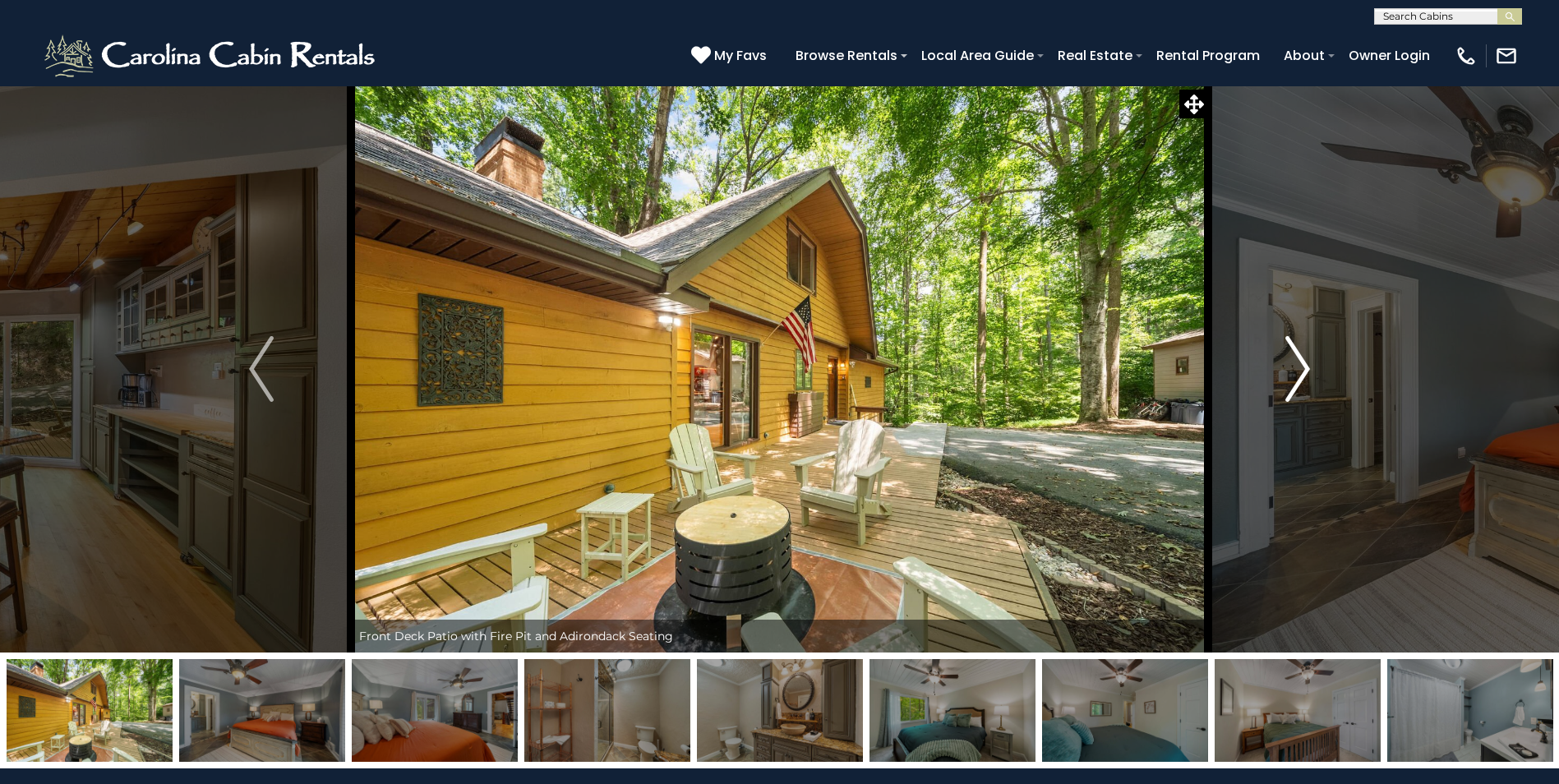
click at [1301, 373] on img "Next" at bounding box center [1298, 368] width 25 height 65
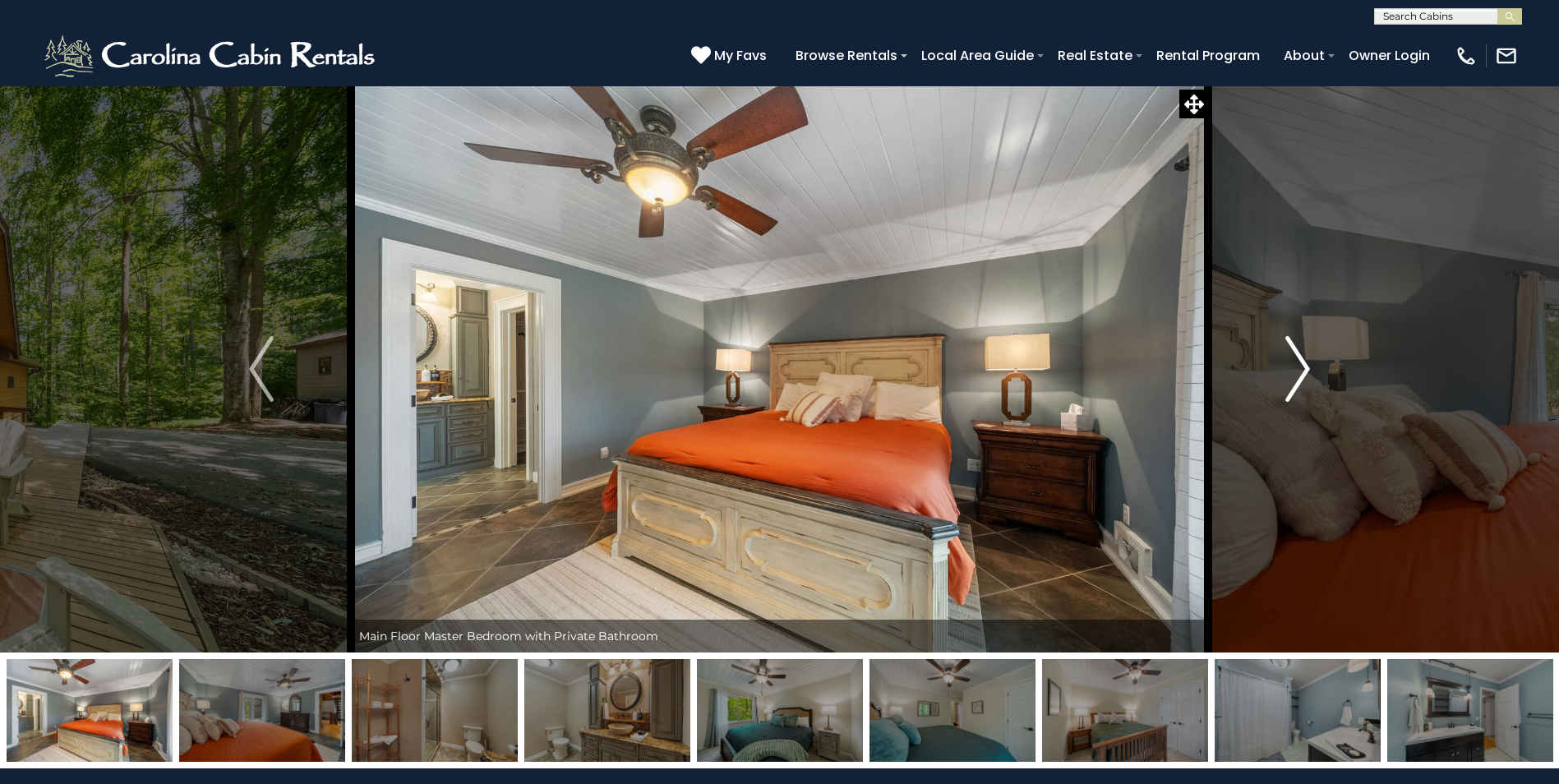
click at [1301, 373] on img "Next" at bounding box center [1298, 368] width 25 height 65
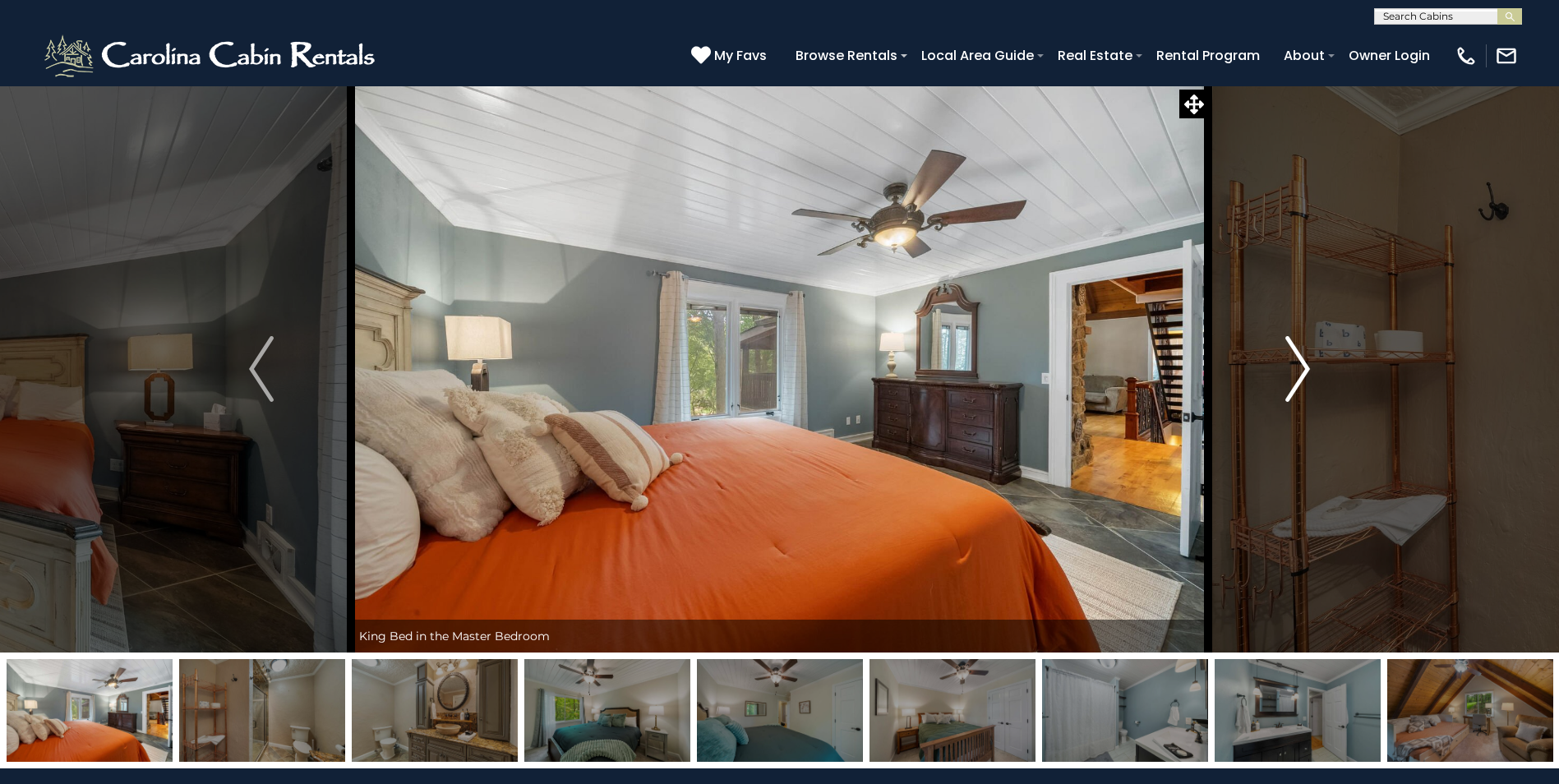
click at [1301, 373] on img "Next" at bounding box center [1298, 368] width 25 height 65
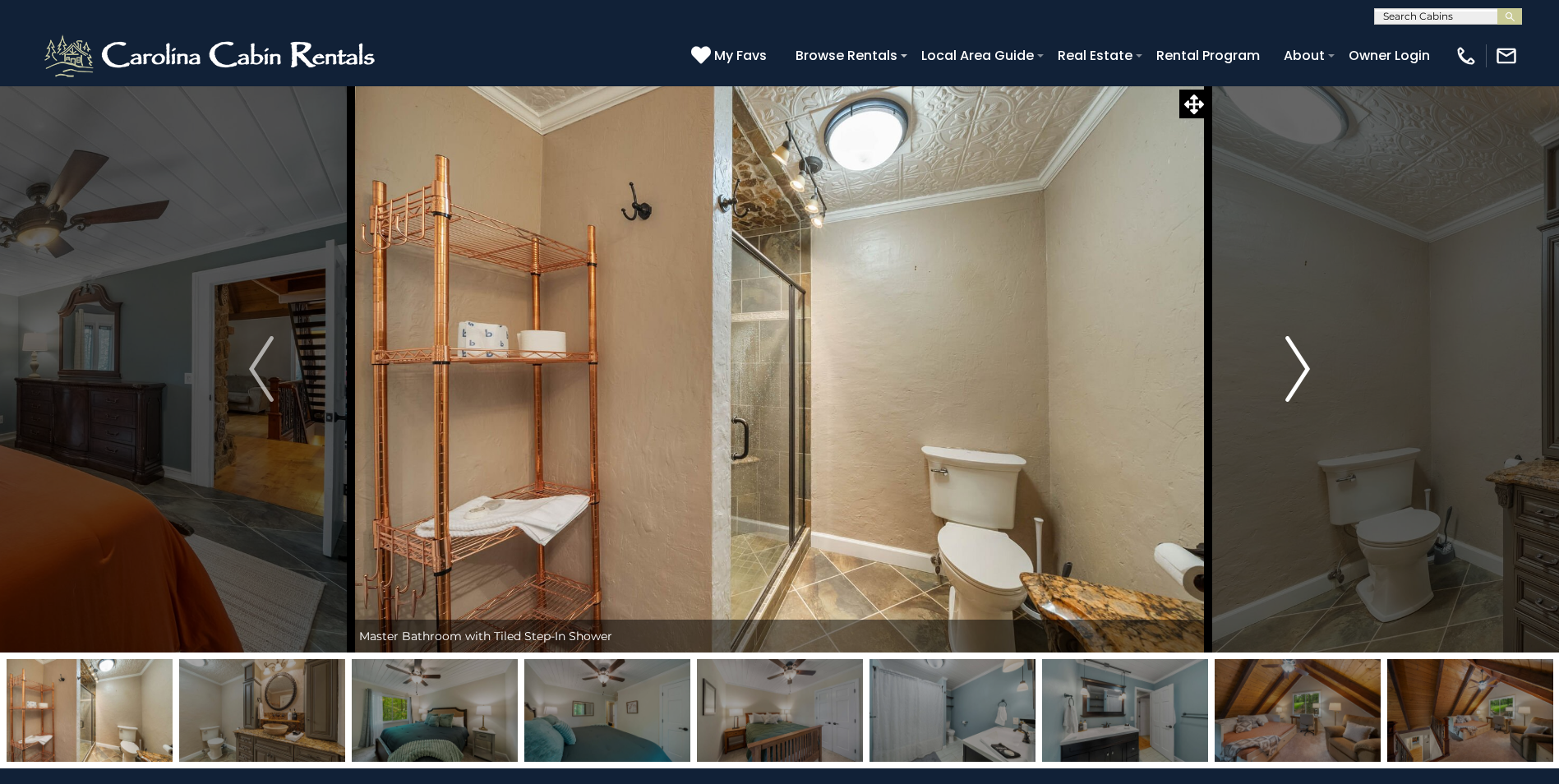
click at [1301, 373] on img "Next" at bounding box center [1298, 368] width 25 height 65
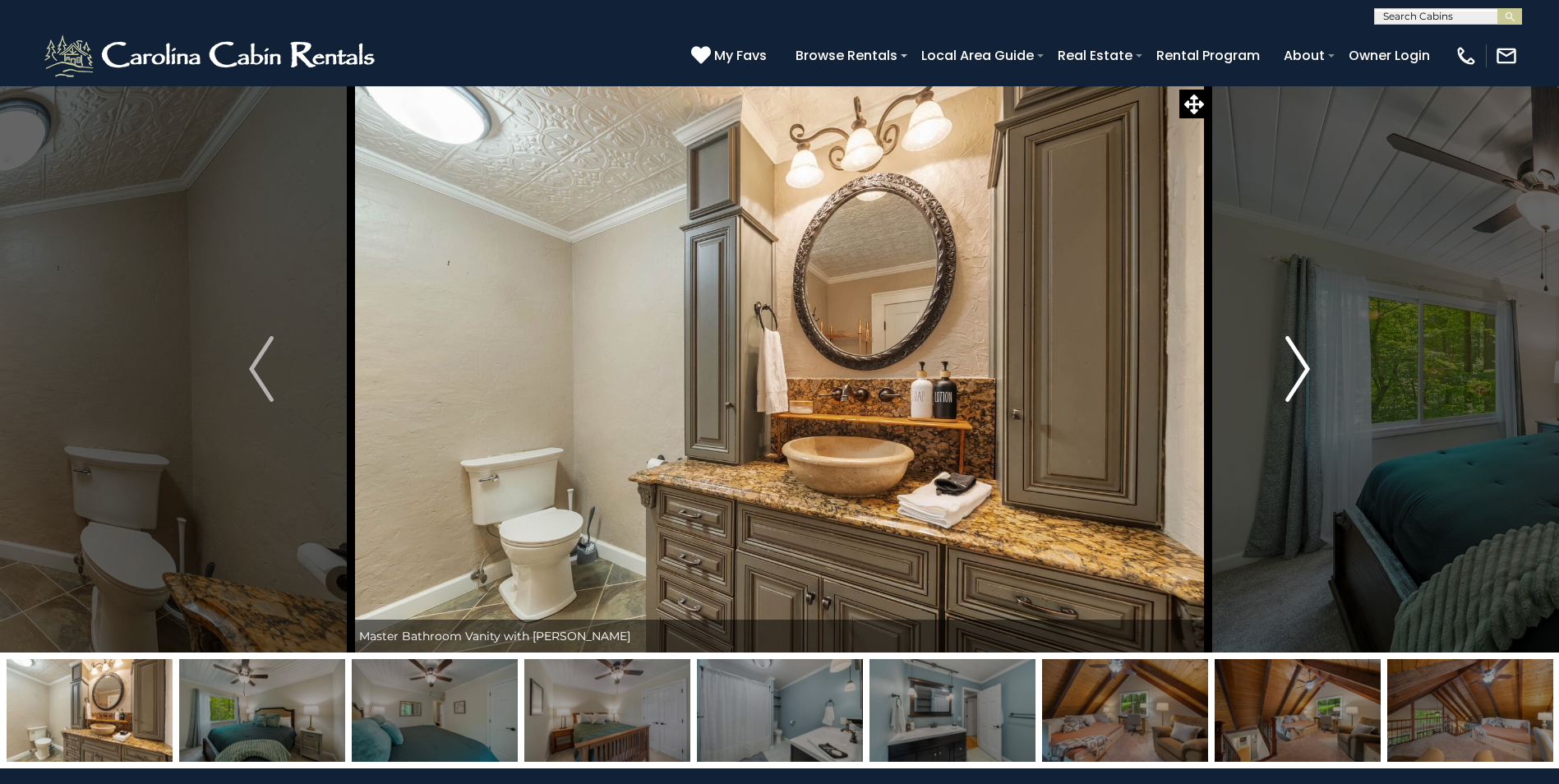
click at [1301, 373] on img "Next" at bounding box center [1298, 368] width 25 height 65
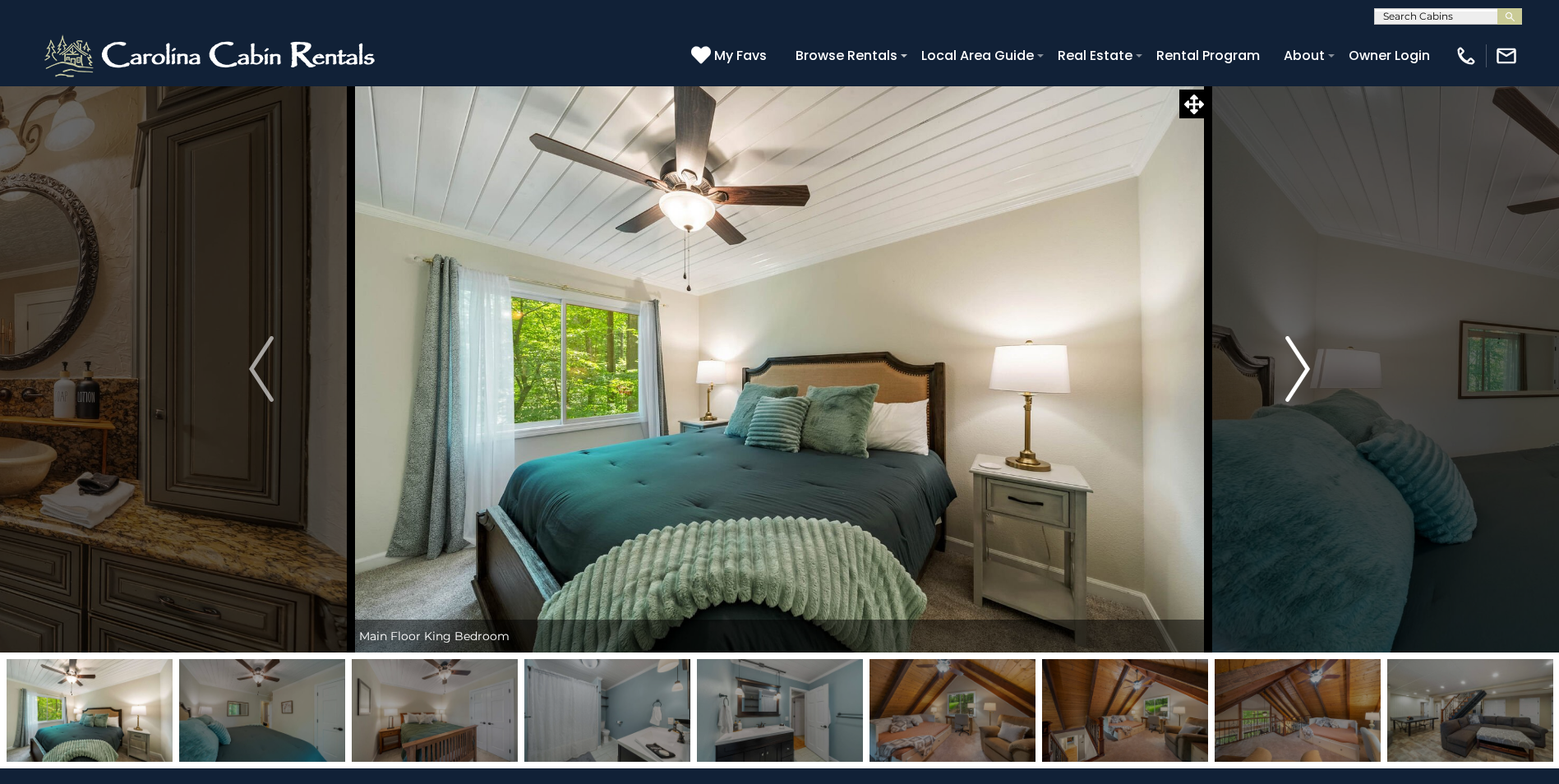
click at [1301, 373] on img "Next" at bounding box center [1298, 368] width 25 height 65
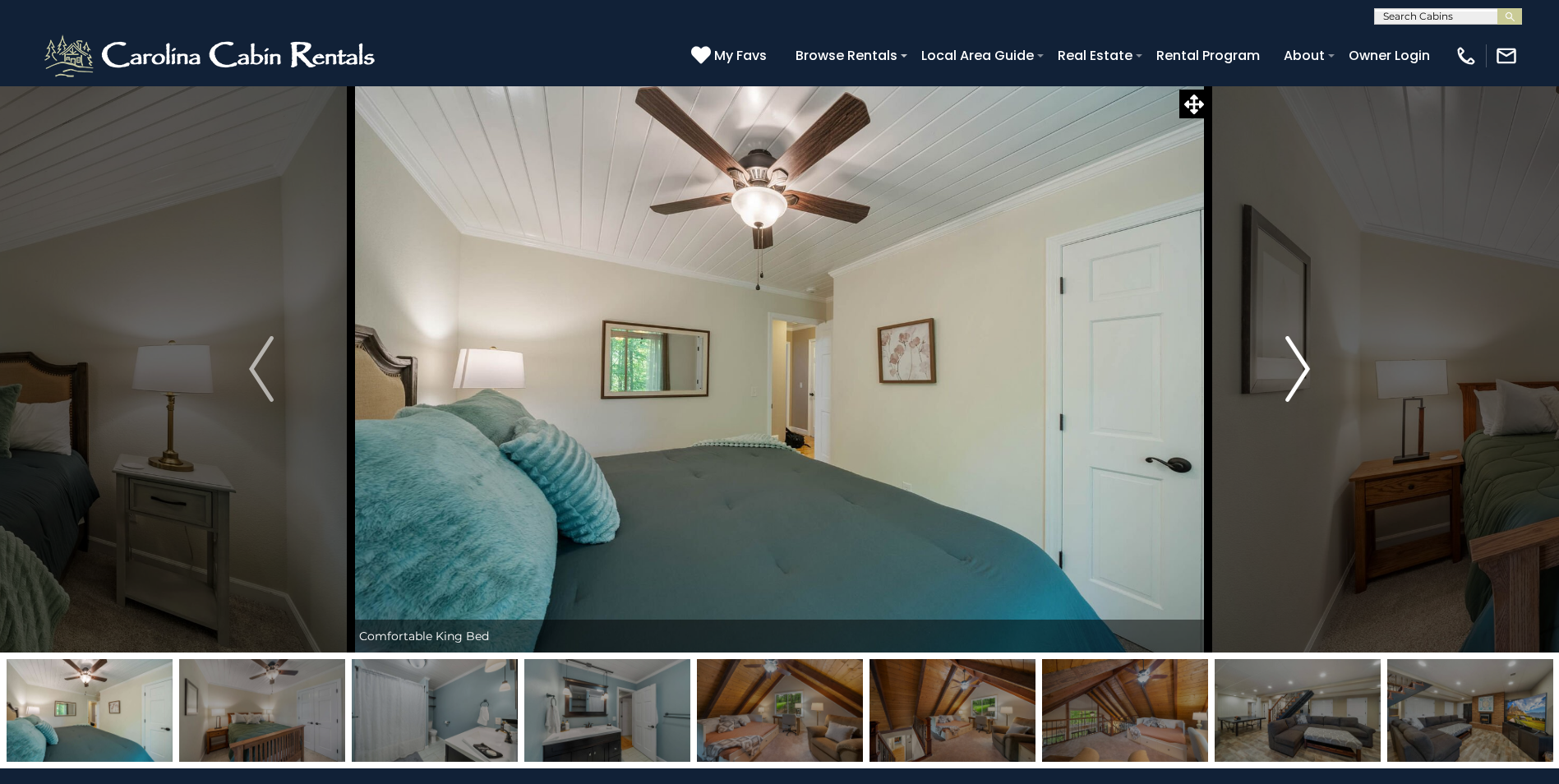
click at [1299, 373] on img "Next" at bounding box center [1298, 368] width 25 height 65
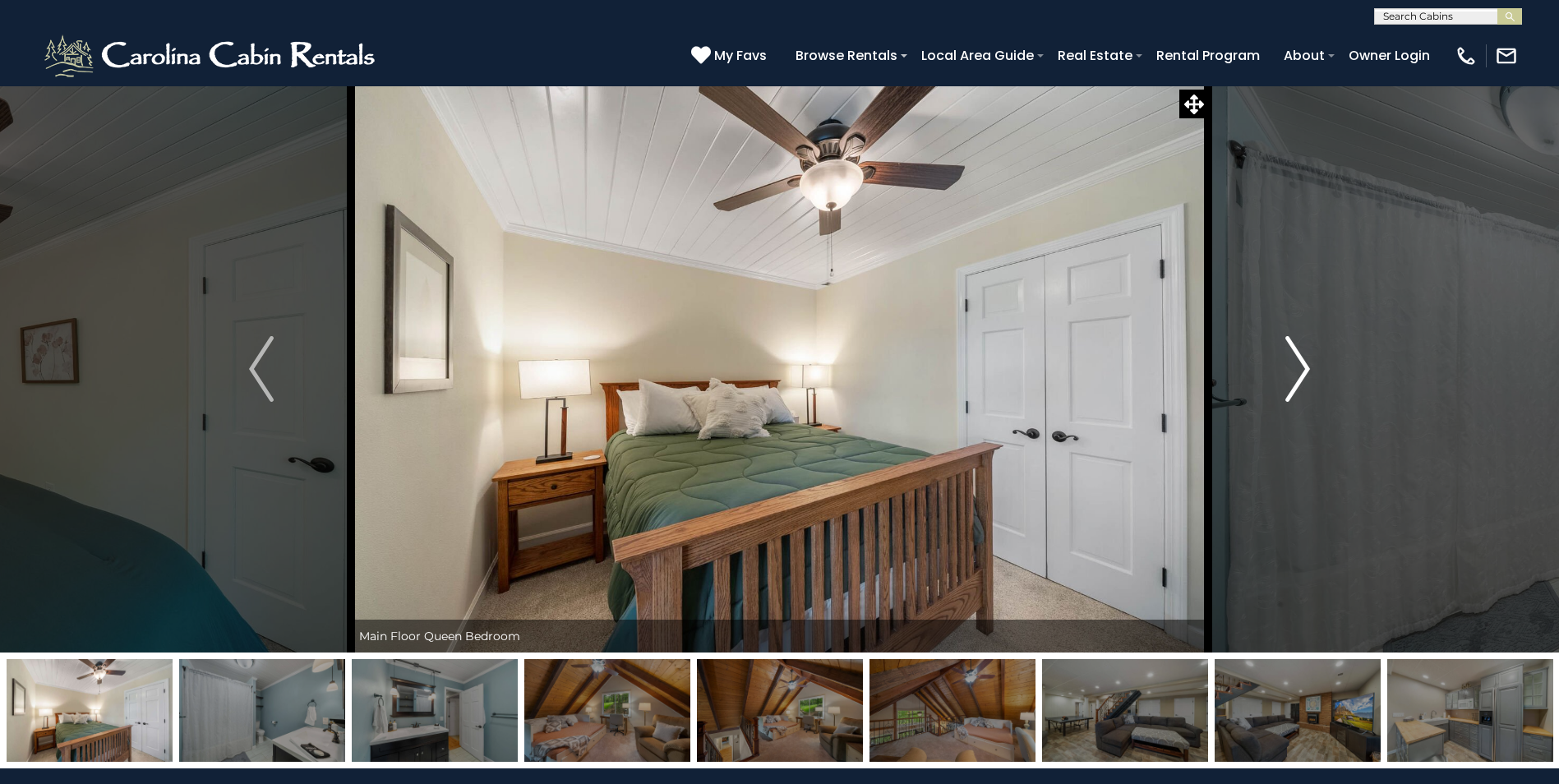
click at [1299, 373] on img "Next" at bounding box center [1298, 368] width 25 height 65
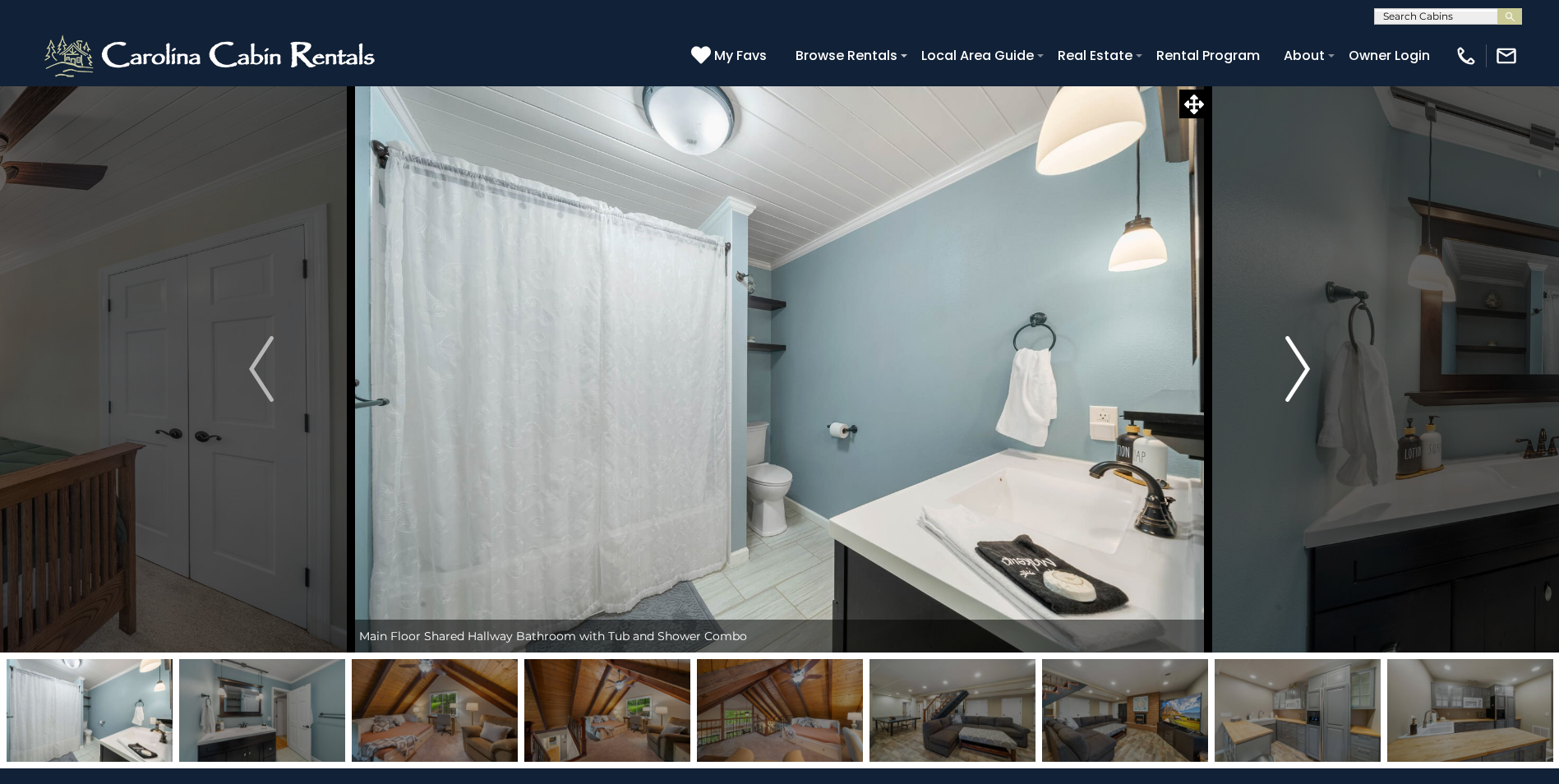
click at [1299, 373] on img "Next" at bounding box center [1298, 368] width 25 height 65
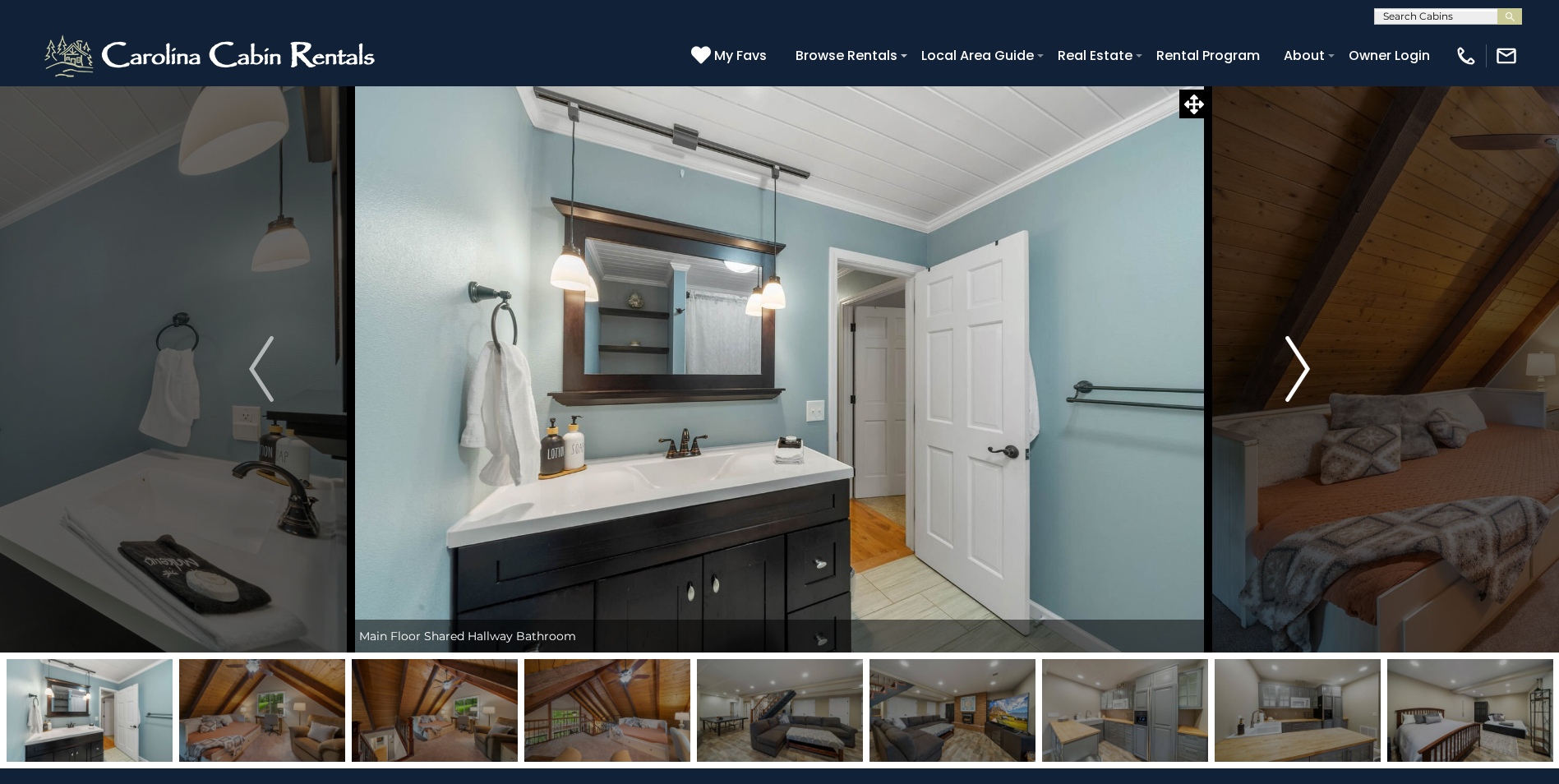
click at [1301, 369] on img "Next" at bounding box center [1298, 368] width 25 height 65
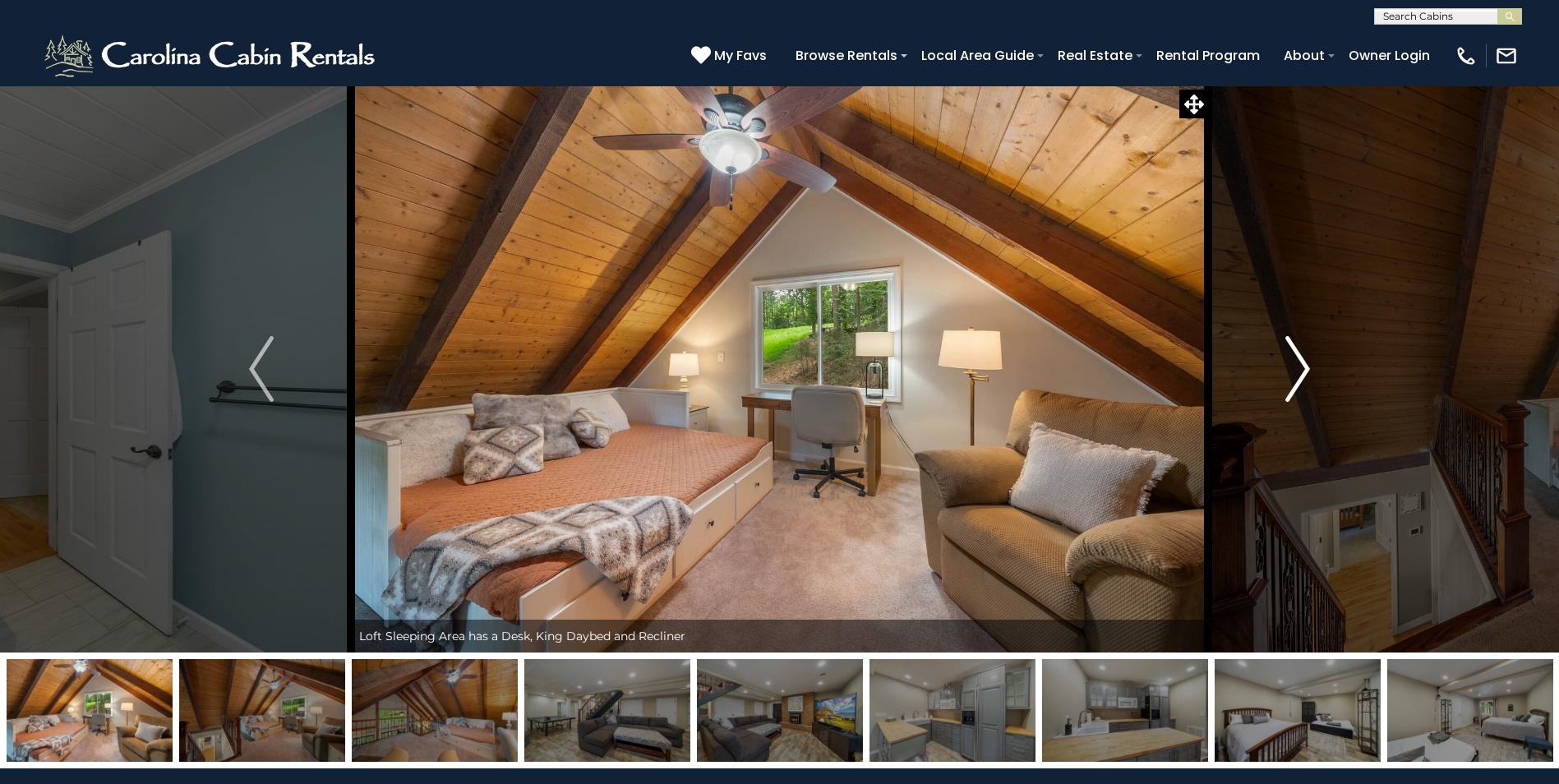
click at [1300, 362] on img "Next" at bounding box center [1298, 368] width 25 height 65
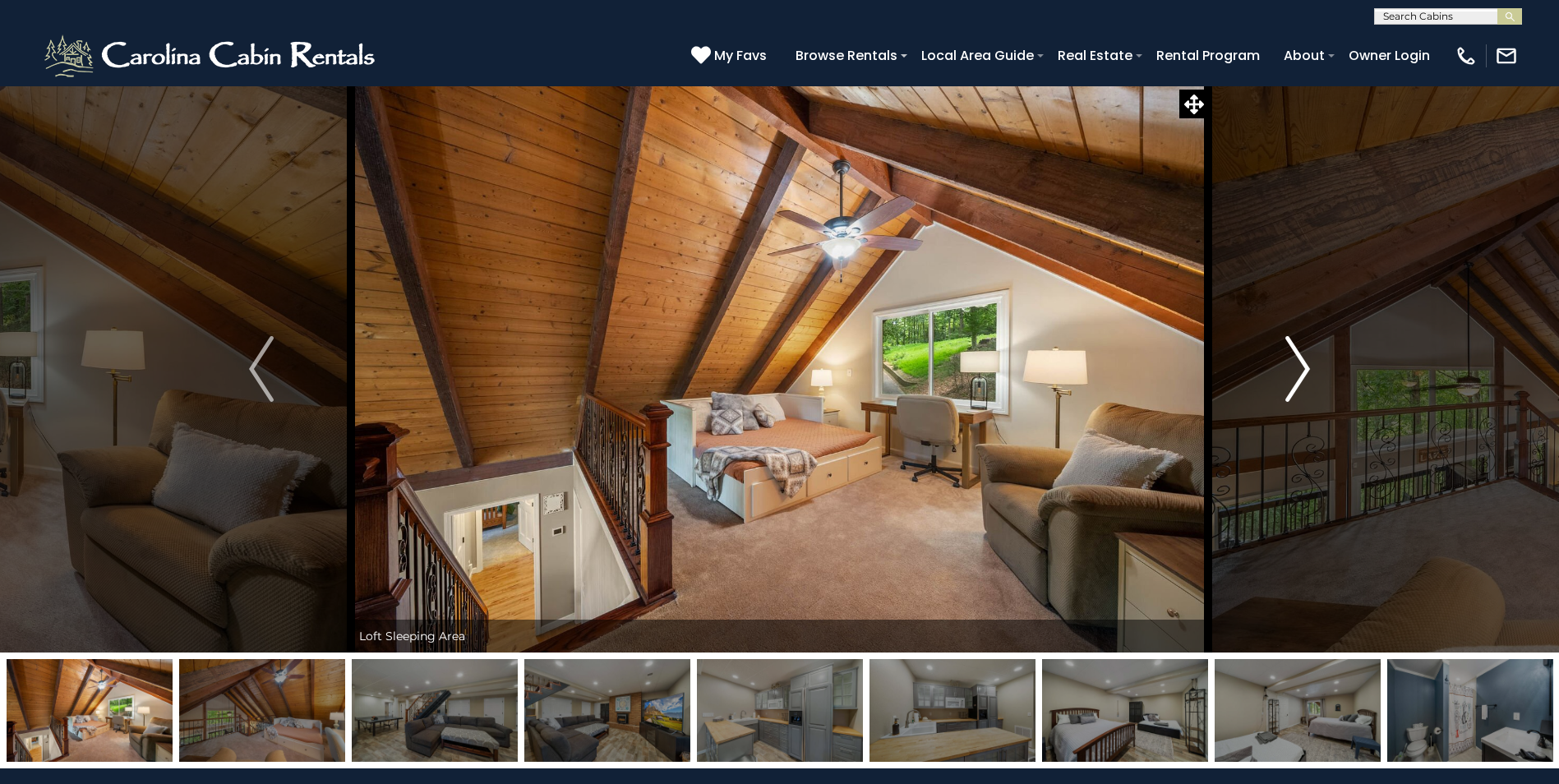
click at [1300, 362] on img "Next" at bounding box center [1298, 368] width 25 height 65
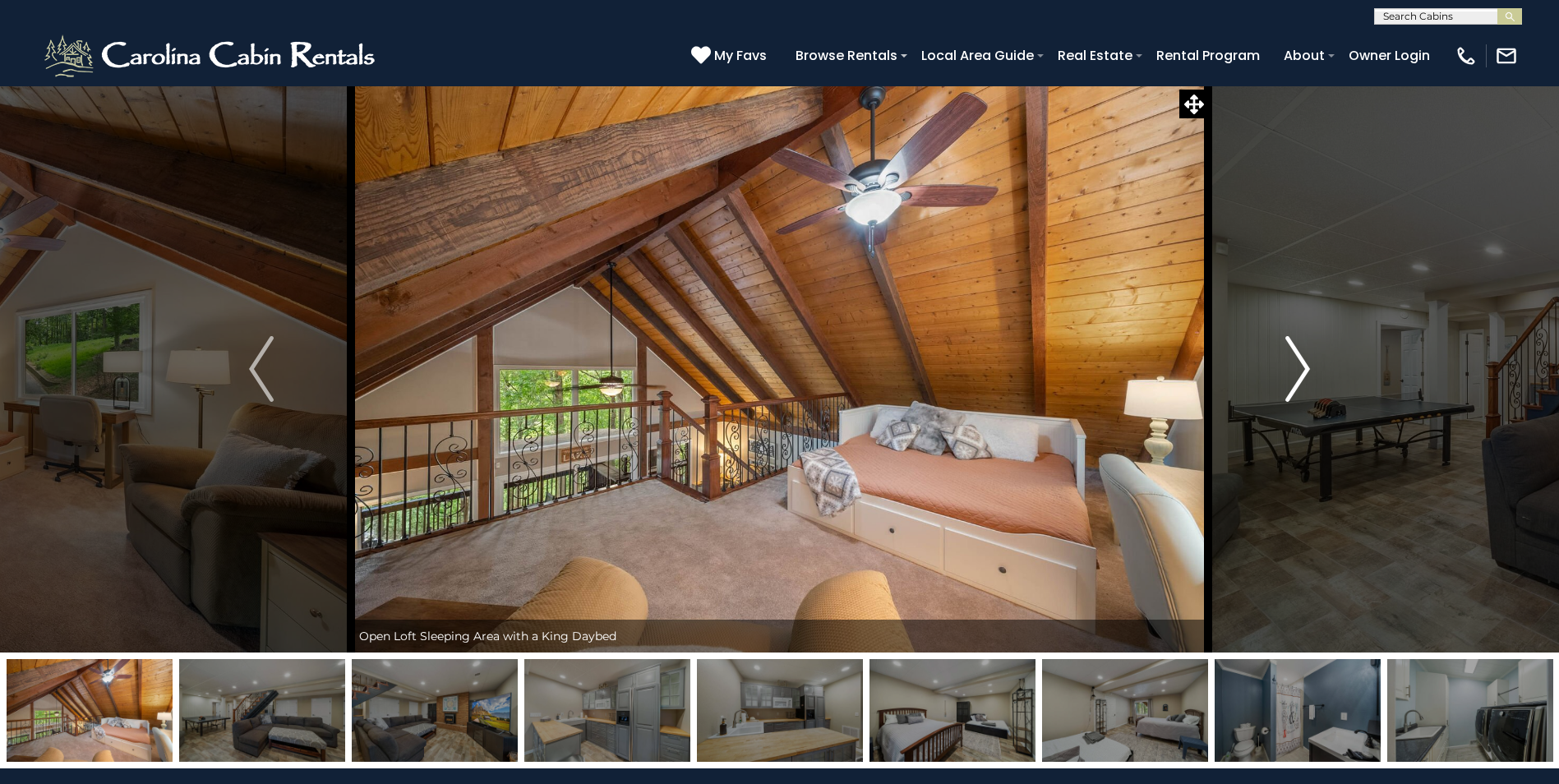
click at [1300, 362] on img "Next" at bounding box center [1298, 368] width 25 height 65
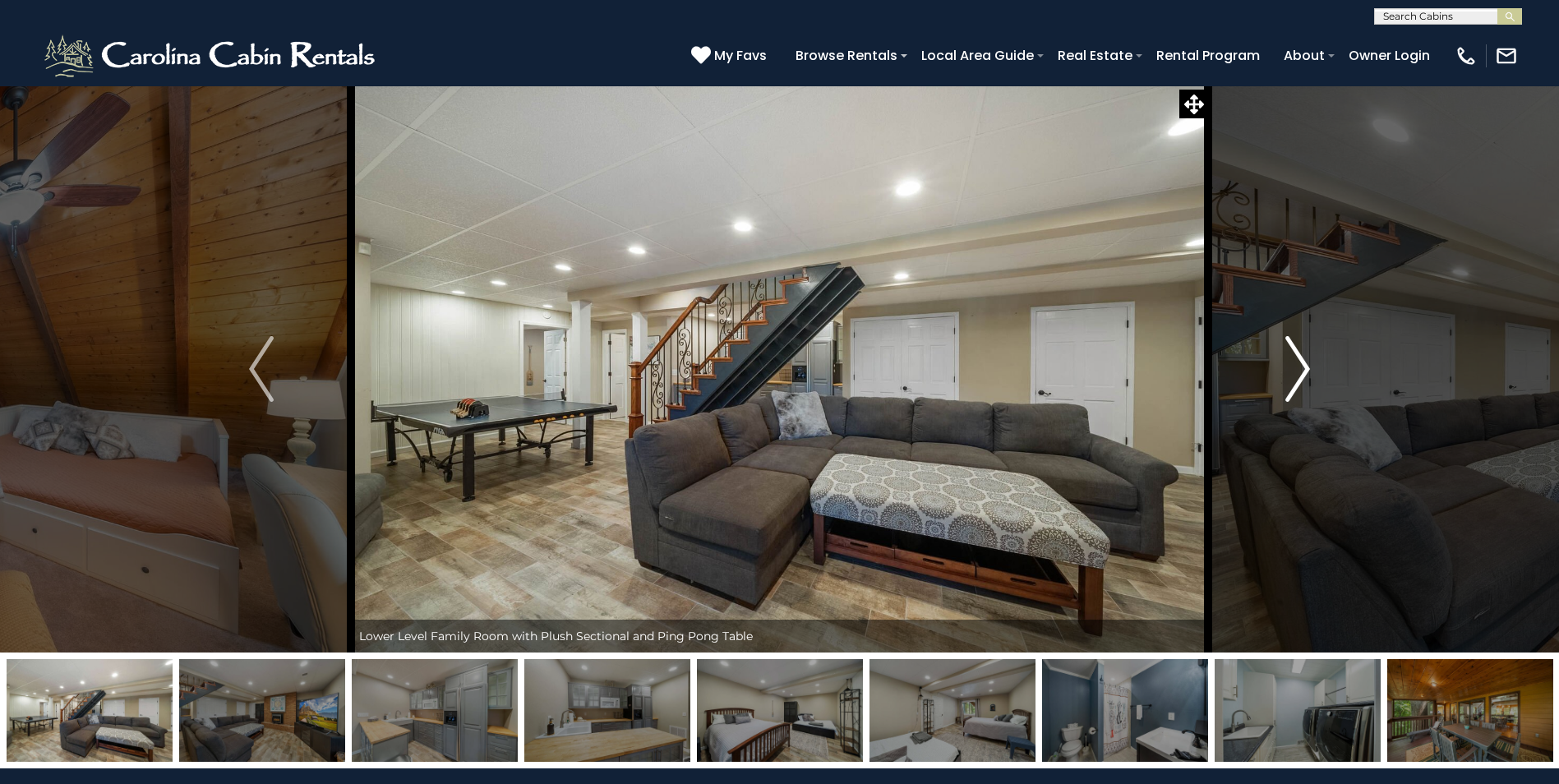
click at [1300, 362] on img "Next" at bounding box center [1298, 368] width 25 height 65
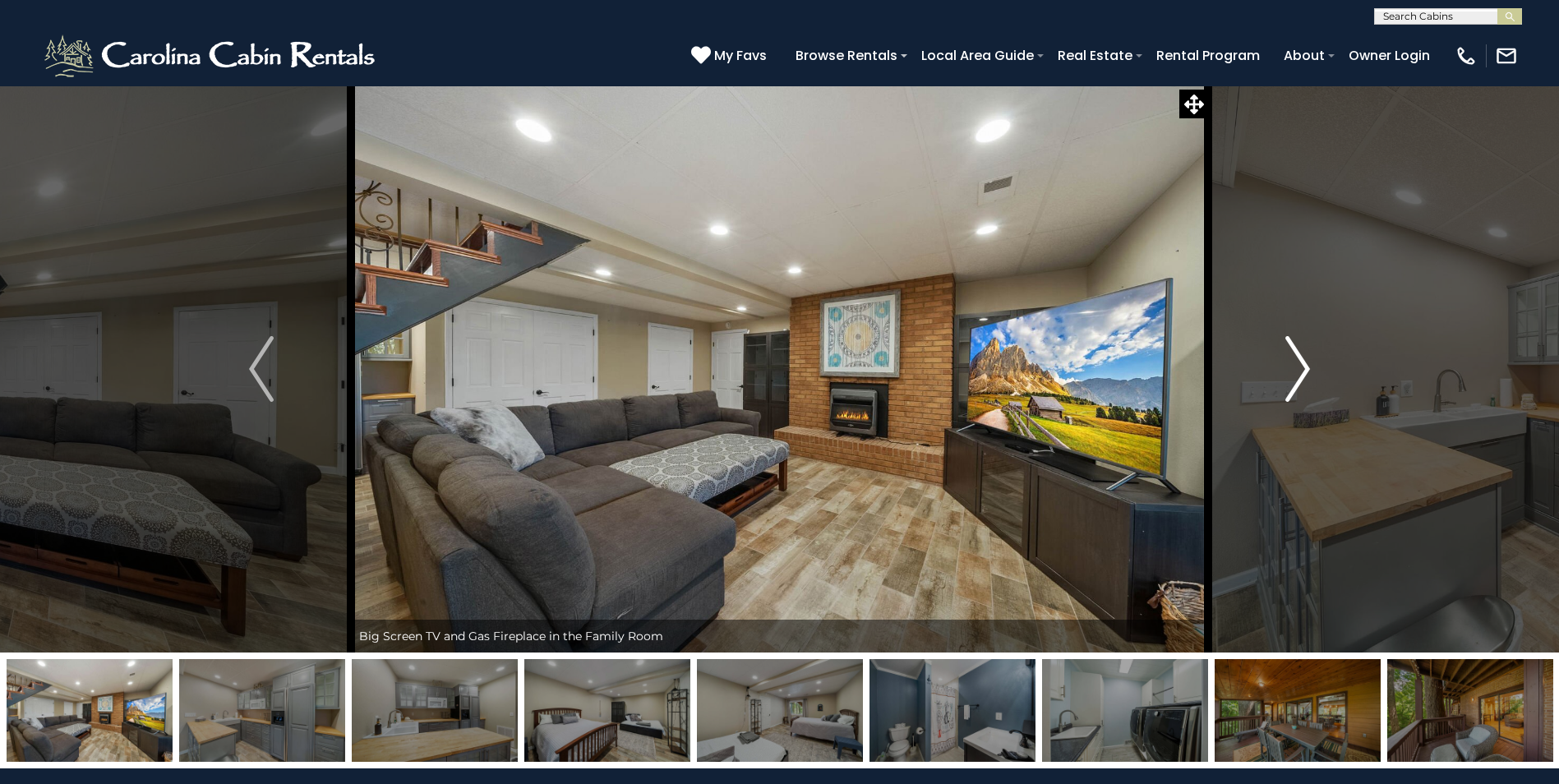
click at [1300, 362] on img "Next" at bounding box center [1298, 368] width 25 height 65
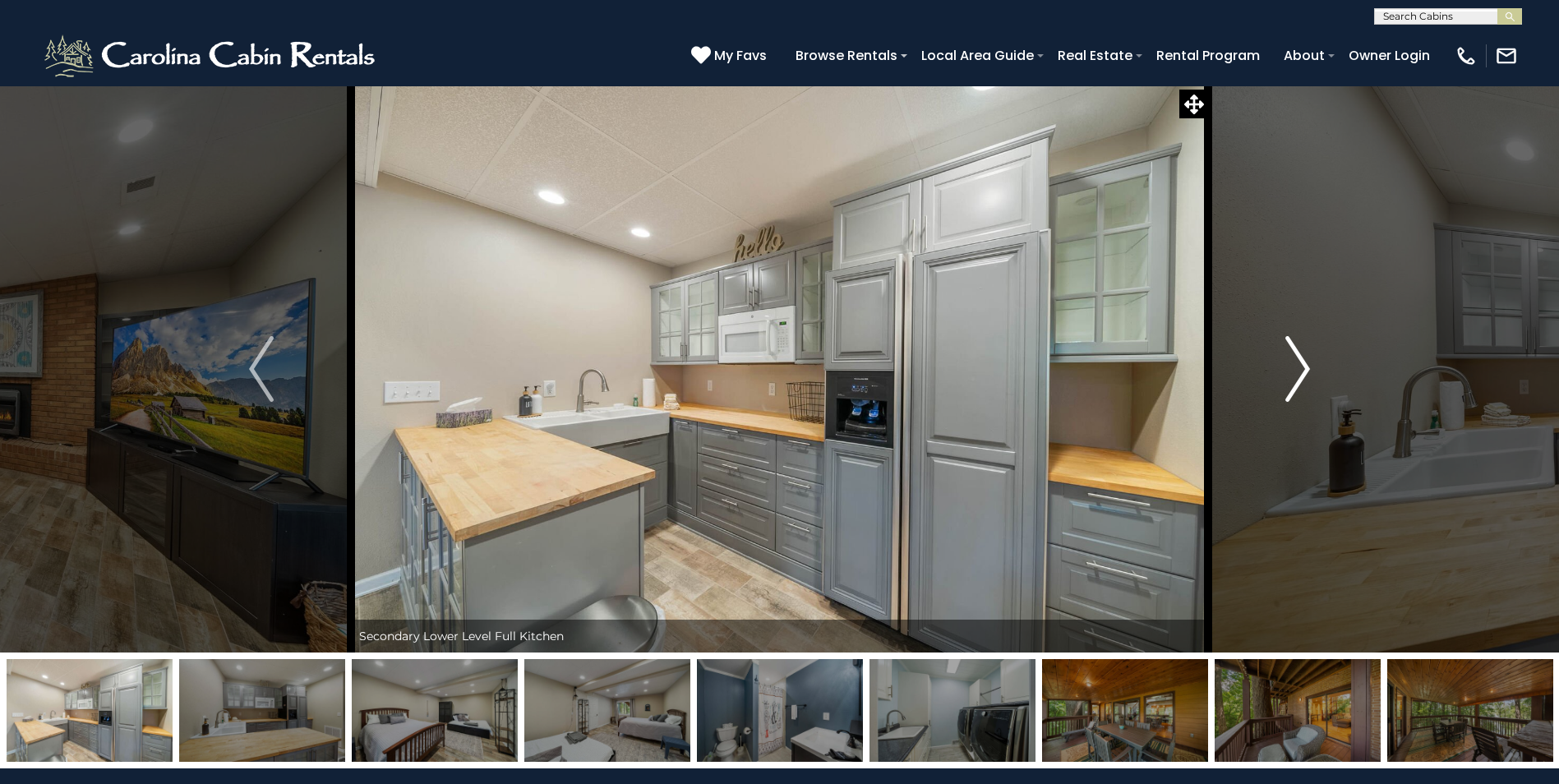
click at [1315, 342] on button "Next" at bounding box center [1298, 368] width 179 height 567
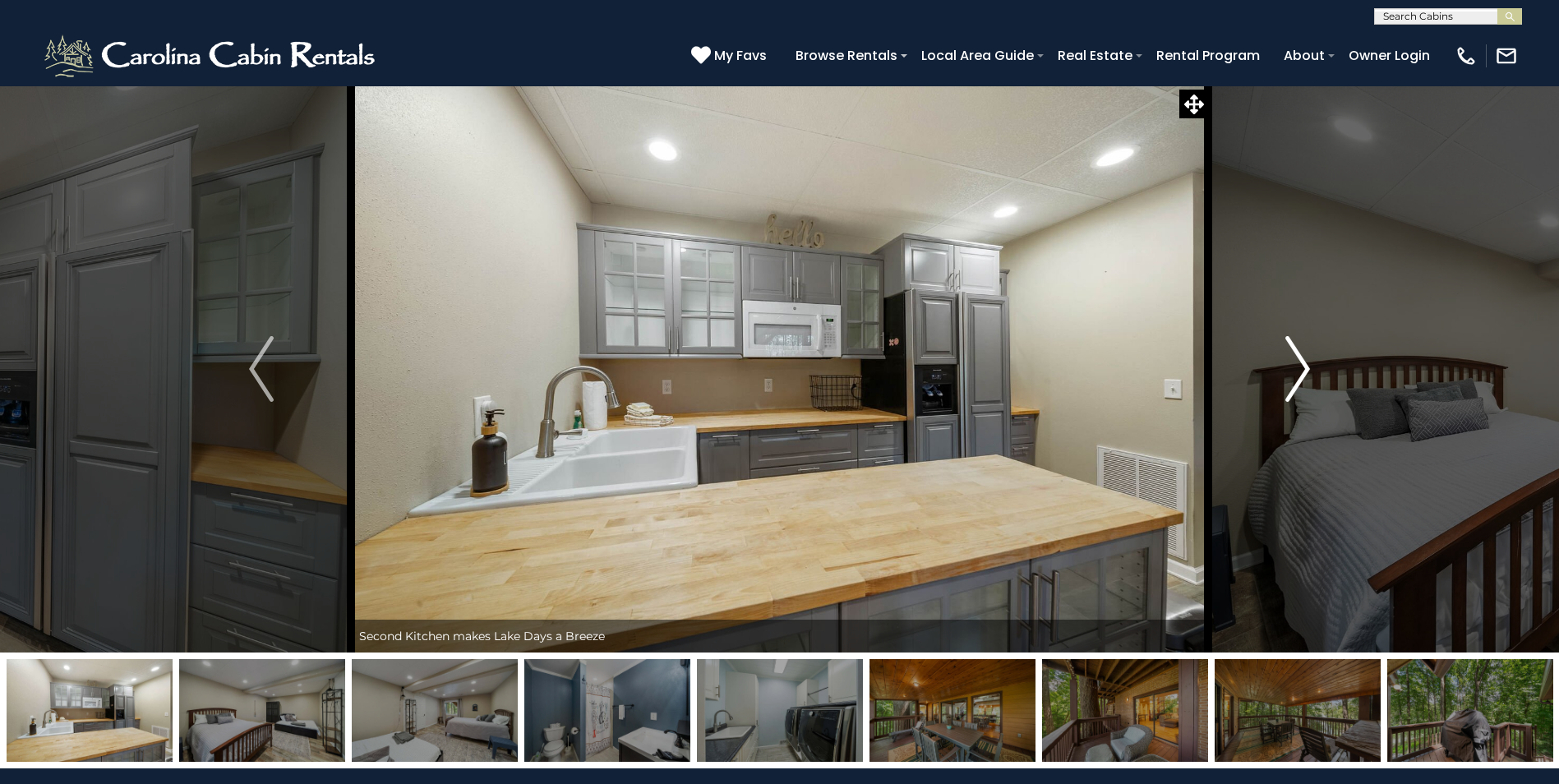
click at [1294, 345] on img "Next" at bounding box center [1298, 368] width 25 height 65
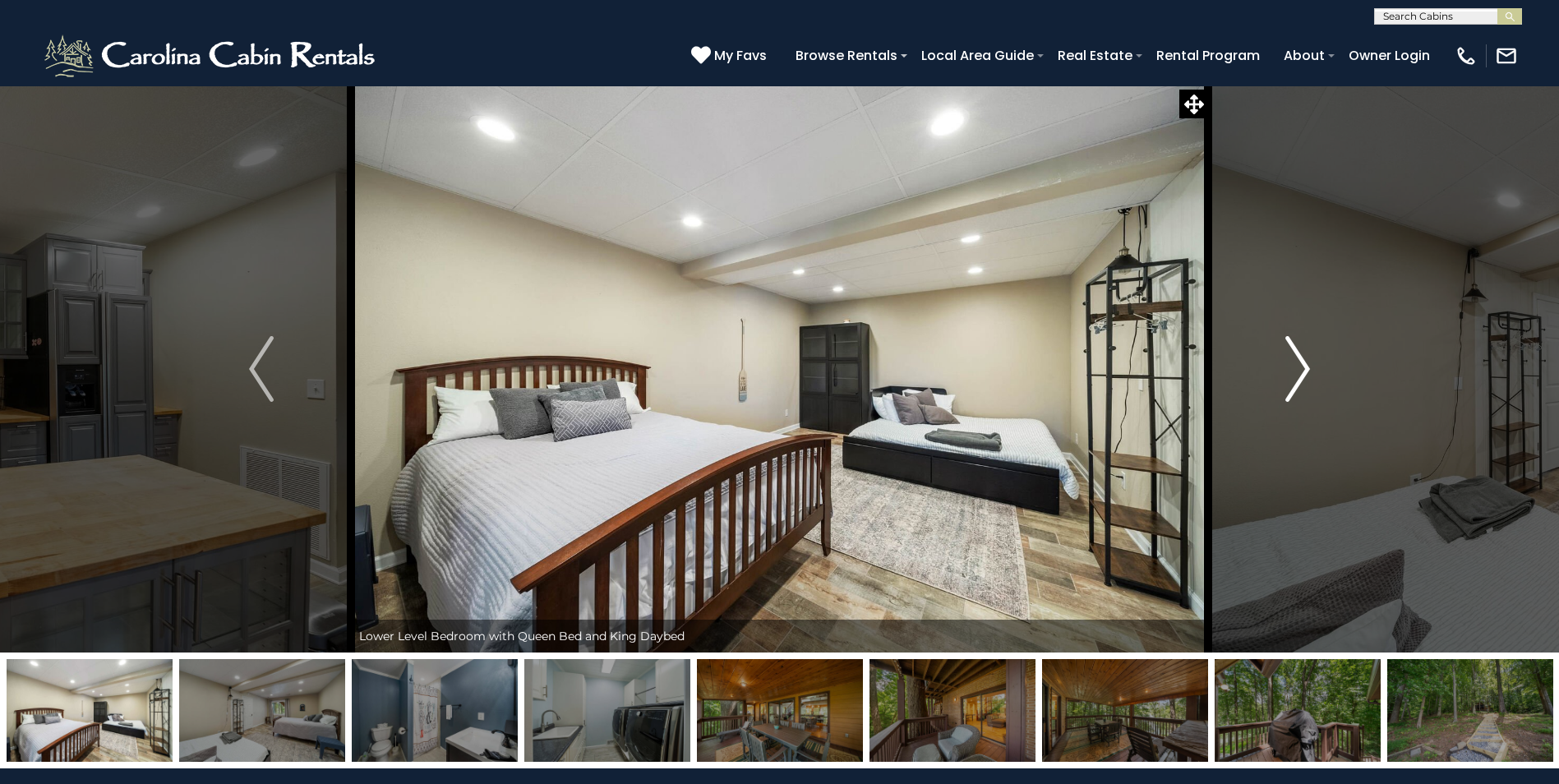
click at [1295, 337] on img "Next" at bounding box center [1298, 368] width 25 height 65
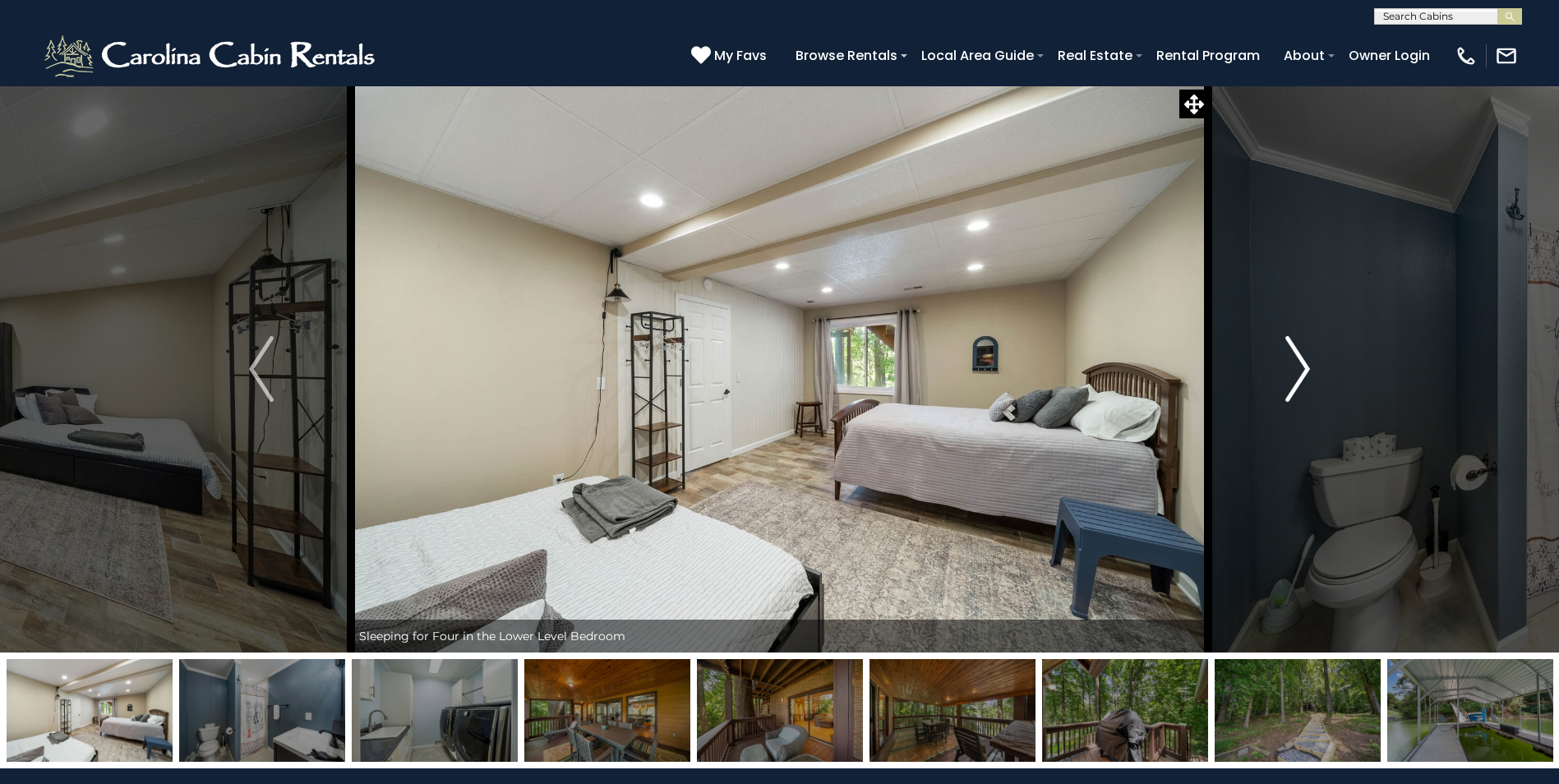
click at [1294, 367] on img "Next" at bounding box center [1298, 368] width 25 height 65
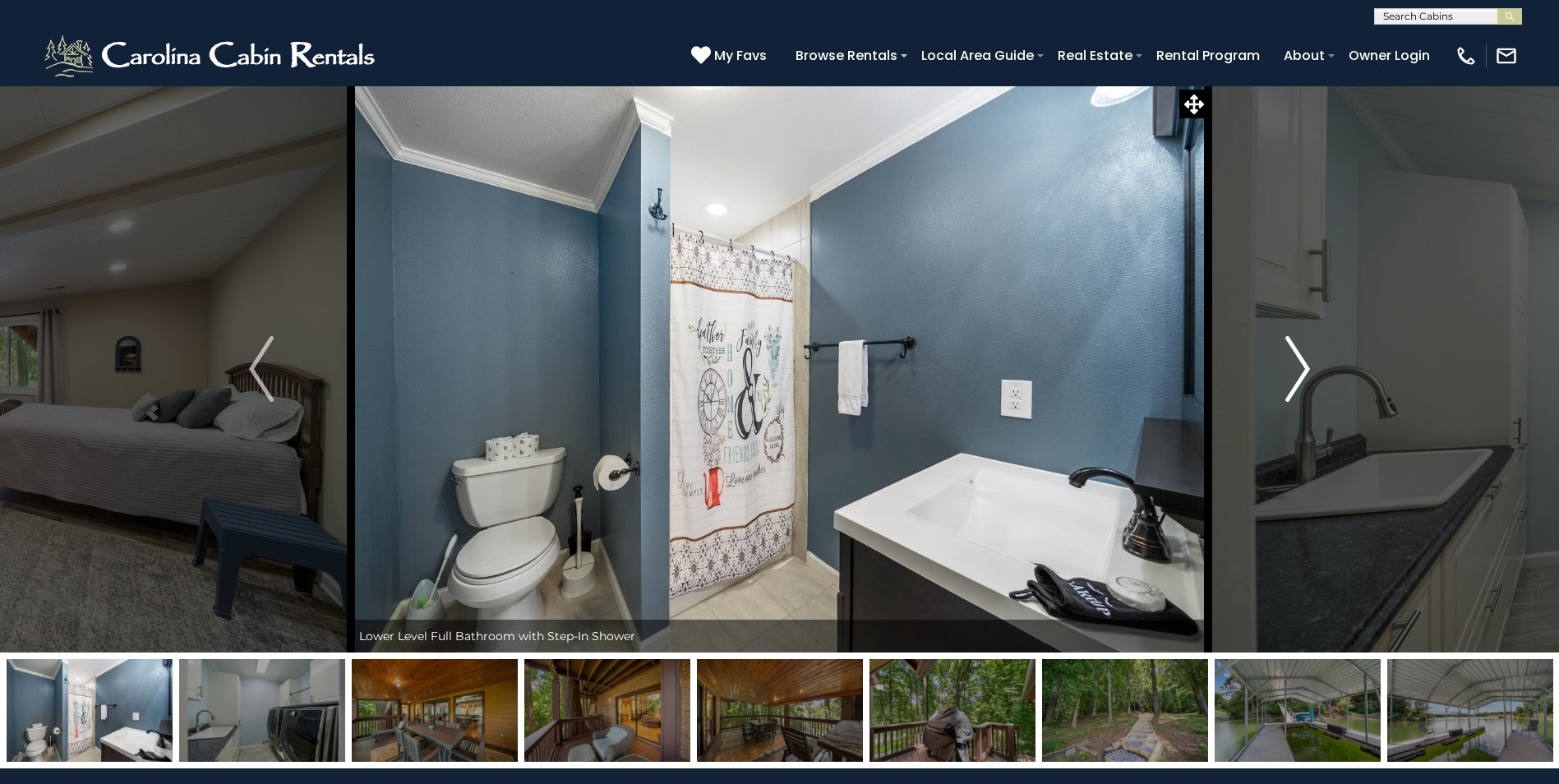
click at [1293, 362] on img "Next" at bounding box center [1298, 368] width 25 height 65
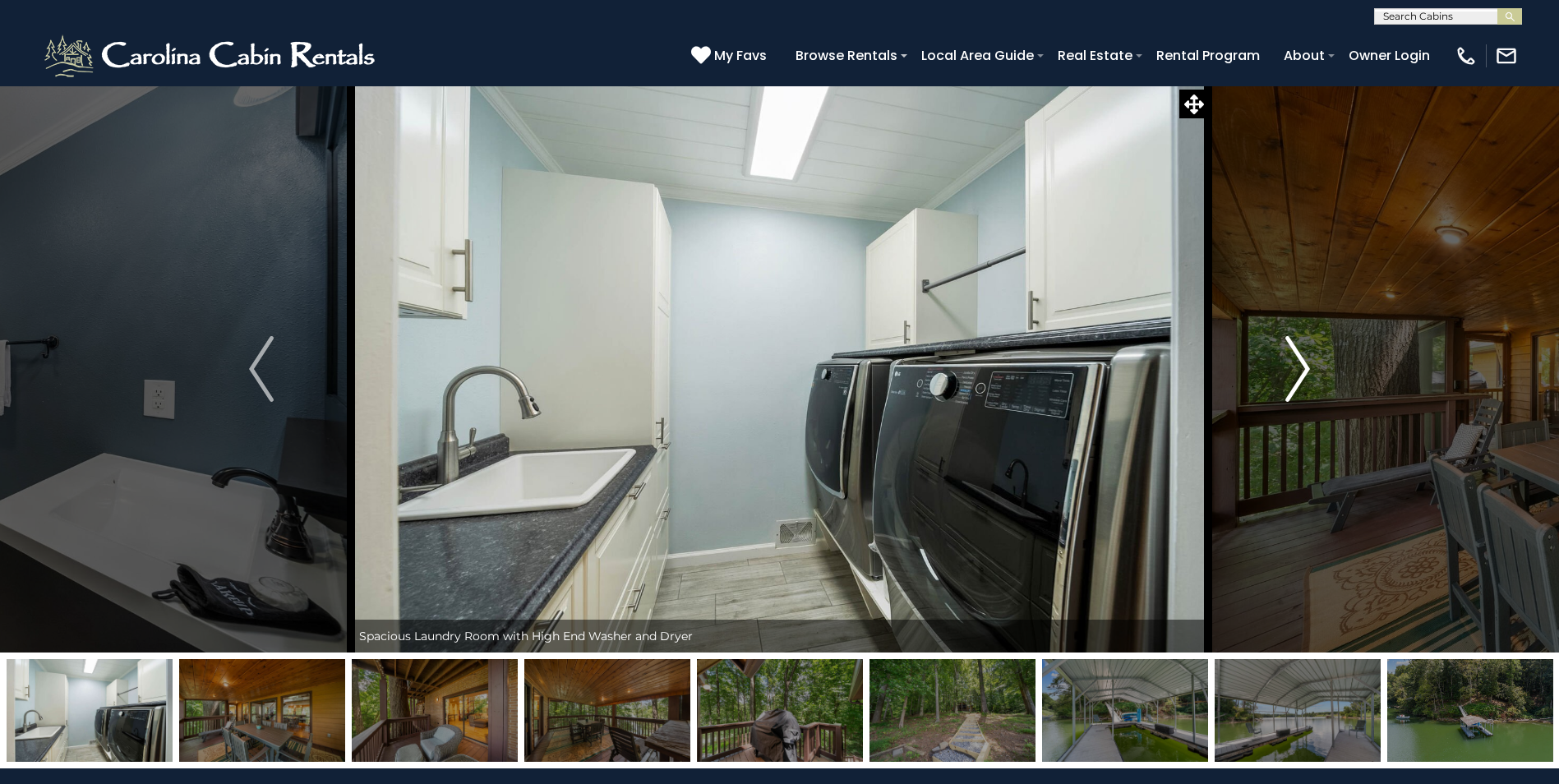
click at [1293, 362] on img "Next" at bounding box center [1298, 368] width 25 height 65
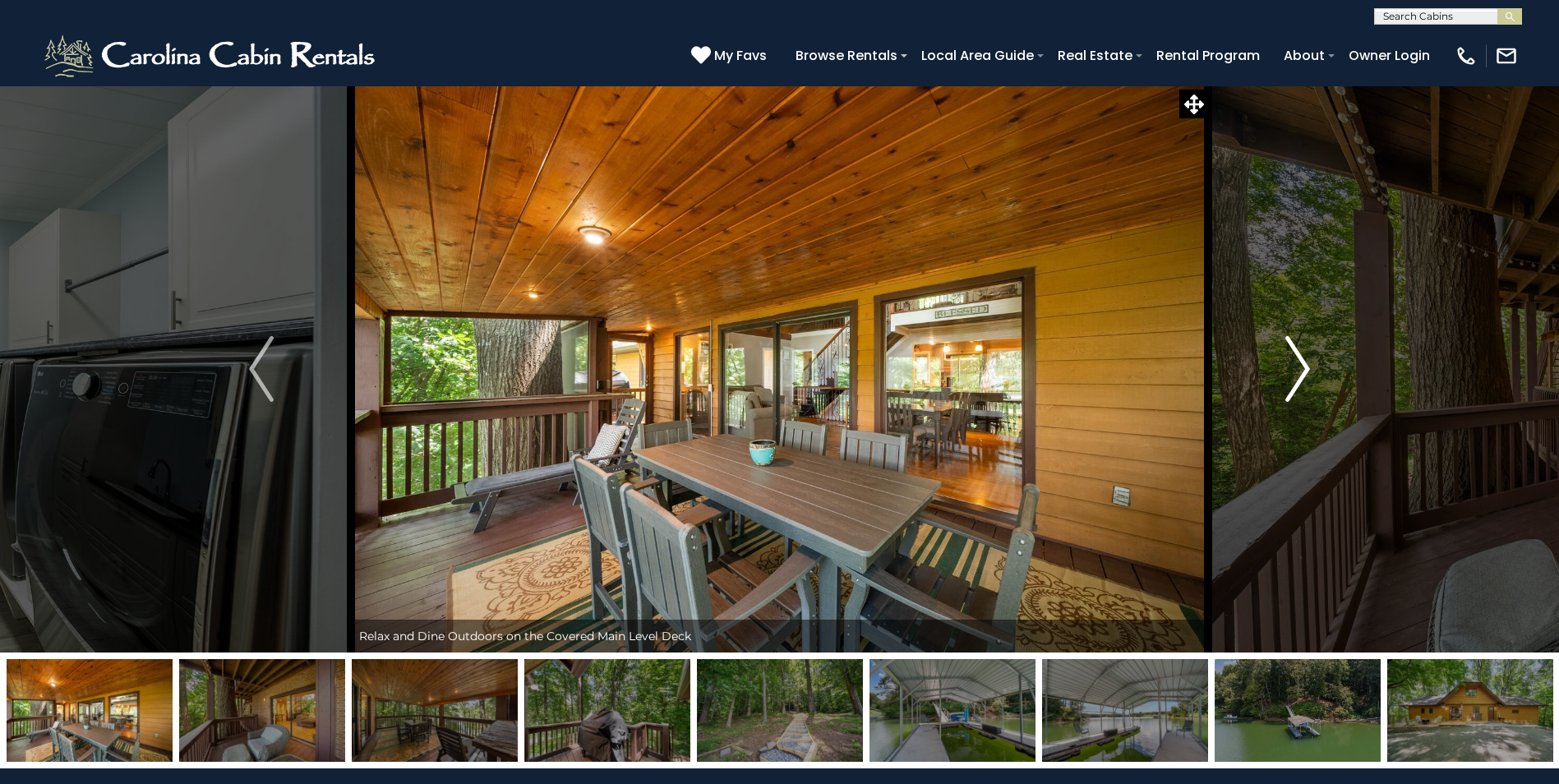
click at [1293, 361] on img "Next" at bounding box center [1298, 368] width 25 height 65
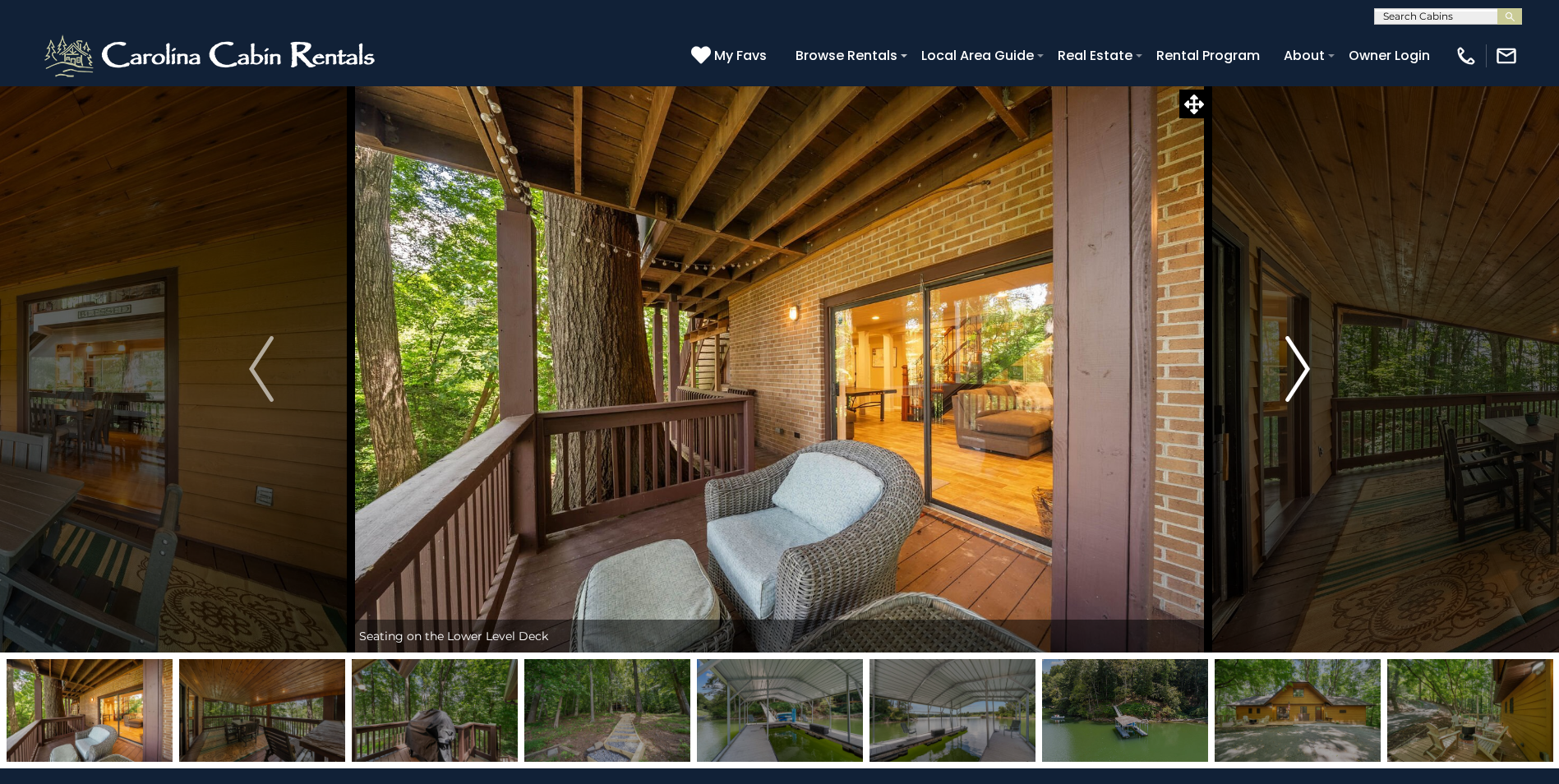
click at [1293, 360] on img "Next" at bounding box center [1298, 368] width 25 height 65
